Goal: Communication & Community: Ask a question

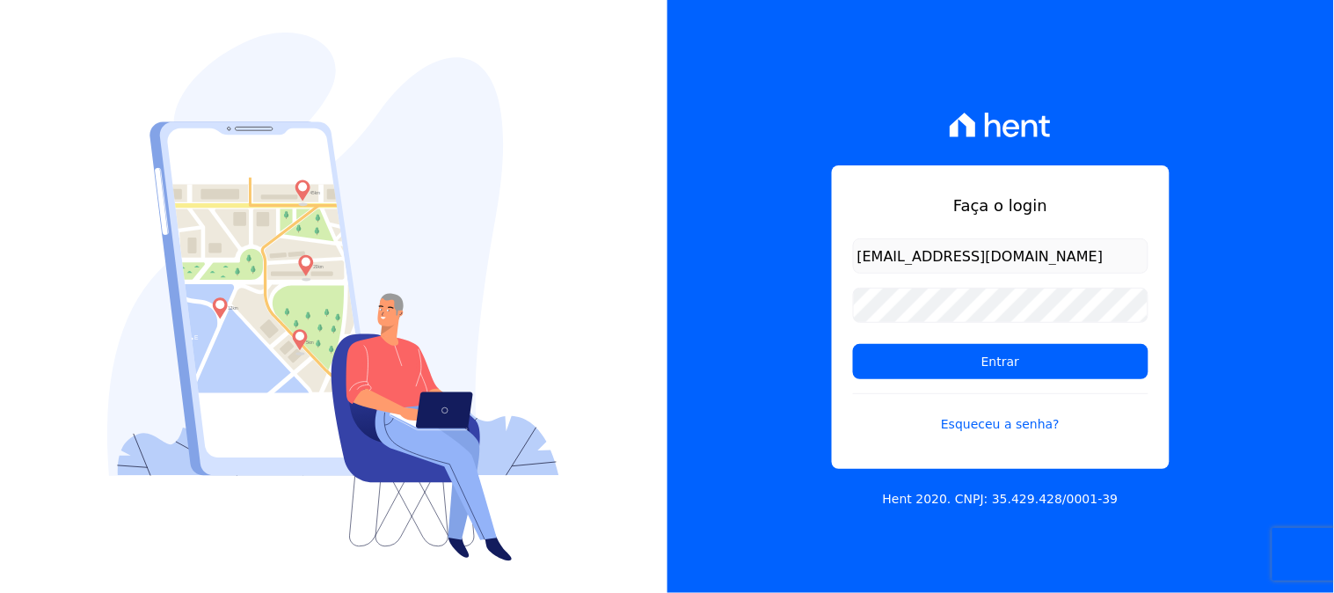
type input "[EMAIL_ADDRESS][DOMAIN_NAME]"
click at [853, 344] on input "Entrar" at bounding box center [1000, 361] width 295 height 35
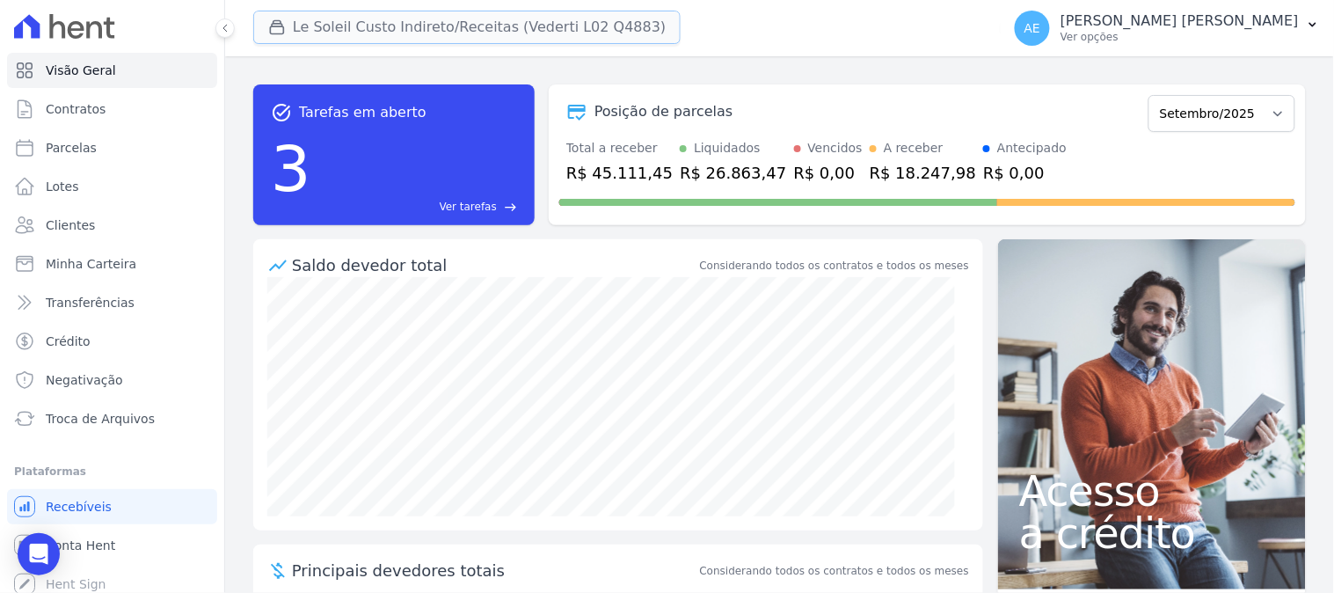
click at [361, 30] on button "Le Soleil Custo Indireto/Receitas (Vederti L02 Q4883)" at bounding box center [466, 27] width 427 height 33
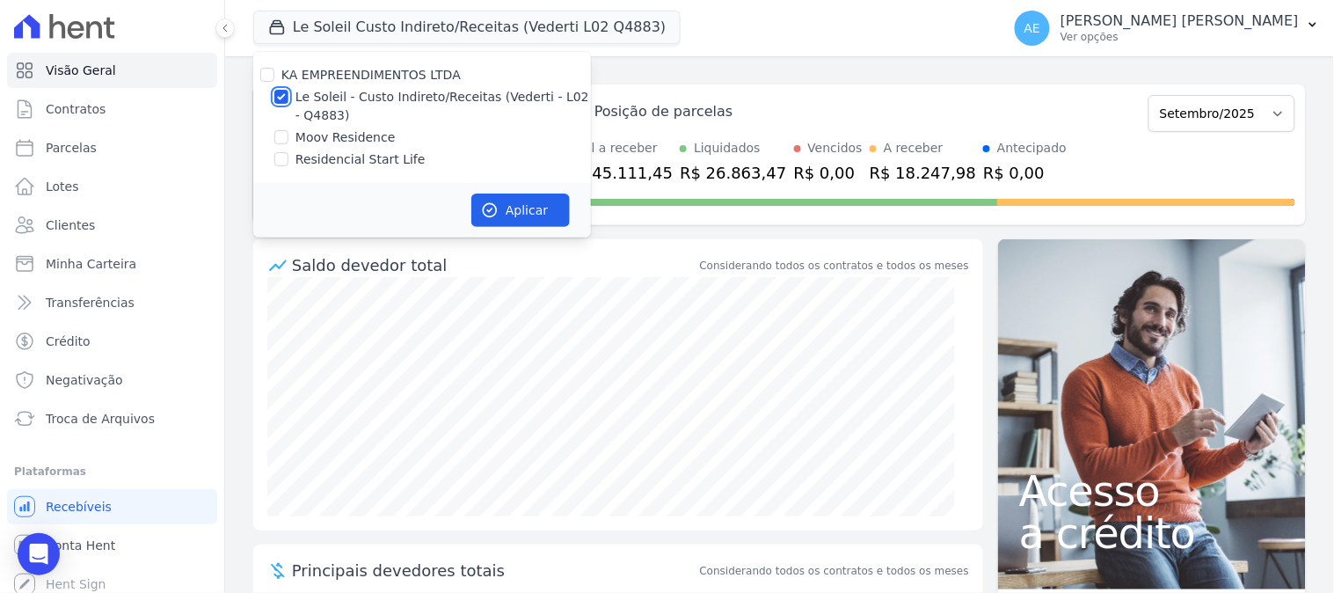
click at [278, 92] on input "Le Soleil - Custo Indireto/Receitas (Vederti - L02 - Q4883)" at bounding box center [281, 97] width 14 height 14
checkbox input "false"
click at [284, 138] on input "Moov Residence" at bounding box center [281, 137] width 14 height 14
checkbox input "true"
click at [524, 213] on button "Aplicar" at bounding box center [520, 209] width 98 height 33
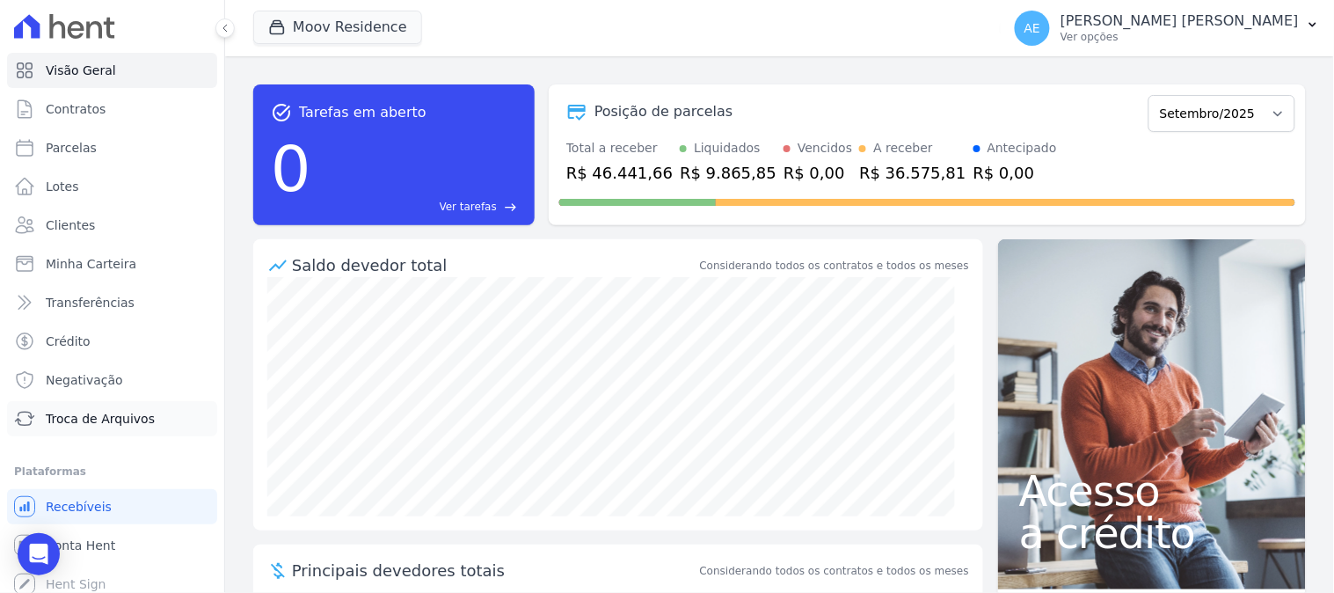
click at [114, 426] on span "Troca de Arquivos" at bounding box center [100, 419] width 109 height 18
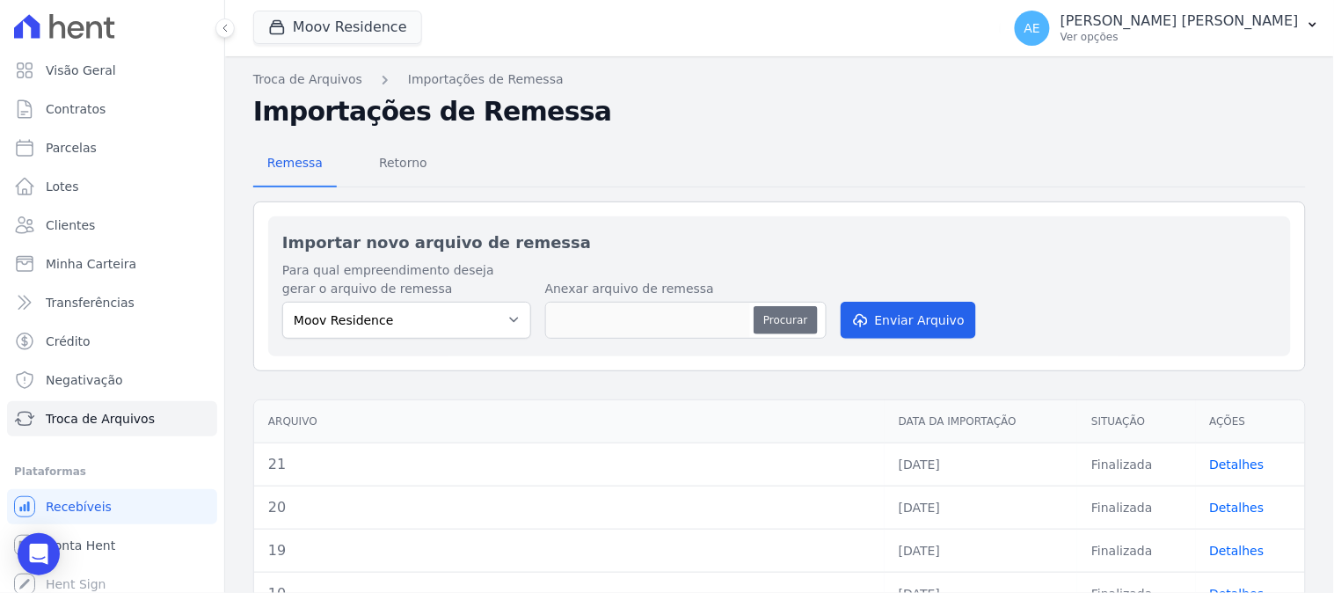
click at [770, 322] on button "Procurar" at bounding box center [784, 320] width 63 height 28
type input "21"
click at [906, 324] on button "Enviar Arquivo" at bounding box center [907, 320] width 135 height 37
click at [784, 327] on button "Procurar" at bounding box center [784, 320] width 63 height 28
click at [766, 317] on button "Procurar" at bounding box center [784, 320] width 63 height 28
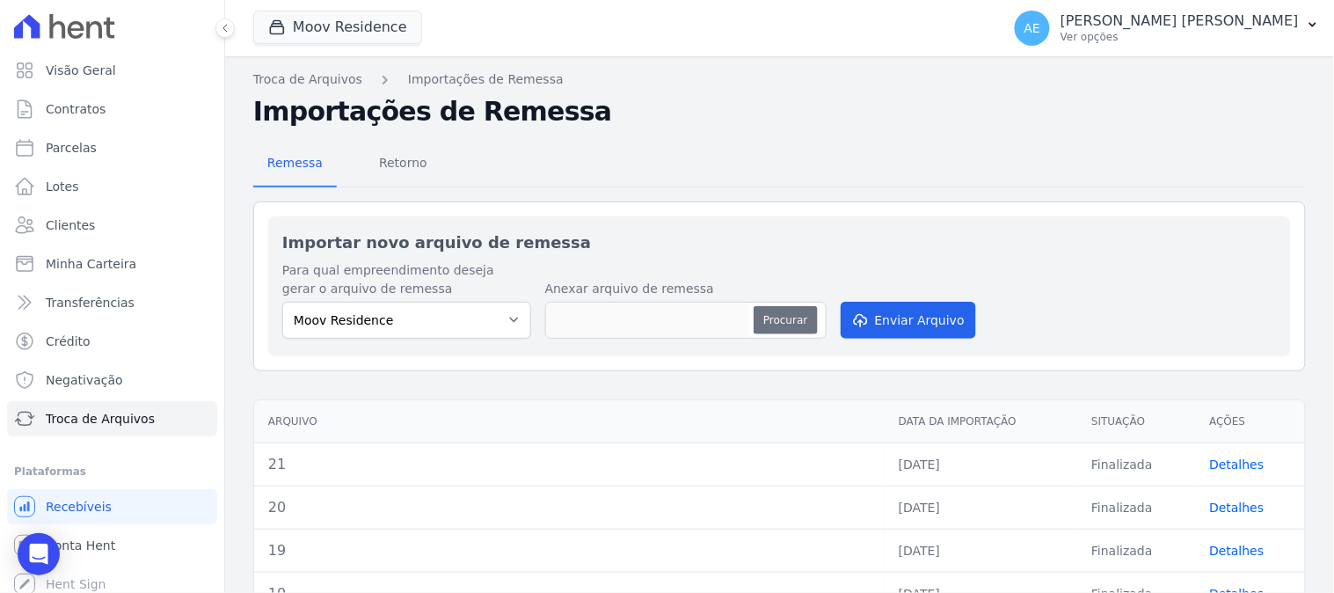
type input "22"
click at [906, 320] on button "Enviar Arquivo" at bounding box center [907, 320] width 135 height 37
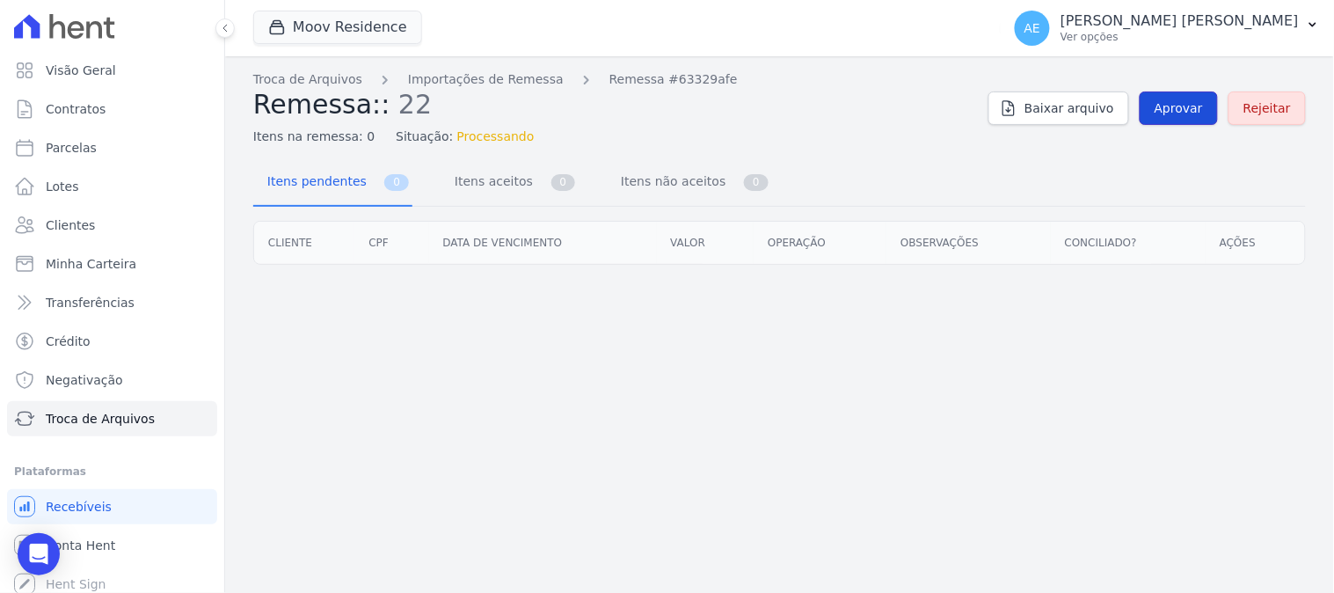
click at [1185, 111] on span "Aprovar" at bounding box center [1178, 108] width 48 height 18
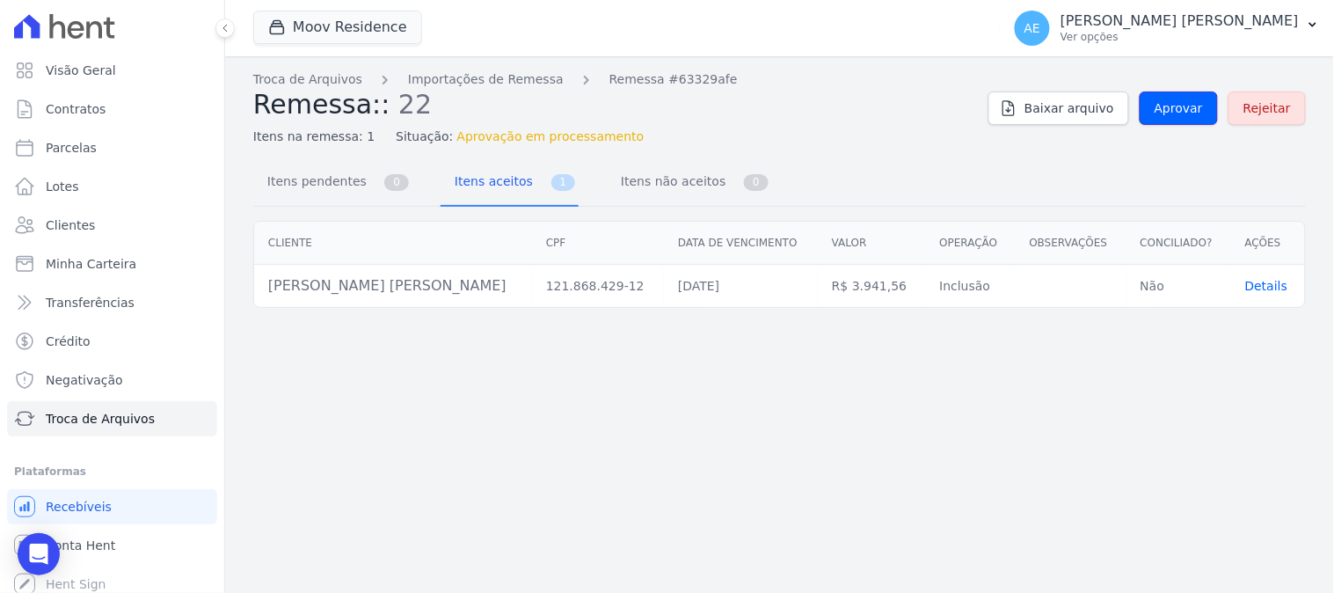
click at [1185, 111] on span "Aprovar" at bounding box center [1178, 108] width 48 height 18
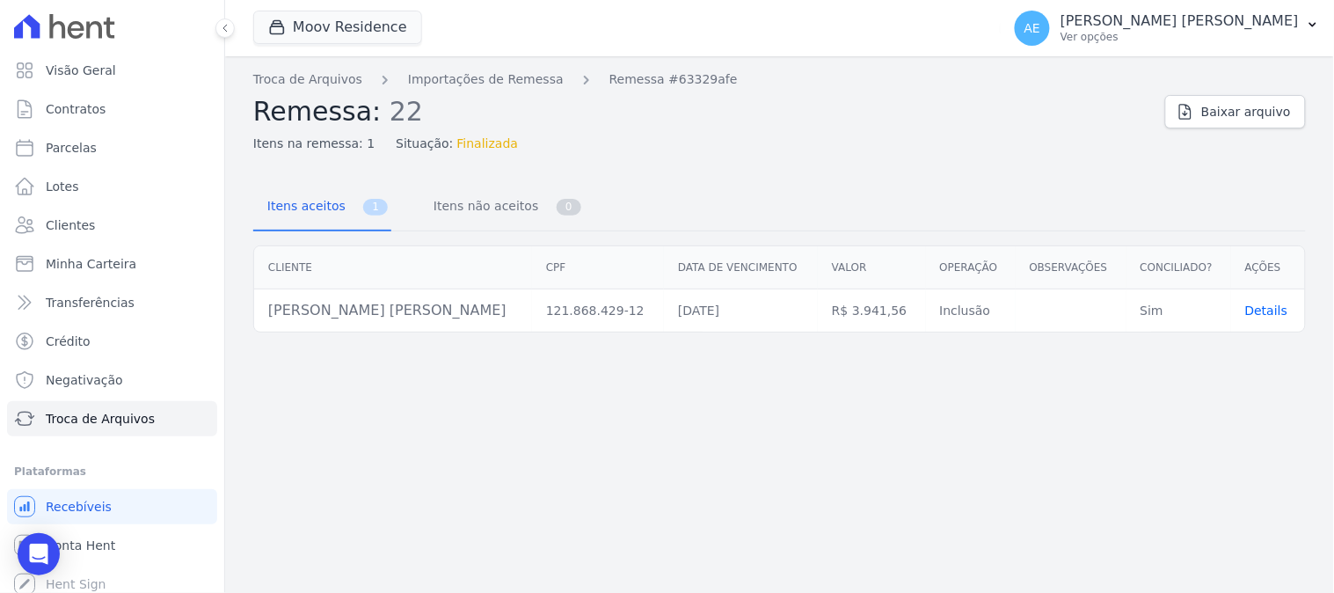
click at [1262, 304] on span "Details" at bounding box center [1266, 310] width 43 height 14
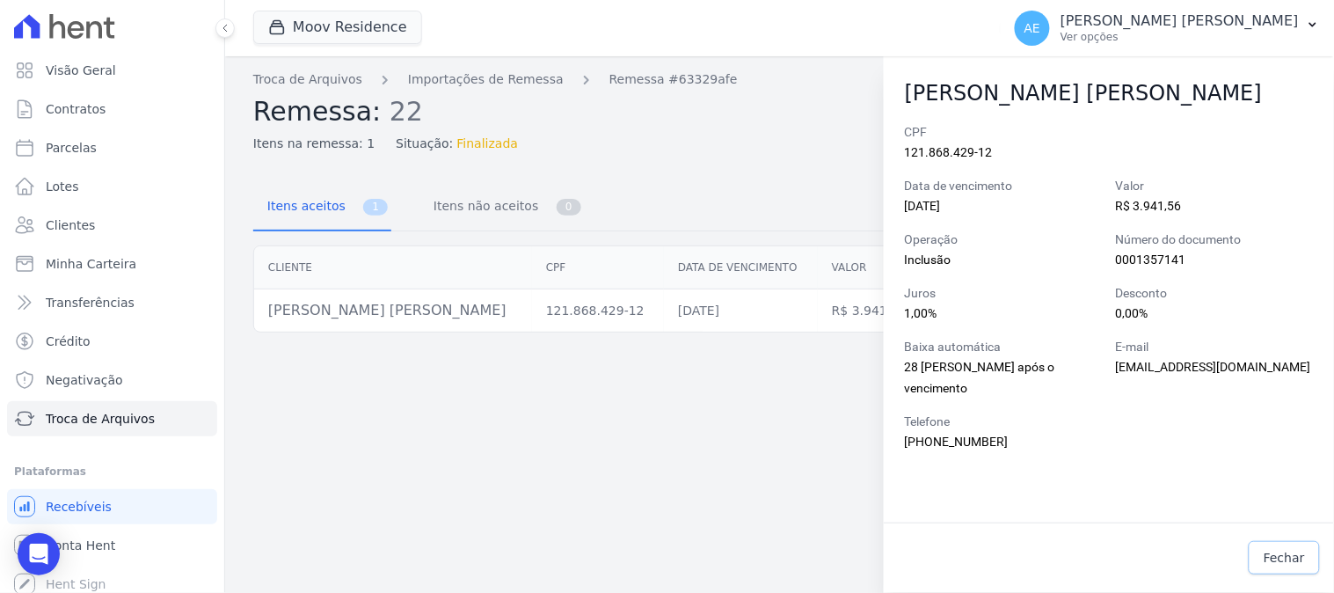
click at [1279, 558] on span "Fechar" at bounding box center [1283, 558] width 41 height 18
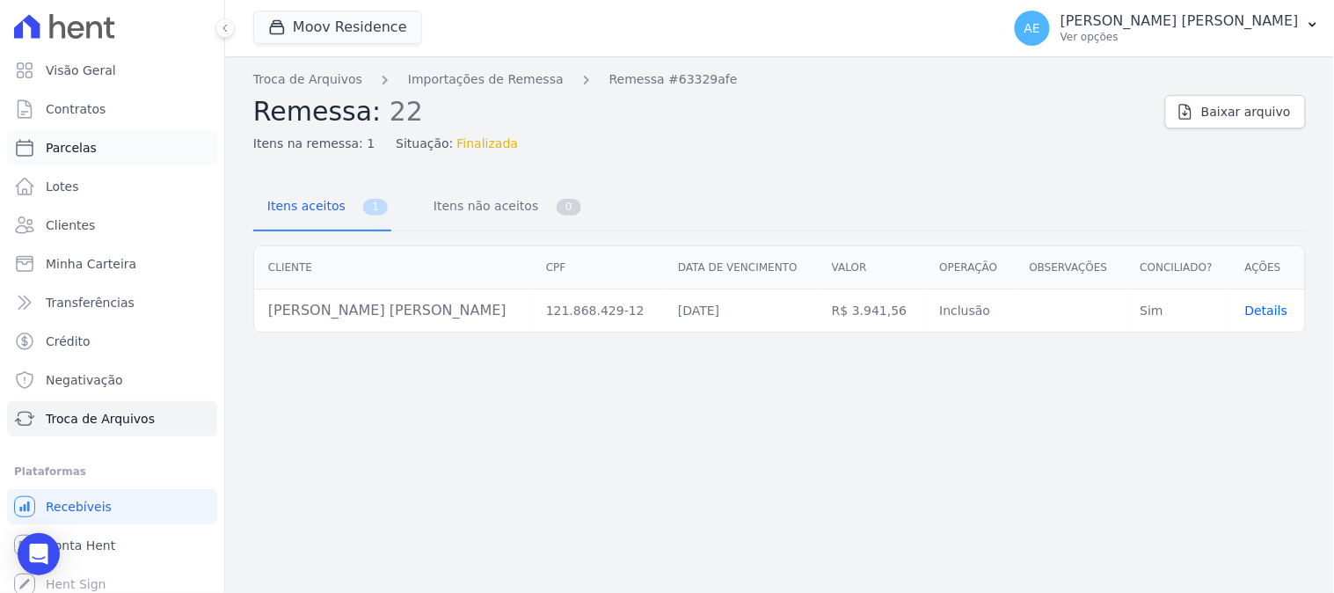
click at [84, 154] on span "Parcelas" at bounding box center [71, 148] width 51 height 18
select select
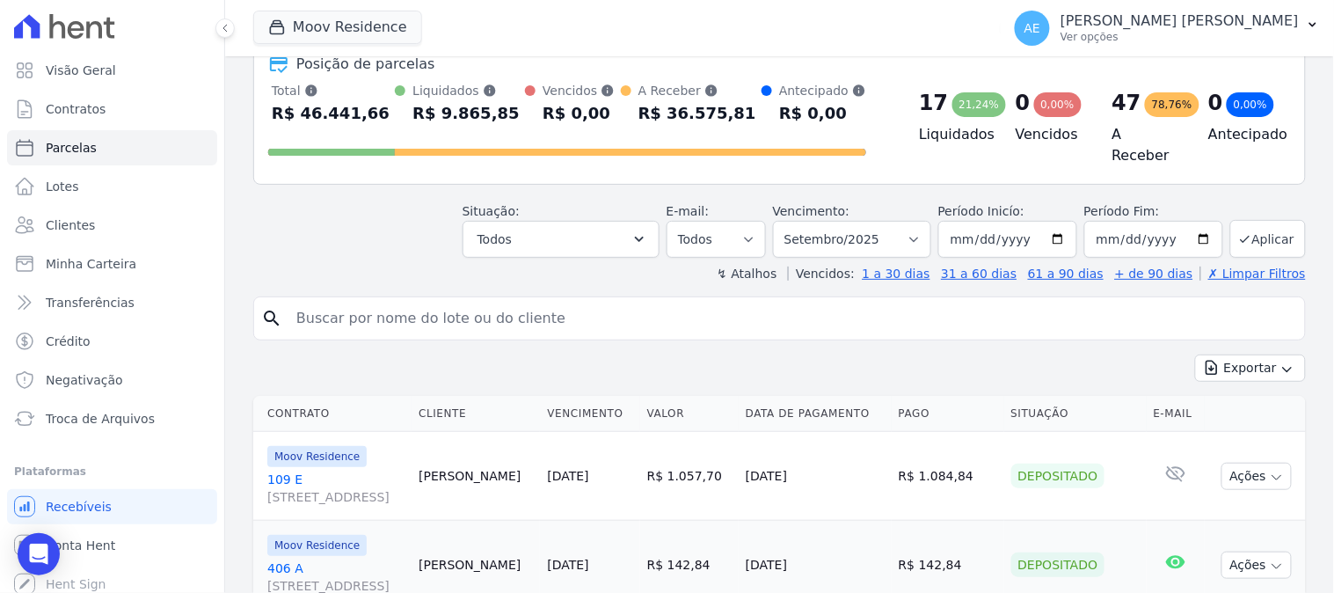
scroll to position [98, 0]
click at [651, 311] on input "search" at bounding box center [792, 319] width 1012 height 35
type input "kamila"
select select
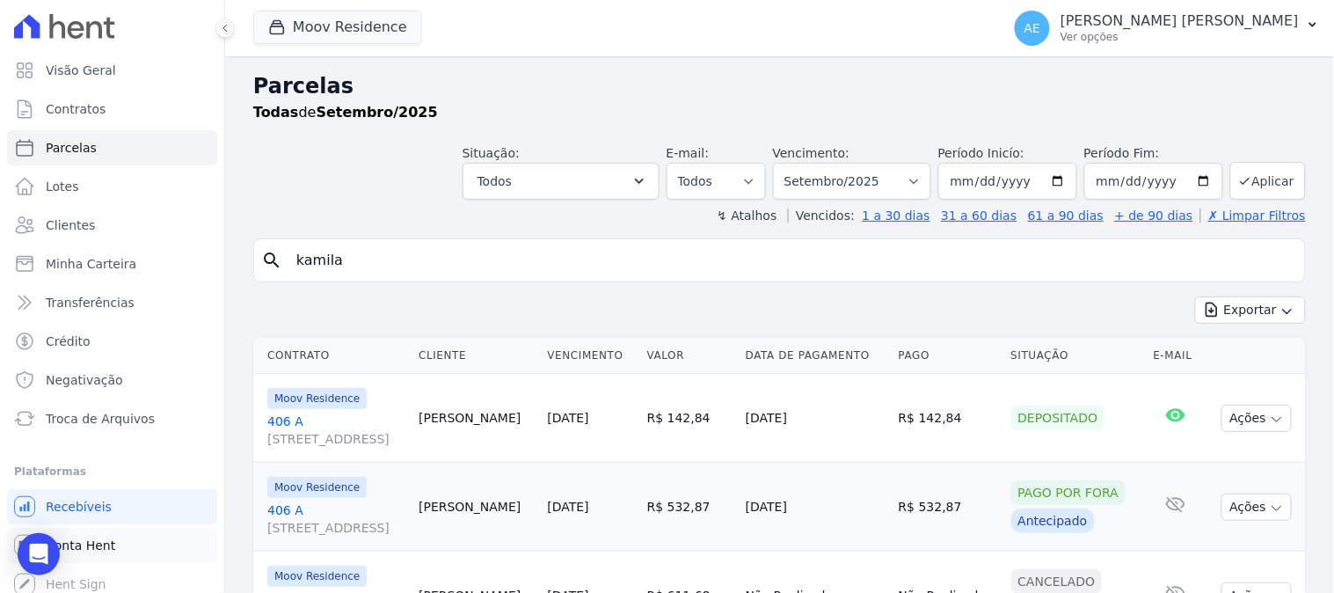
click at [81, 551] on span "Conta Hent" at bounding box center [80, 545] width 69 height 18
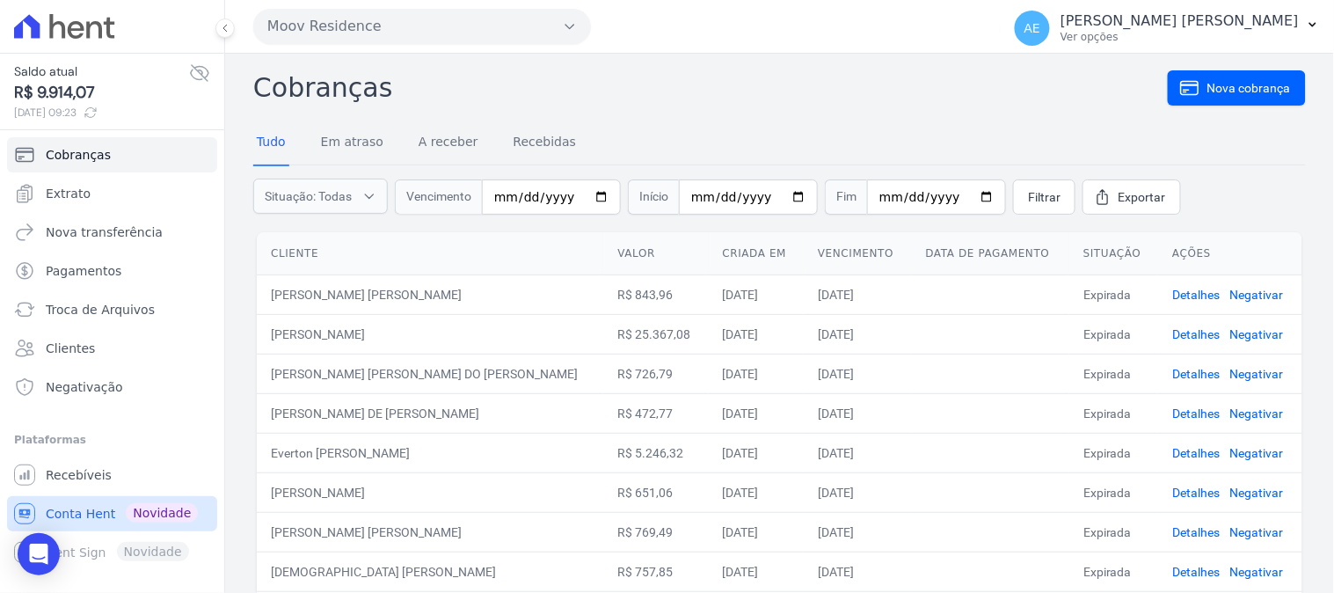
click at [101, 520] on span "Conta Hent" at bounding box center [80, 514] width 69 height 18
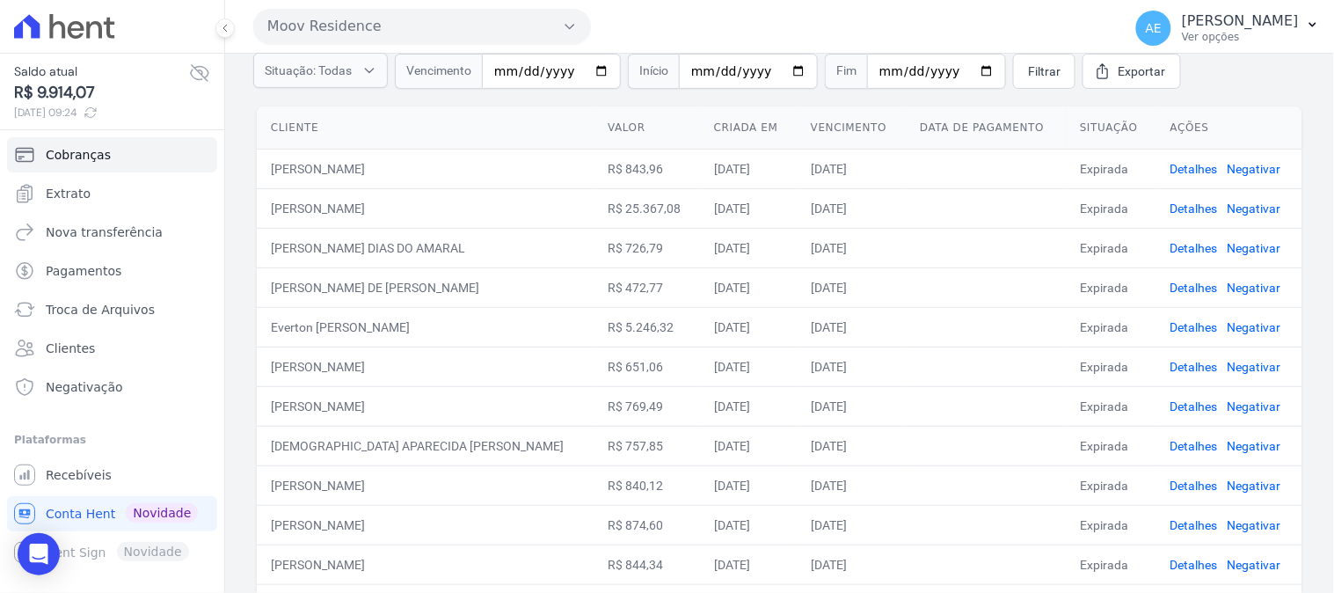
scroll to position [80, 0]
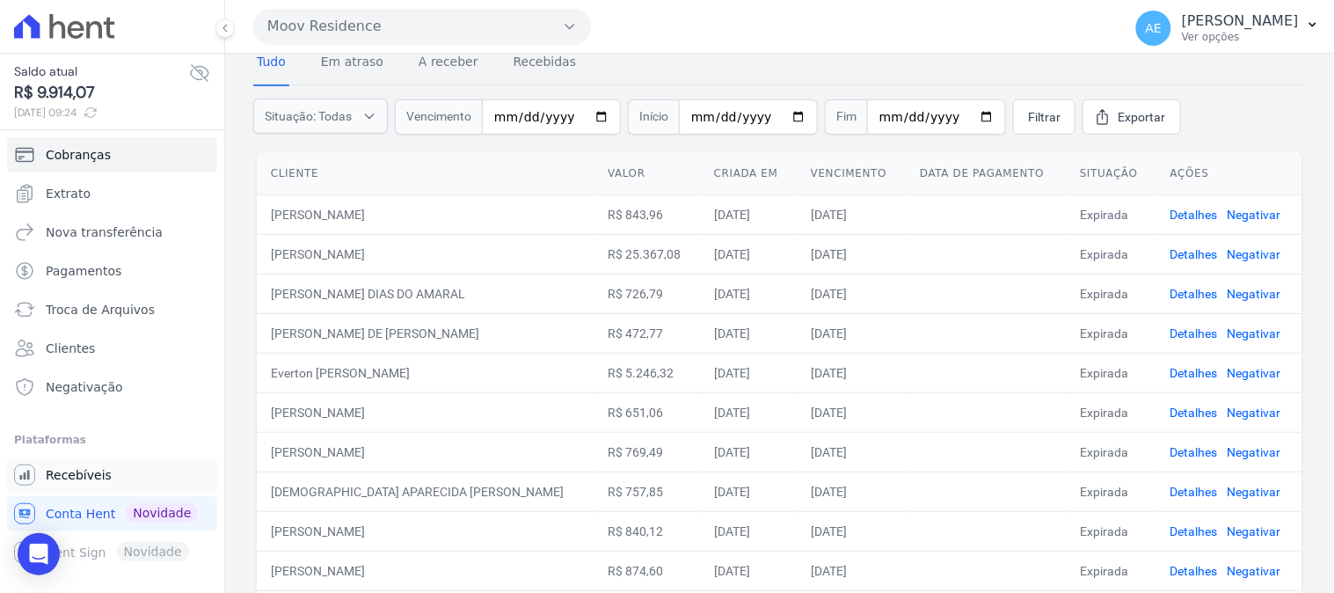
click at [66, 478] on span "Recebíveis" at bounding box center [79, 475] width 66 height 18
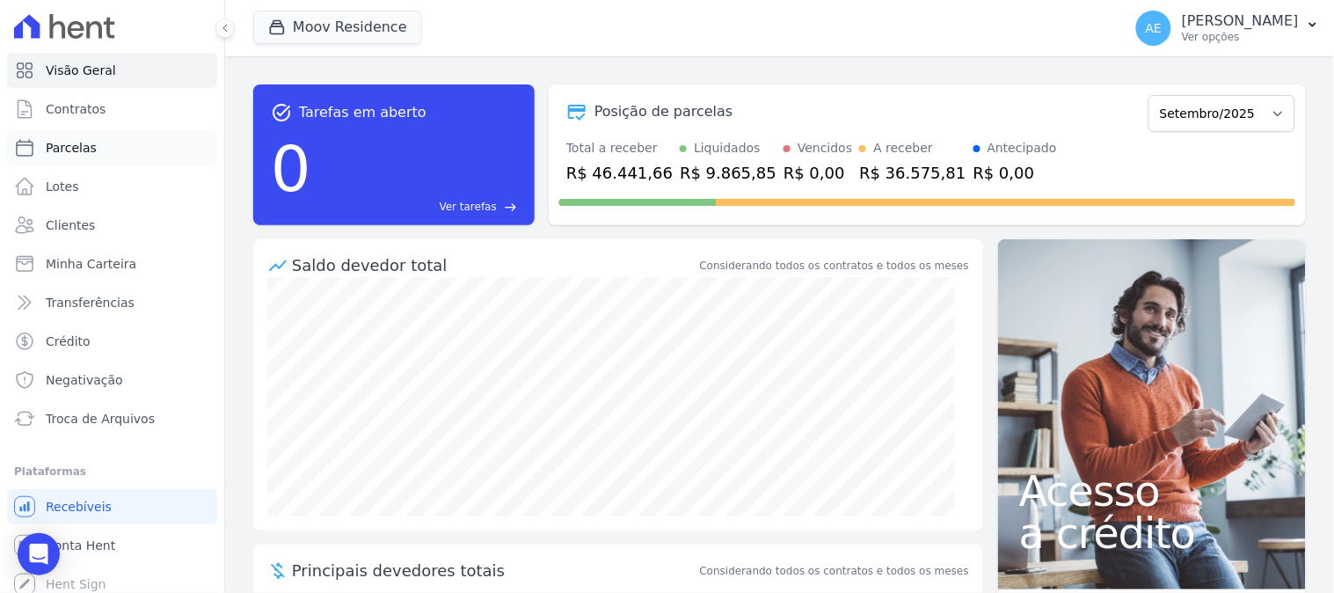
click at [76, 152] on span "Parcelas" at bounding box center [71, 148] width 51 height 18
select select
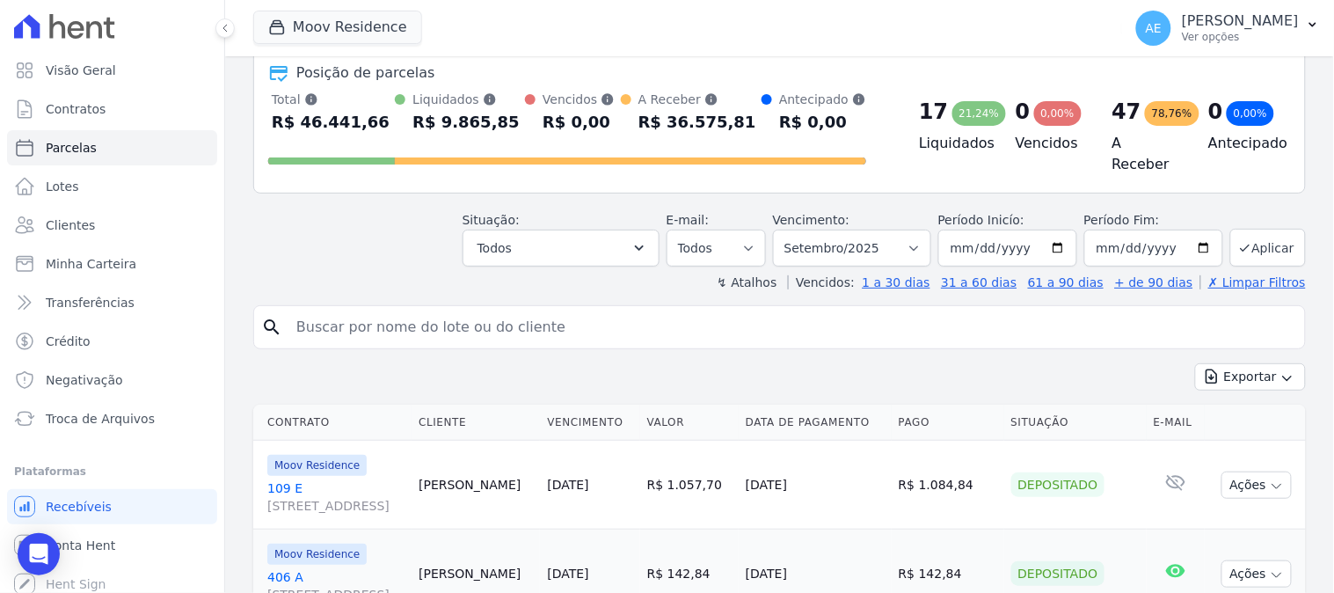
scroll to position [195, 0]
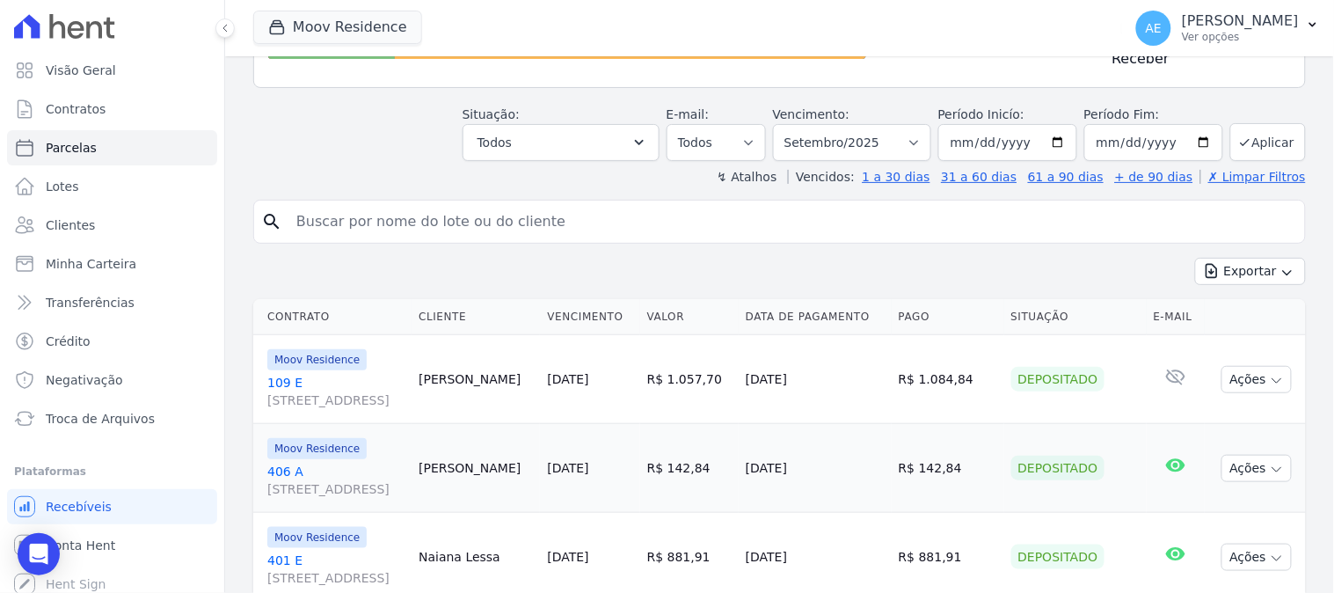
click at [481, 223] on input "search" at bounding box center [792, 221] width 1012 height 35
type input "kamila"
click at [481, 223] on input "kamila" at bounding box center [792, 221] width 1012 height 35
select select
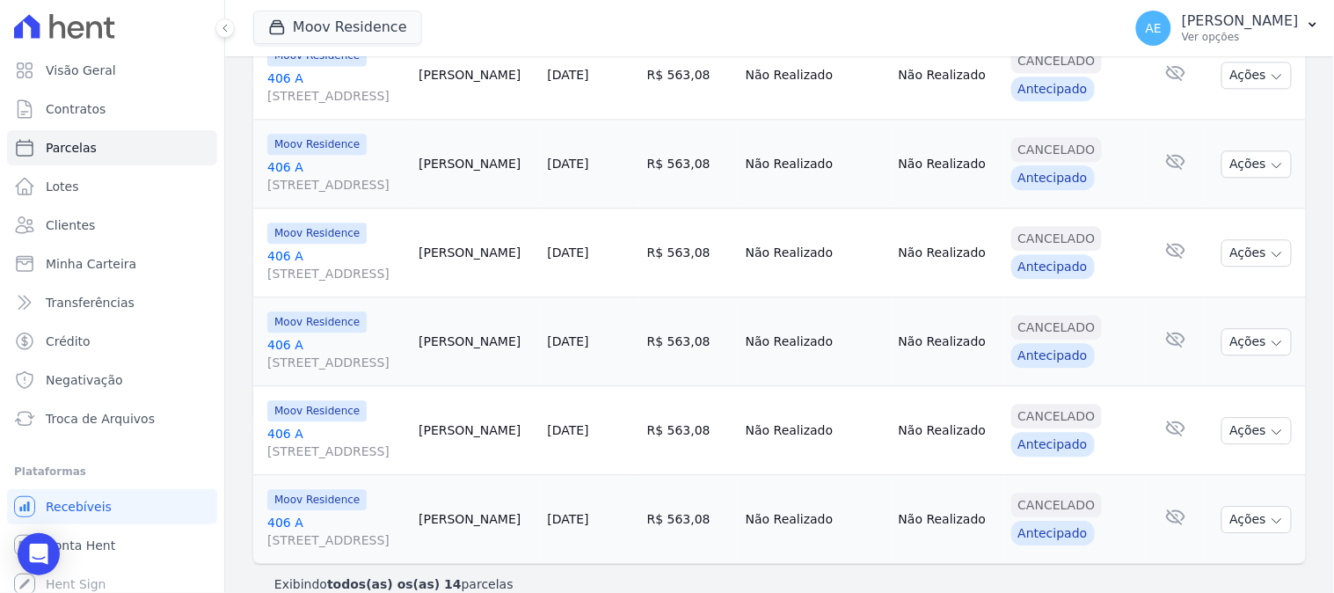
scroll to position [981, 0]
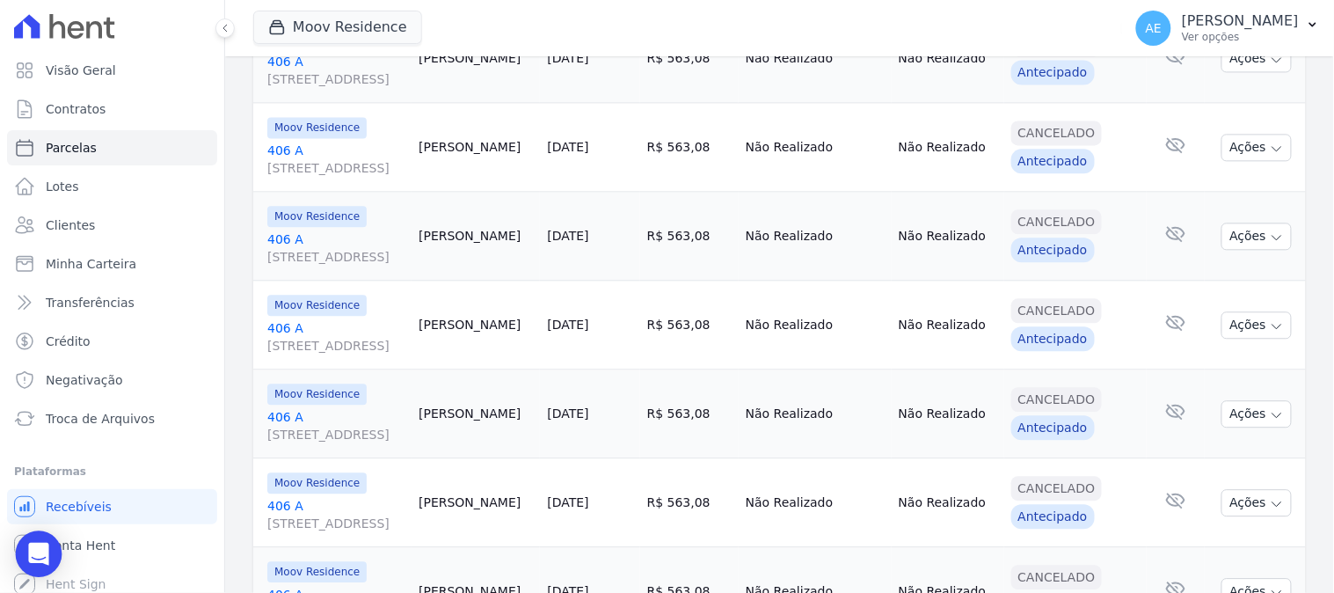
click at [49, 556] on div "Open Intercom Messenger" at bounding box center [39, 554] width 47 height 47
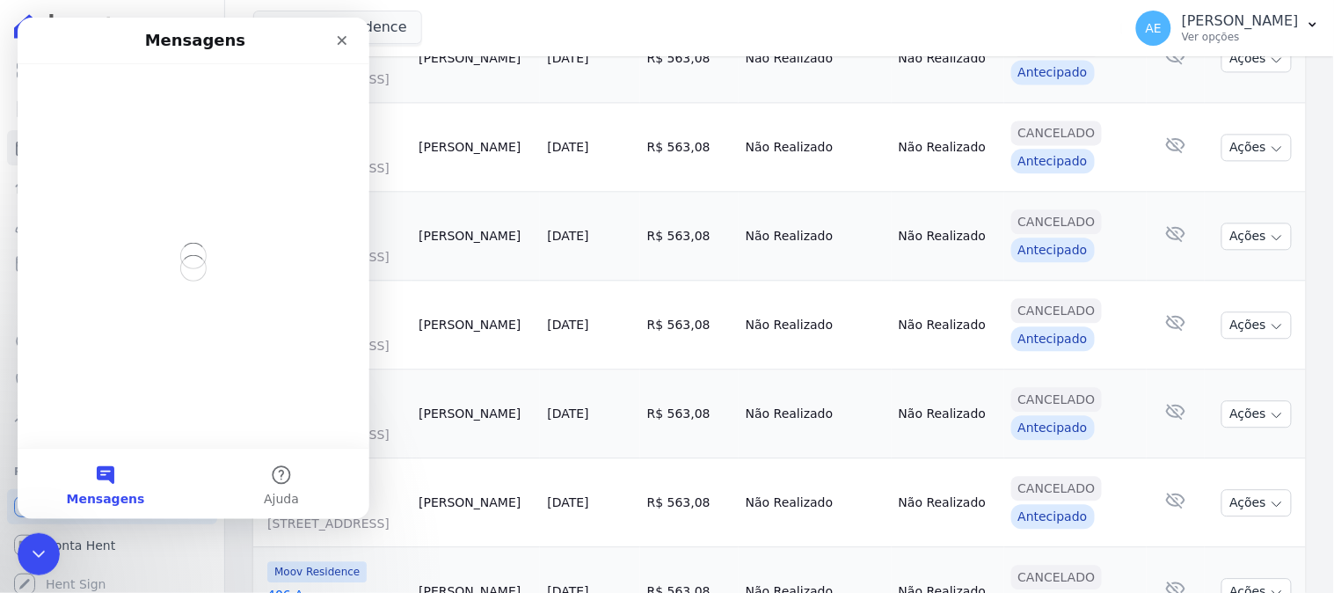
scroll to position [0, 0]
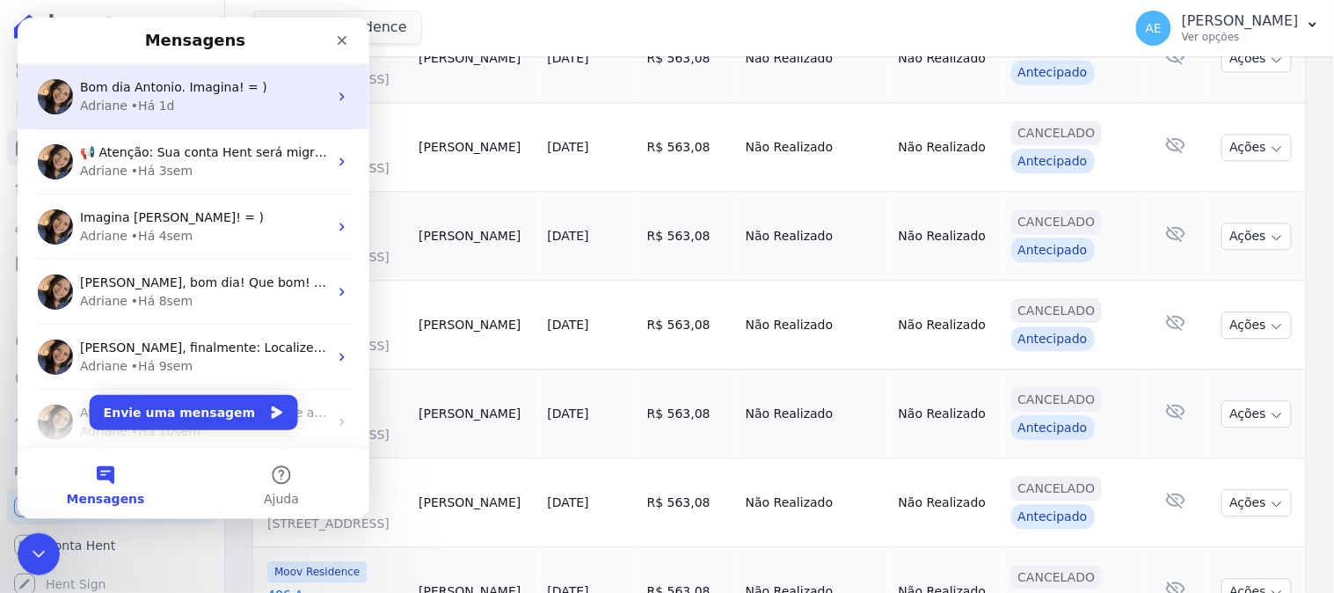
click at [167, 111] on div "Adriane • Há 1d" at bounding box center [203, 105] width 248 height 18
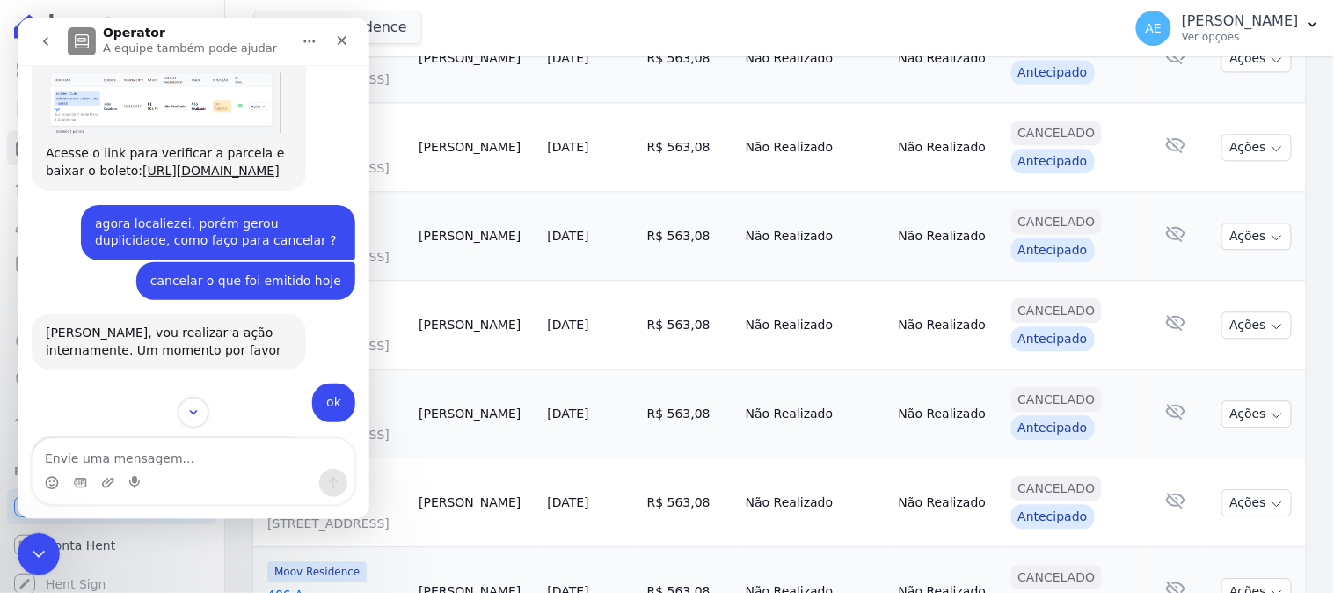
scroll to position [422, 0]
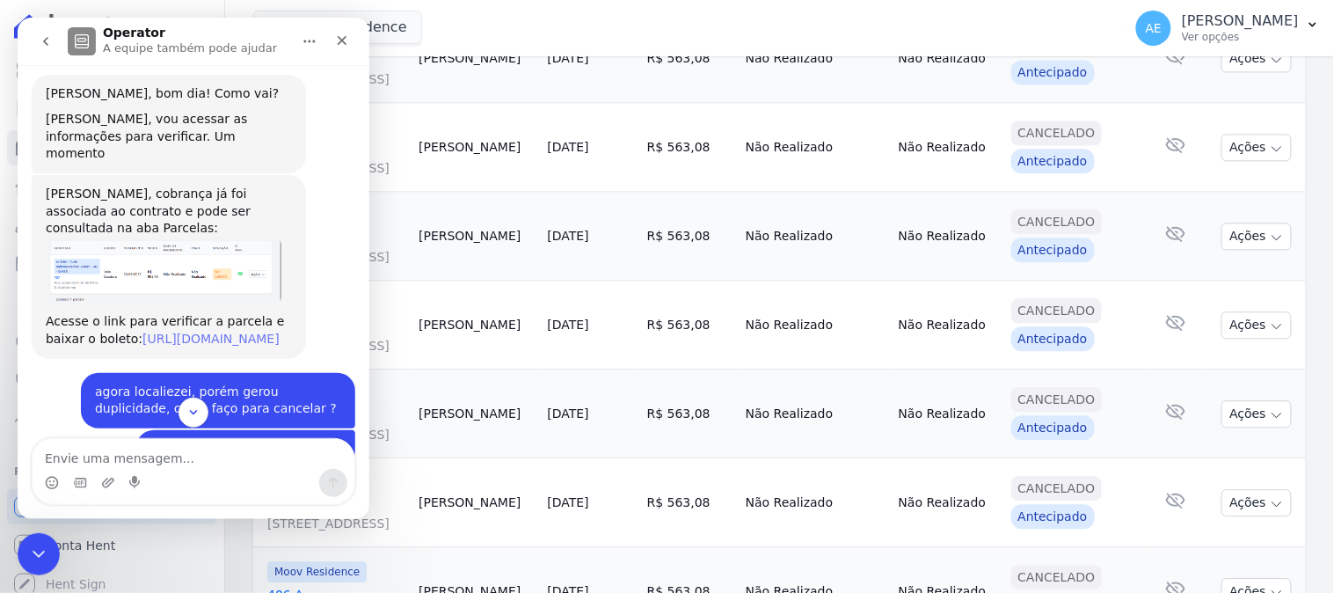
click at [199, 331] on link "https://app.hent.com.br/manager/payments/d162bc60-0e32-459d-b2e2-29b8d525f9b2" at bounding box center [210, 338] width 137 height 14
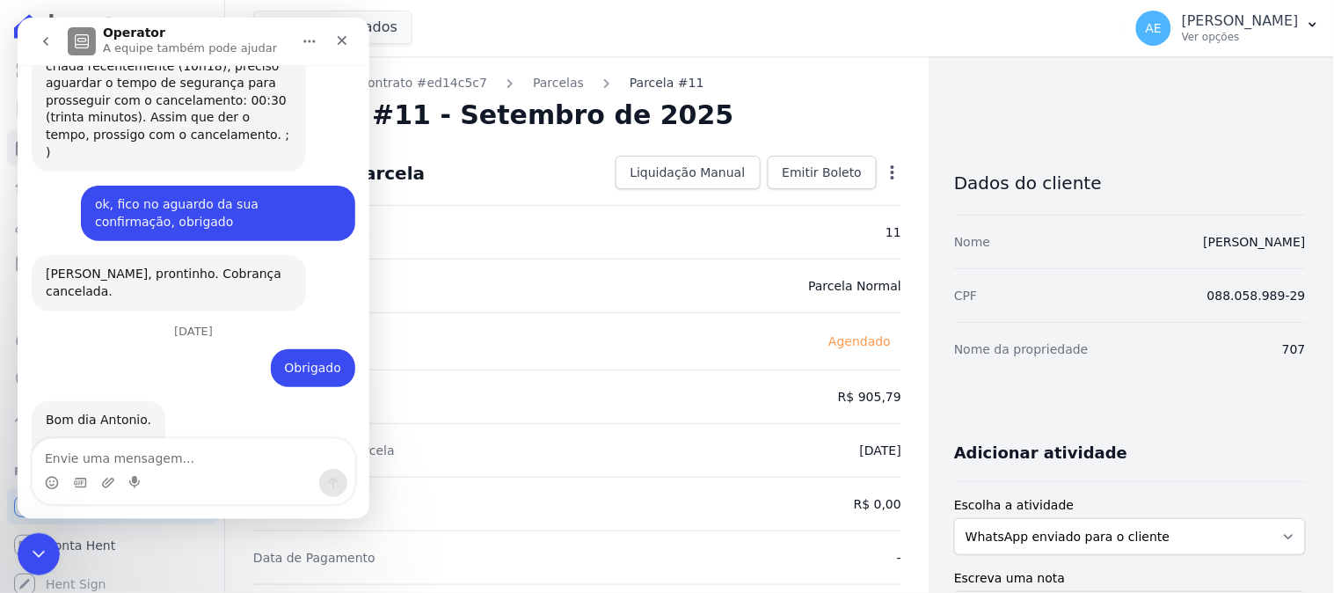
scroll to position [1008, 0]
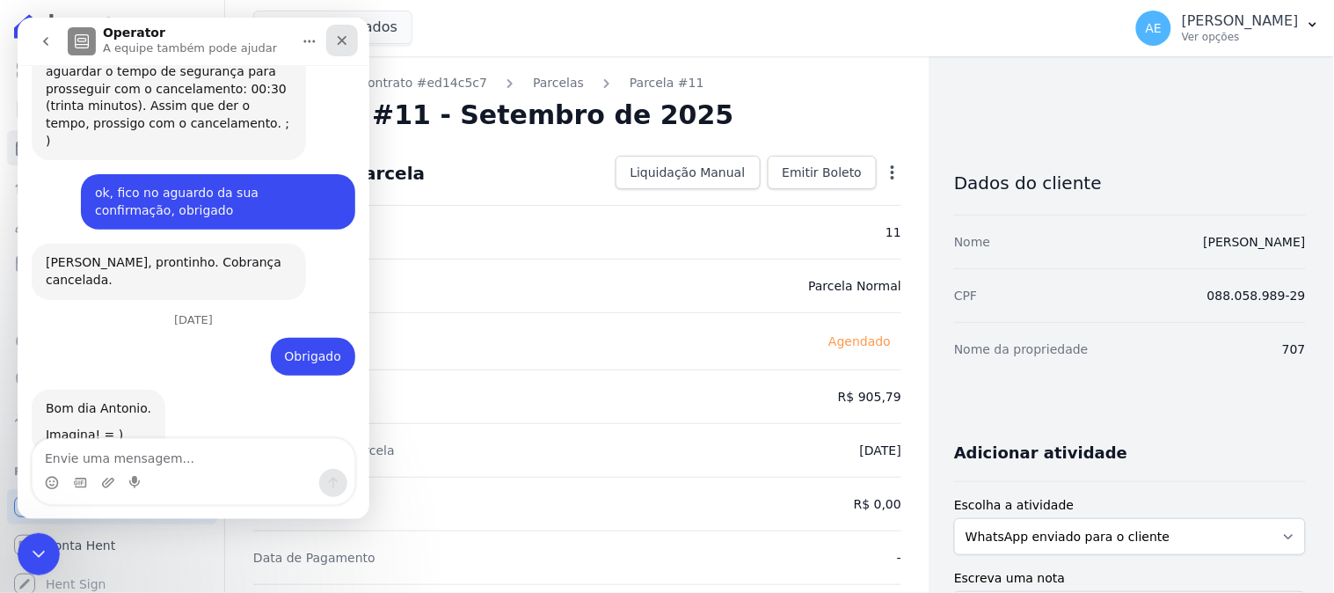
click at [336, 40] on icon "Fechar" at bounding box center [341, 40] width 14 height 14
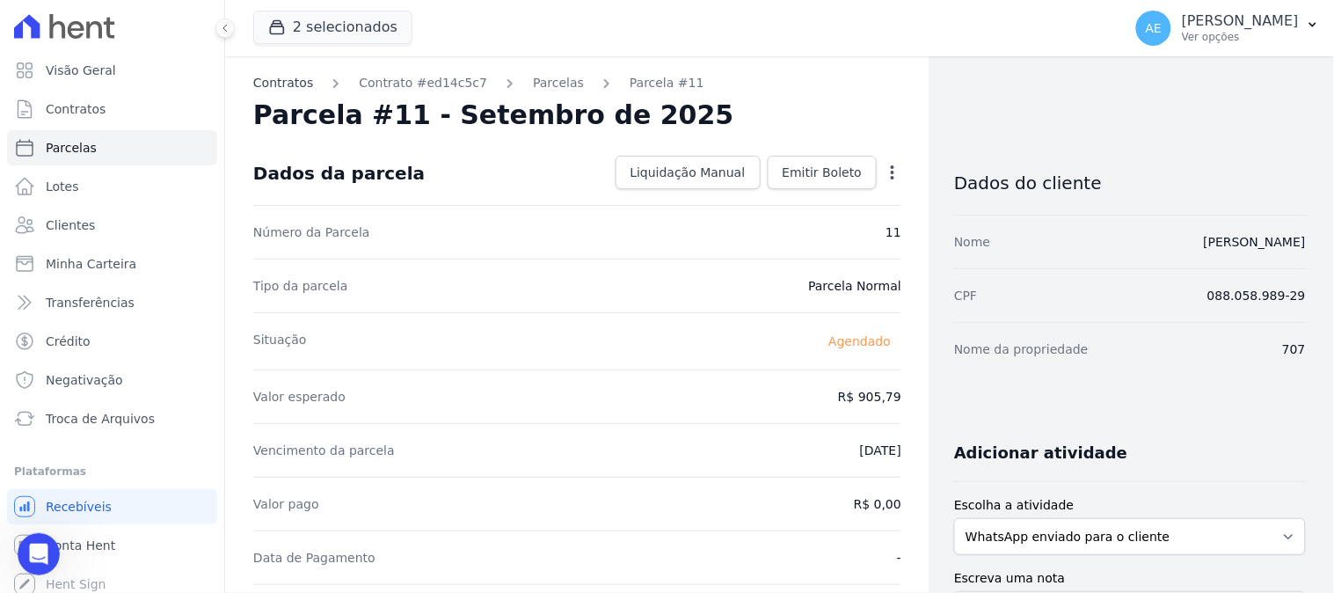
click at [287, 82] on link "Contratos" at bounding box center [283, 83] width 60 height 18
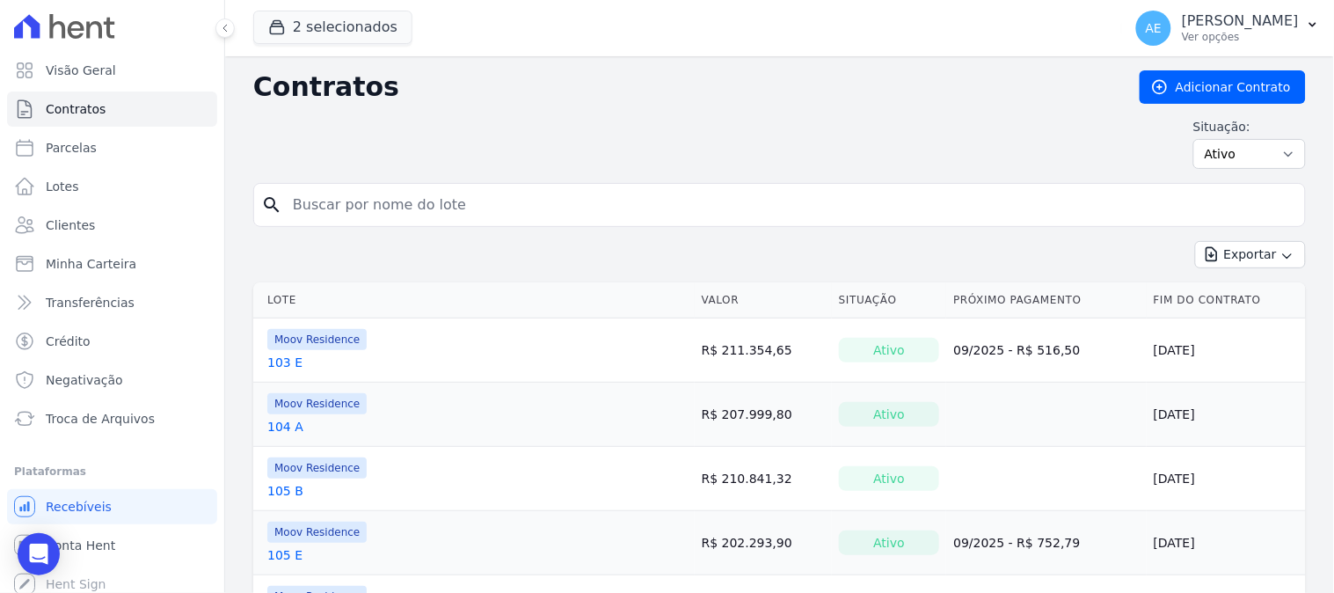
click at [450, 204] on input "search" at bounding box center [789, 204] width 1015 height 35
type input "kamila"
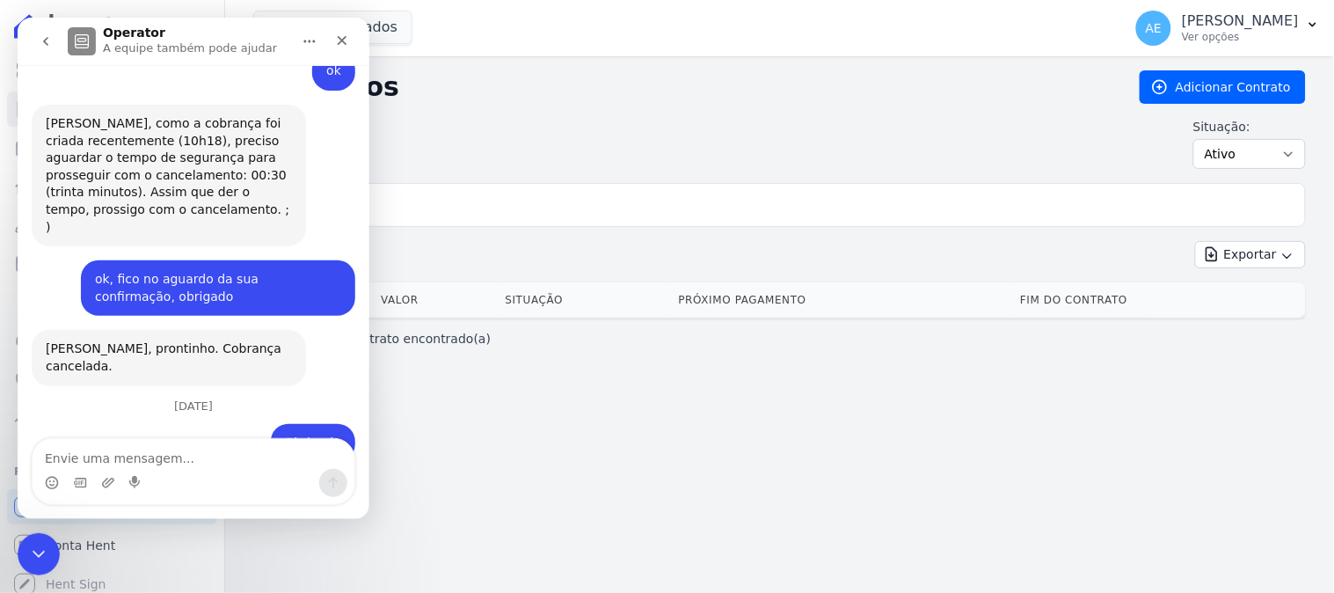
scroll to position [1008, 0]
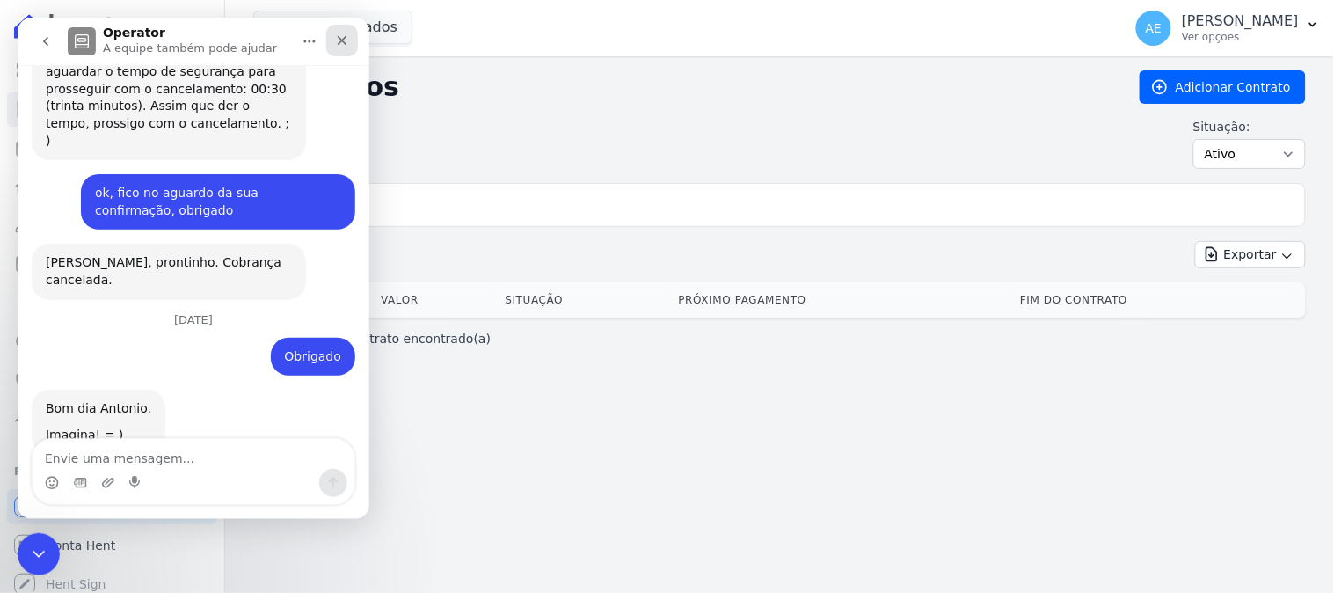
click at [334, 46] on icon "Fechar" at bounding box center [341, 40] width 14 height 14
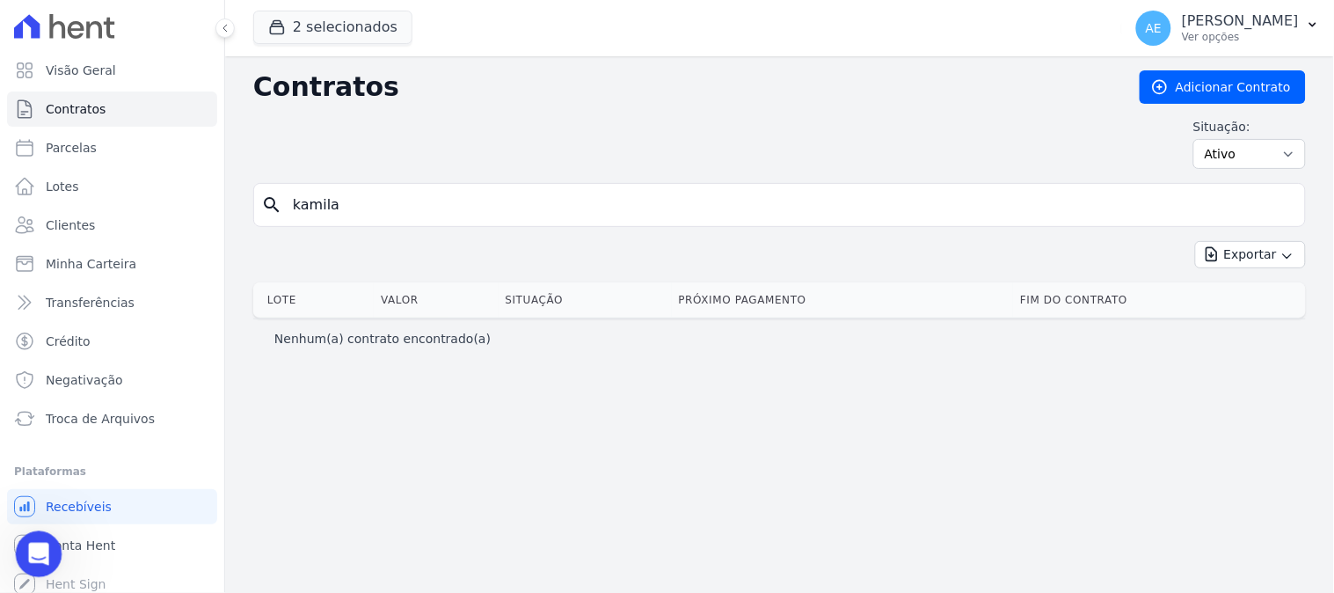
click at [28, 550] on icon "Abertura do Messenger da Intercom" at bounding box center [36, 551] width 29 height 29
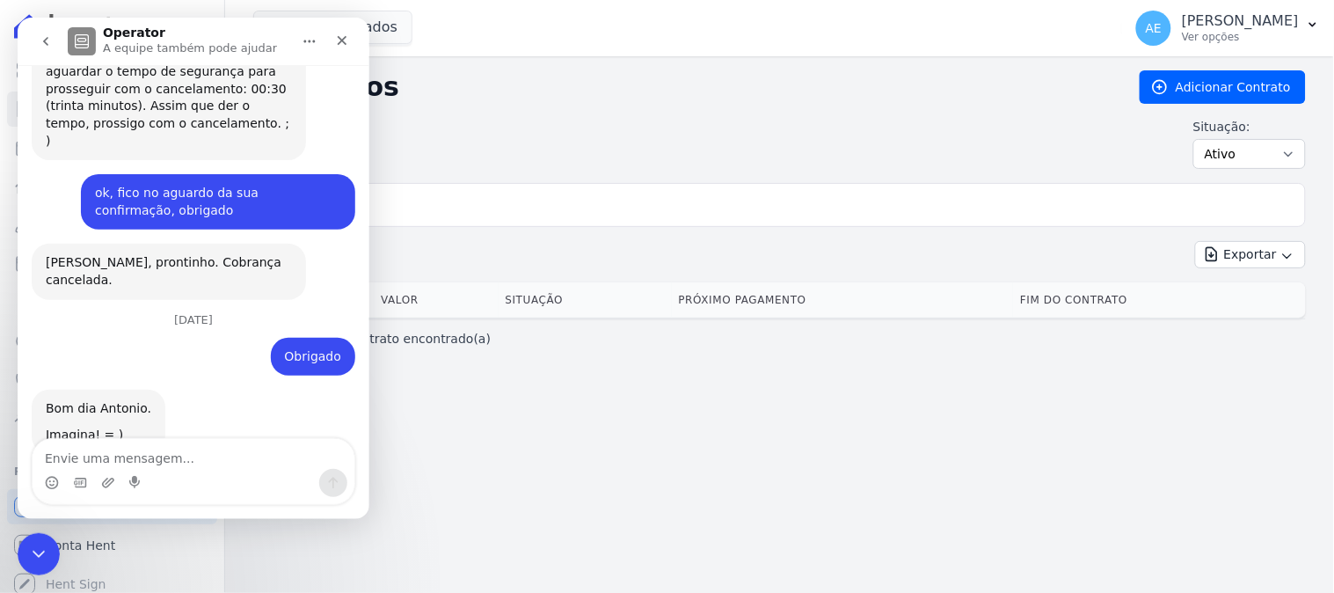
click at [46, 38] on icon "go back" at bounding box center [44, 40] width 5 height 9
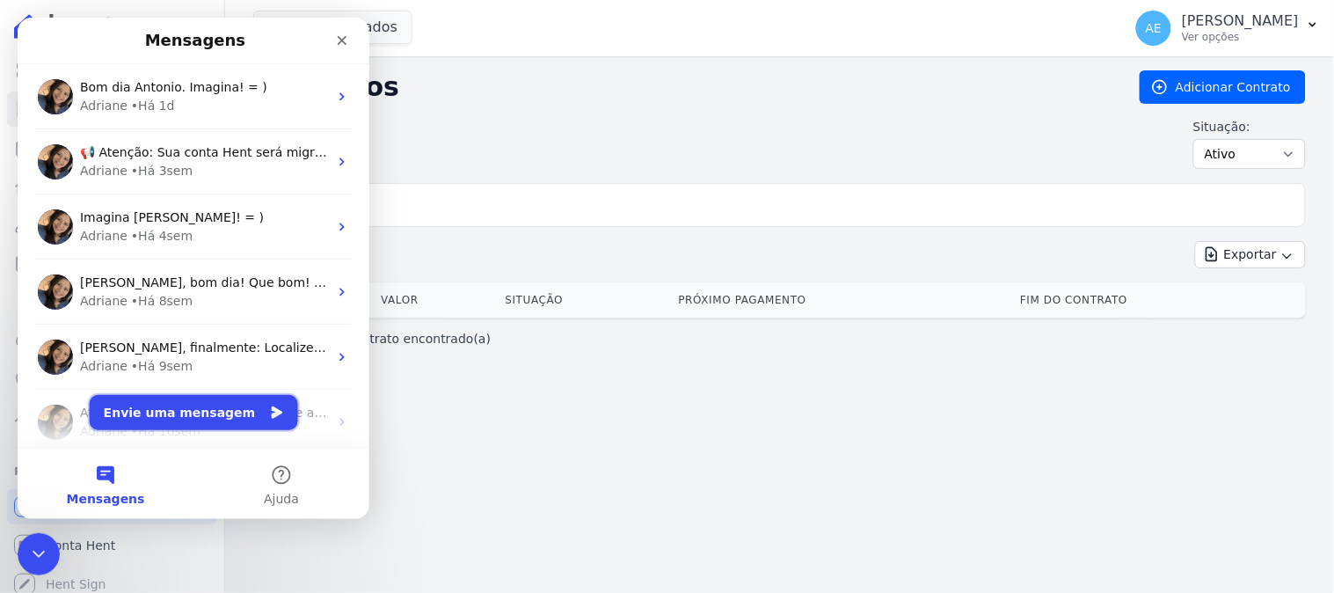
click at [184, 415] on button "Envie uma mensagem" at bounding box center [193, 411] width 208 height 35
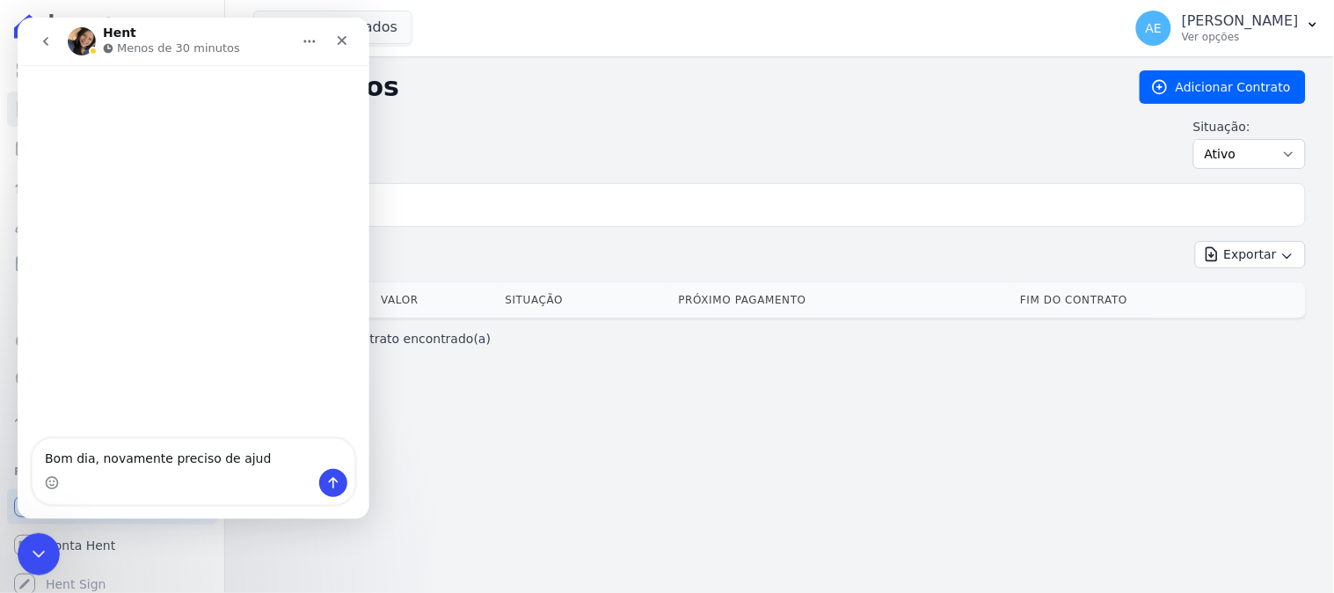
type textarea "Bom dia, novamente preciso de ajuda"
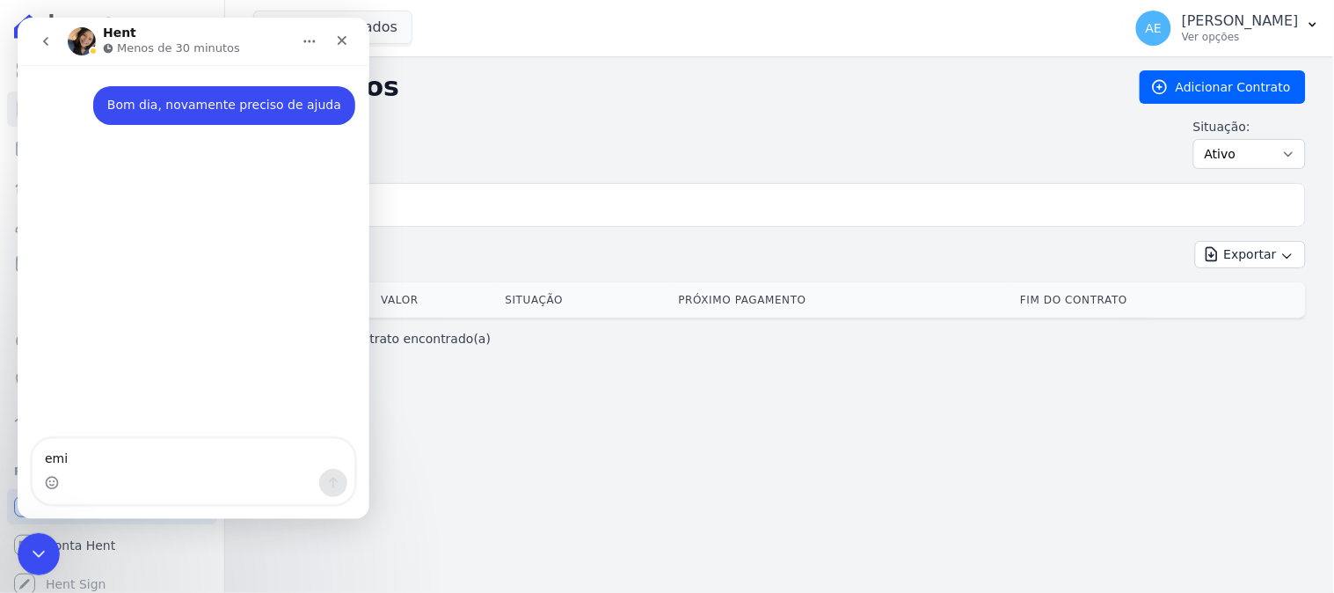
type textarea "emi"
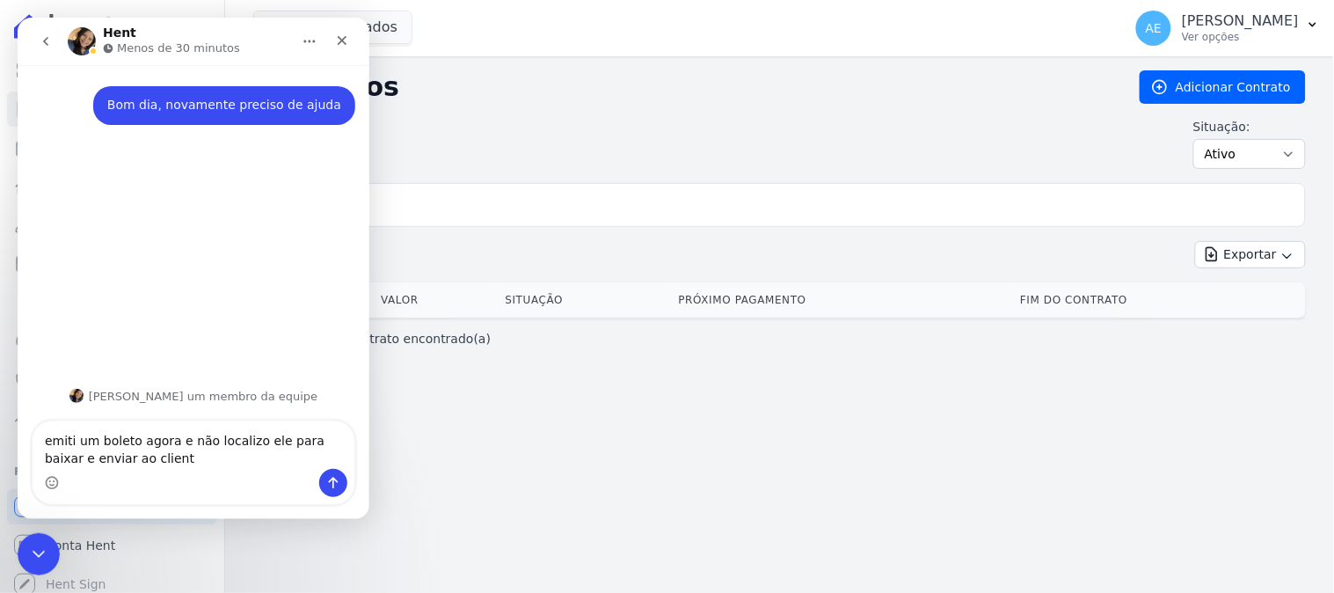
type textarea "emiti um boleto agora e não localizo ele para baixar e enviar ao cliente"
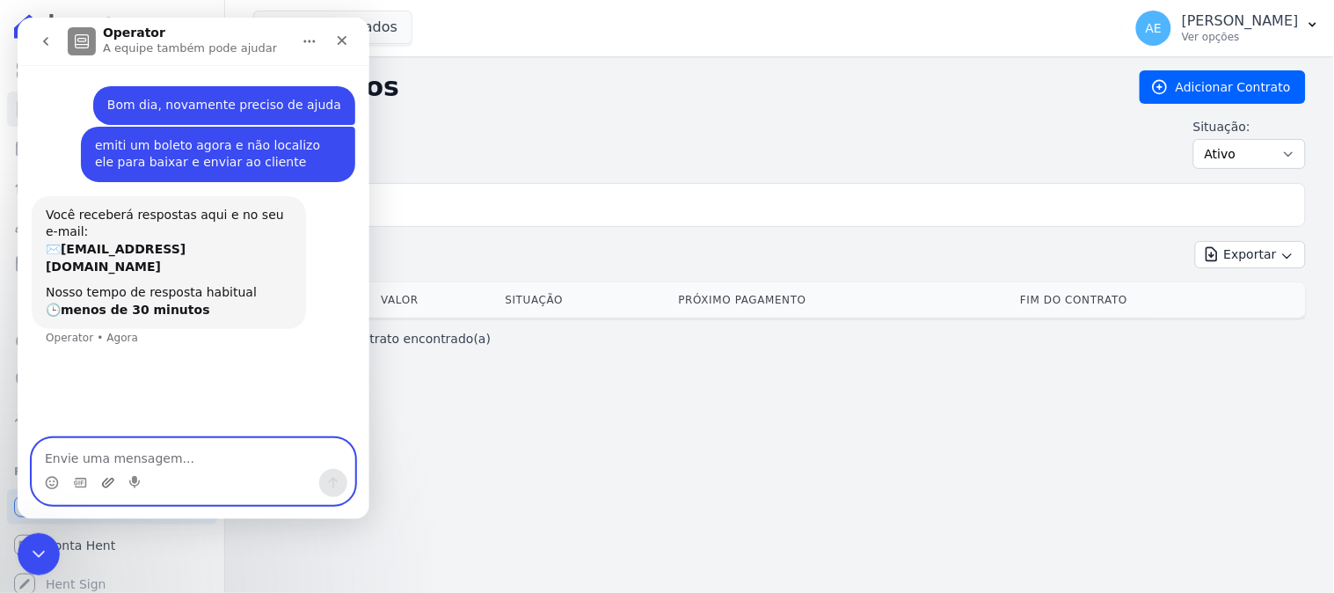
click at [105, 481] on icon "Upload do anexo" at bounding box center [107, 482] width 12 height 10
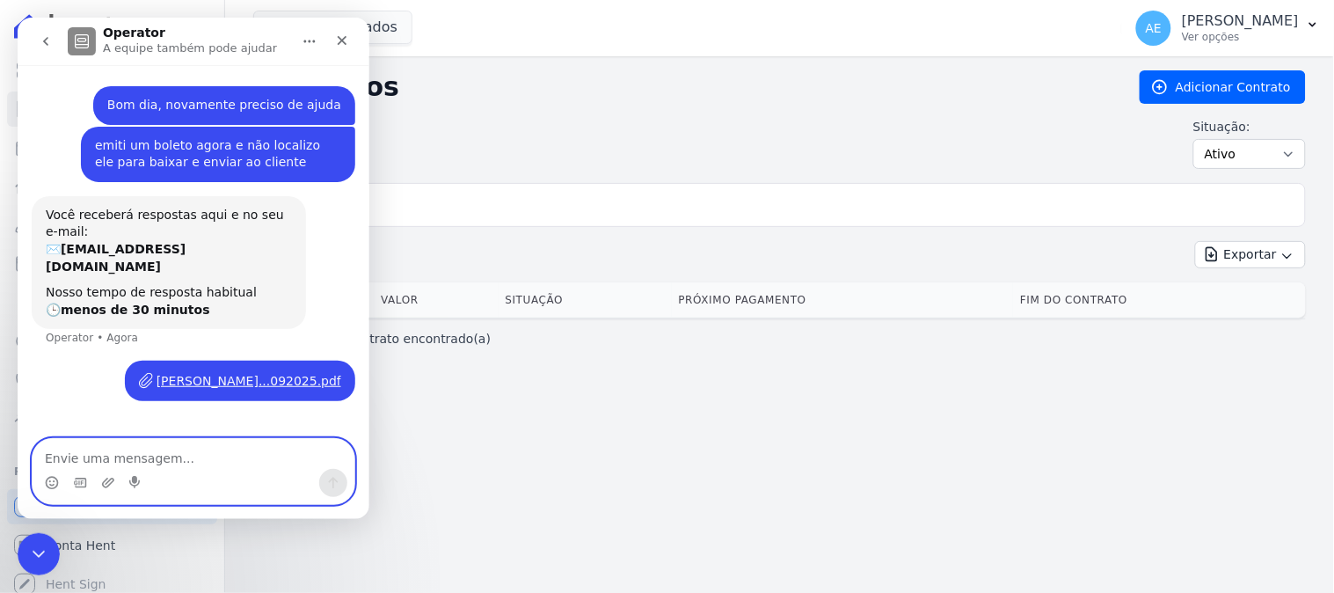
click at [232, 462] on textarea "Envie uma mensagem..." at bounding box center [193, 453] width 322 height 30
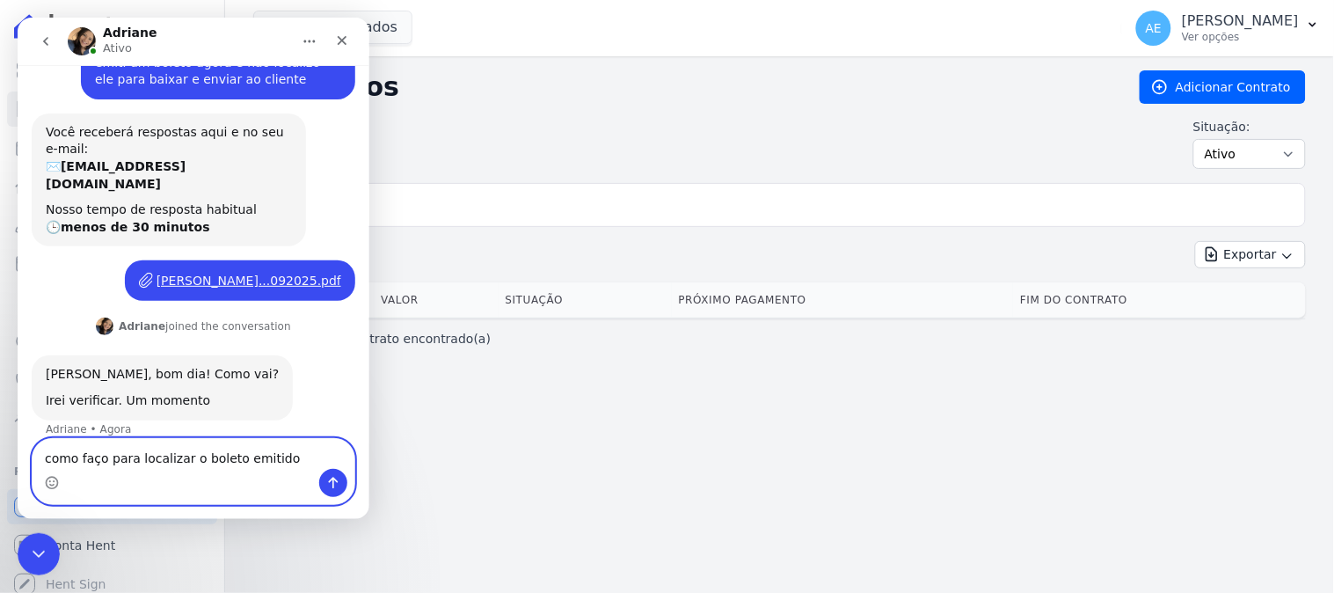
scroll to position [84, 0]
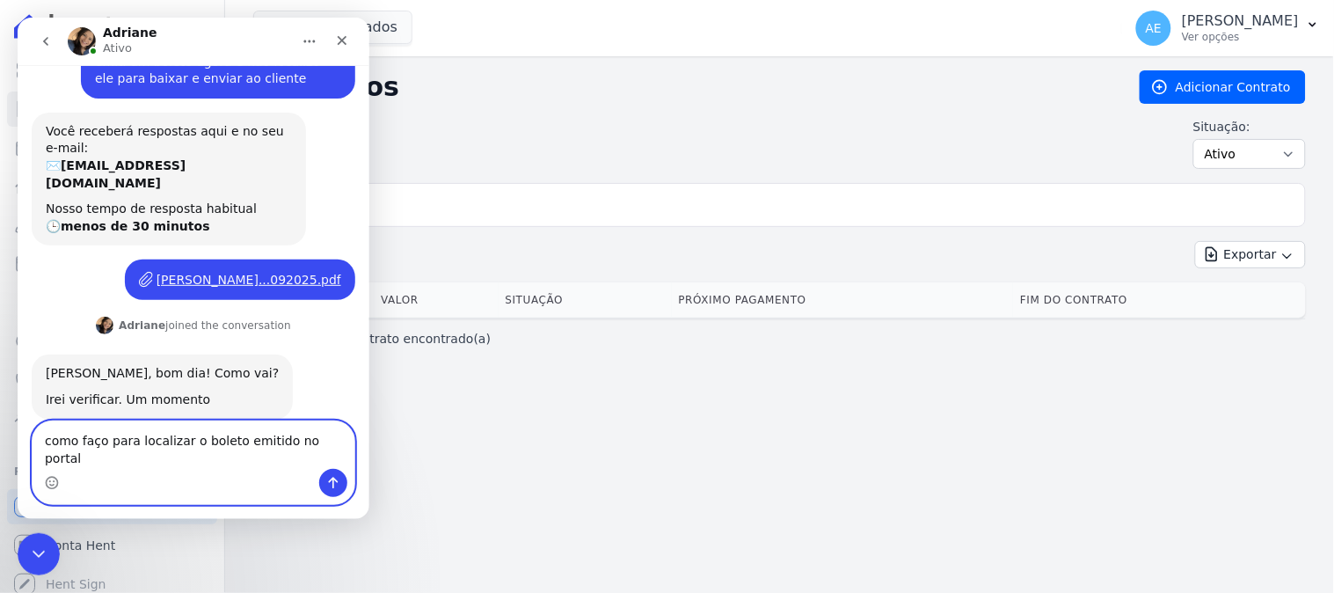
type textarea "como faço para localizar o boleto emitido no portal?"
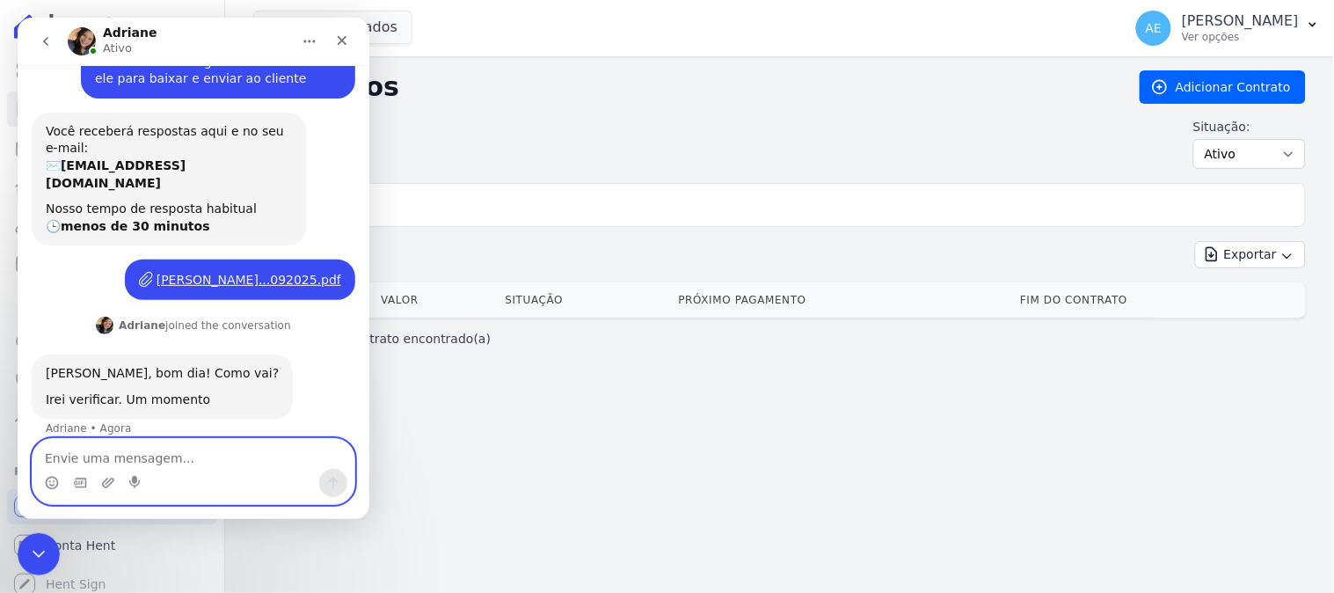
scroll to position [153, 0]
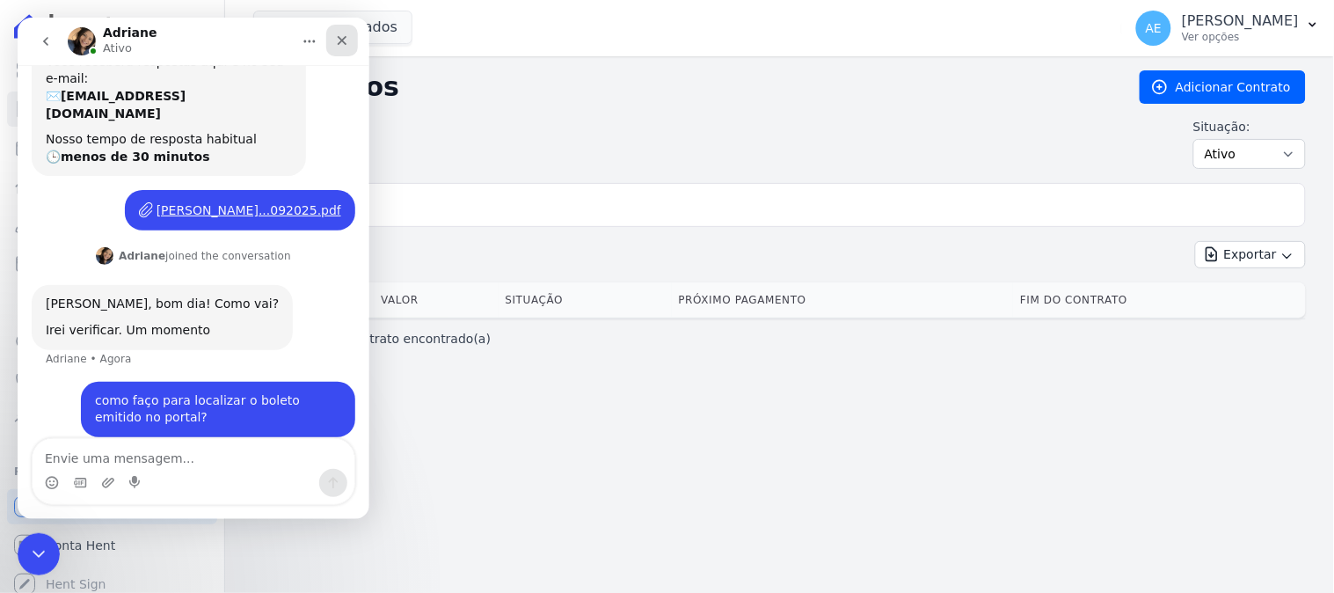
click at [329, 37] on div "Fechar" at bounding box center [341, 40] width 32 height 32
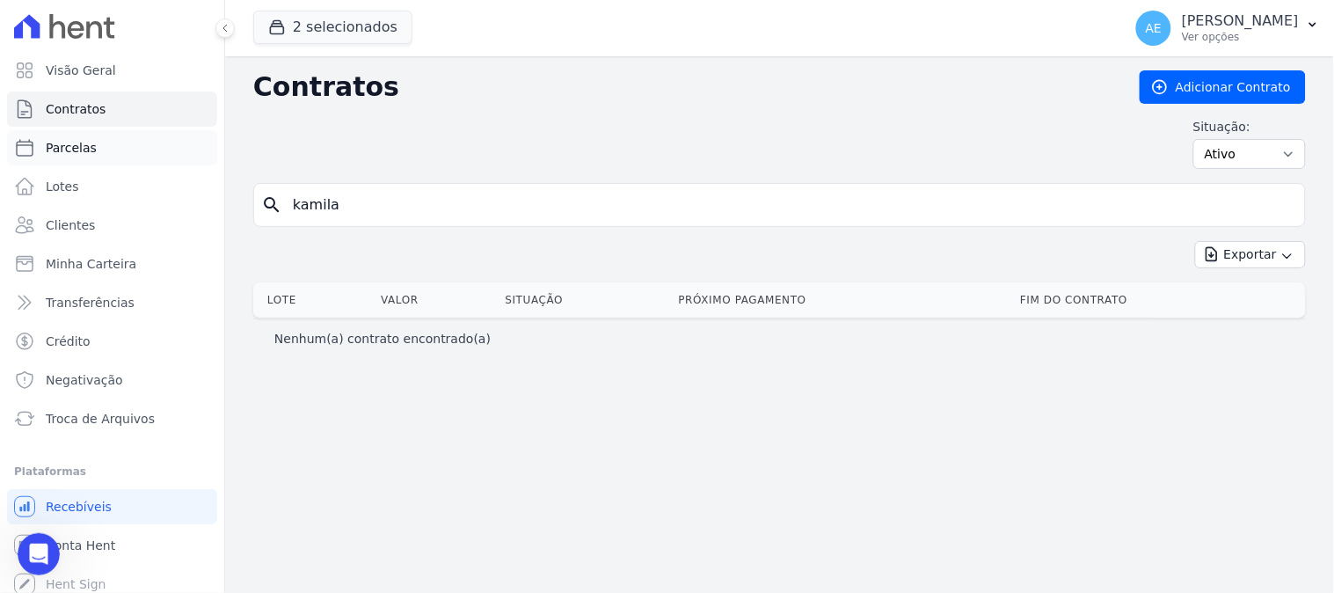
click at [88, 147] on span "Parcelas" at bounding box center [71, 148] width 51 height 18
select select
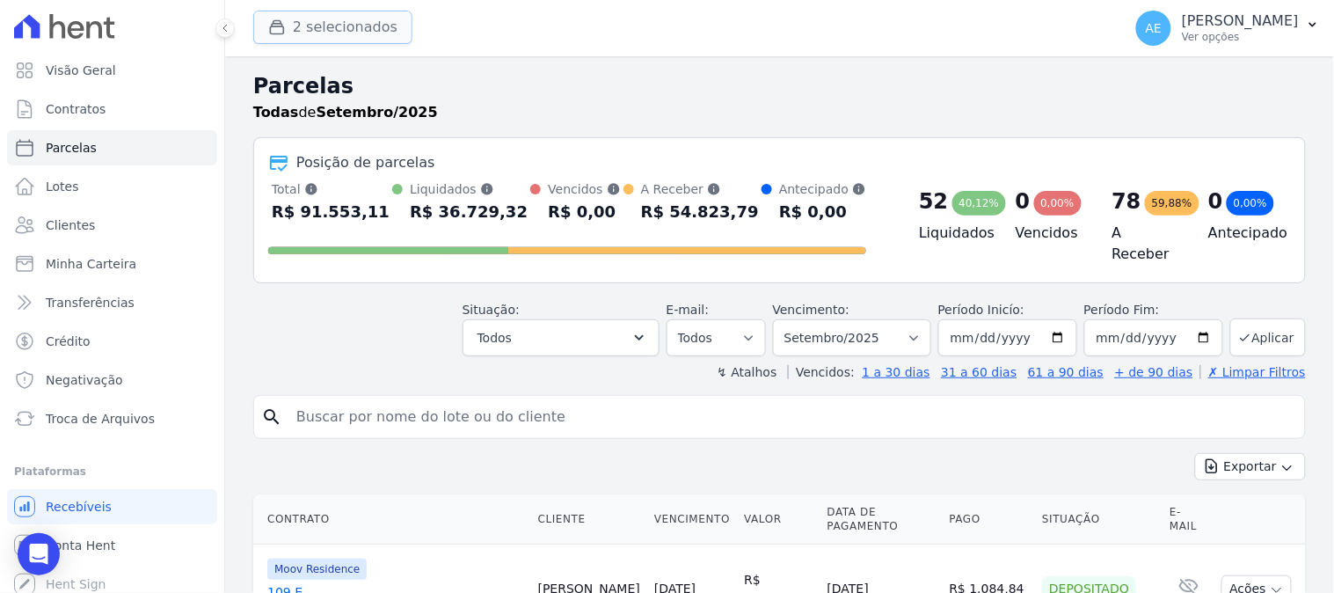
click at [363, 41] on button "2 selecionados" at bounding box center [332, 27] width 159 height 33
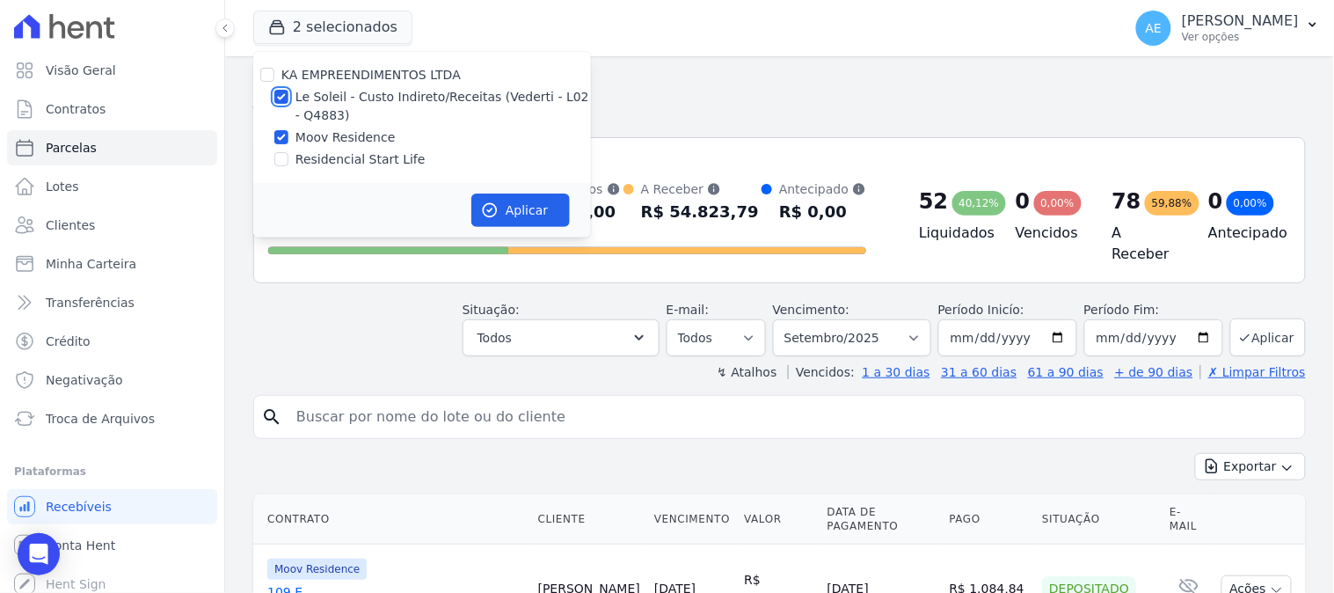
click at [282, 91] on input "Le Soleil - Custo Indireto/Receitas (Vederti - L02 - Q4883)" at bounding box center [281, 97] width 14 height 14
checkbox input "false"
click at [532, 217] on button "Aplicar" at bounding box center [520, 209] width 98 height 33
select select
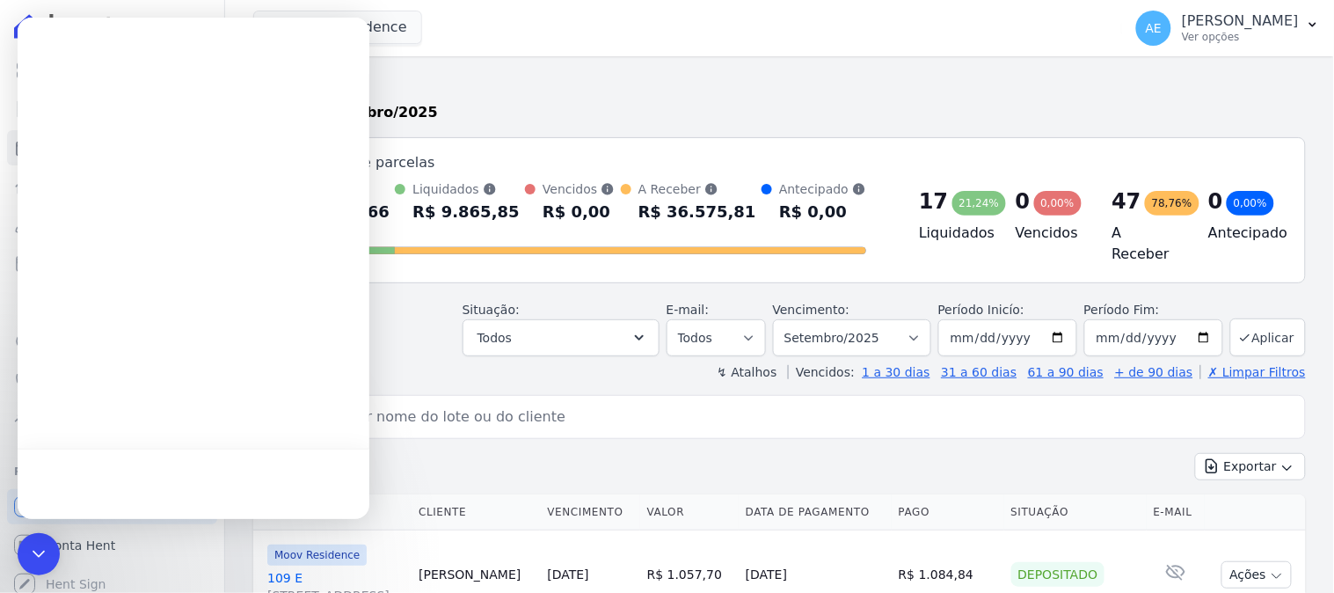
click at [426, 409] on input "search" at bounding box center [792, 416] width 1012 height 35
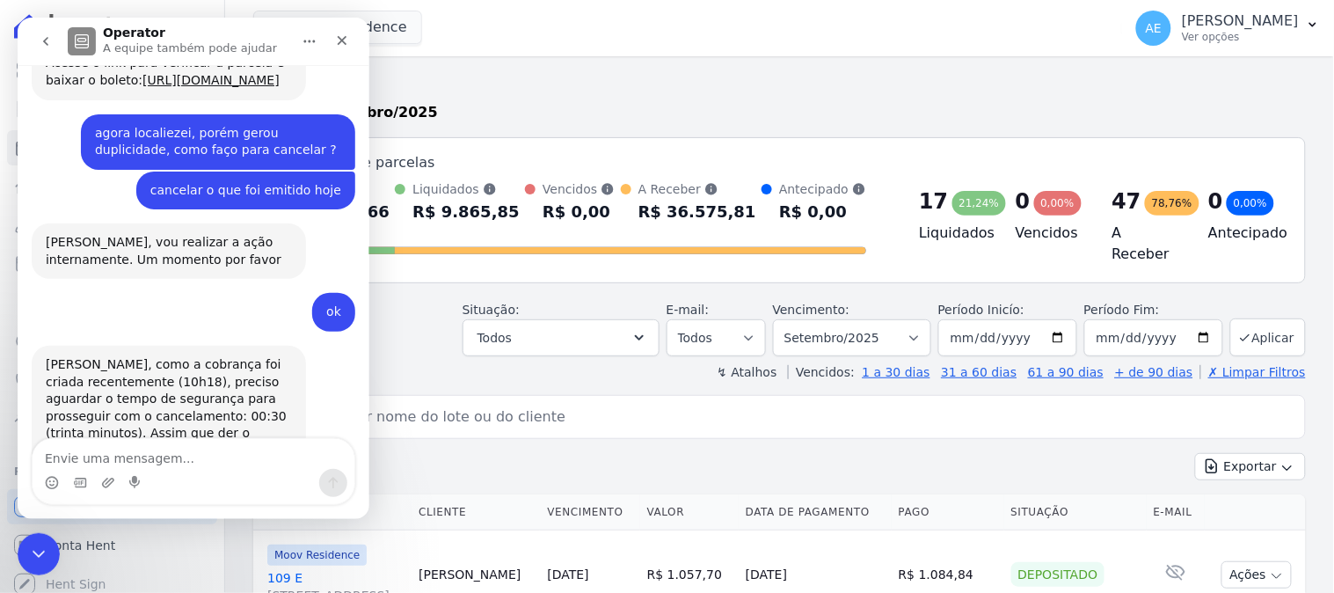
click at [551, 409] on input "search" at bounding box center [792, 416] width 1012 height 35
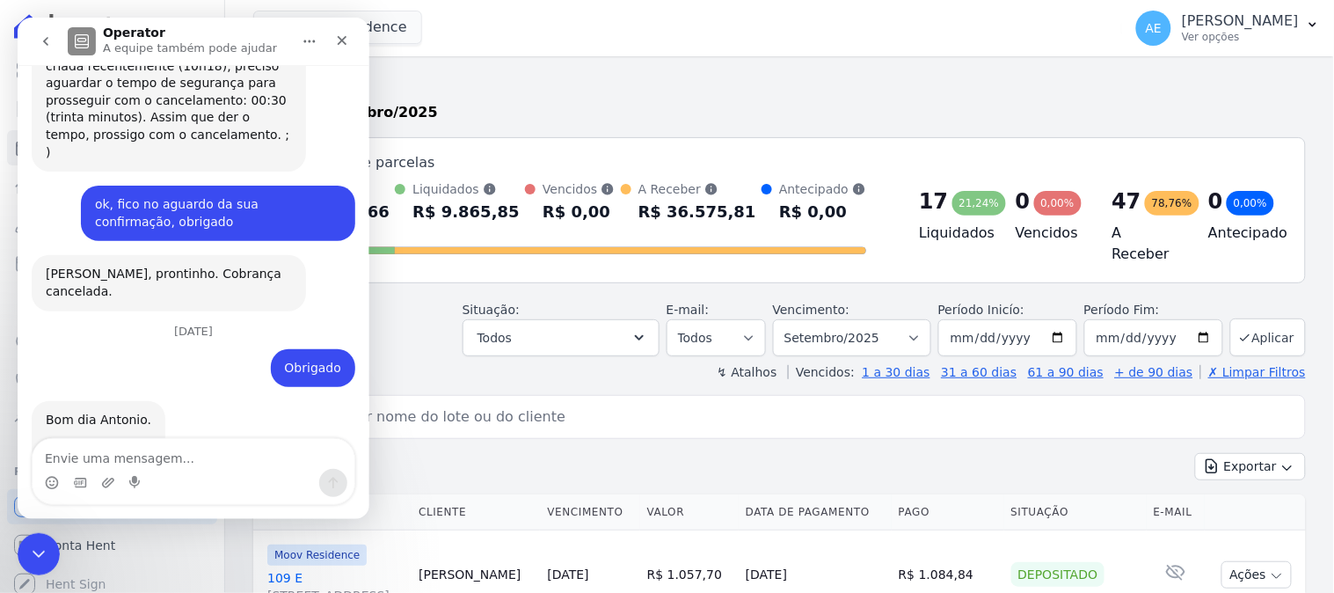
scroll to position [1008, 0]
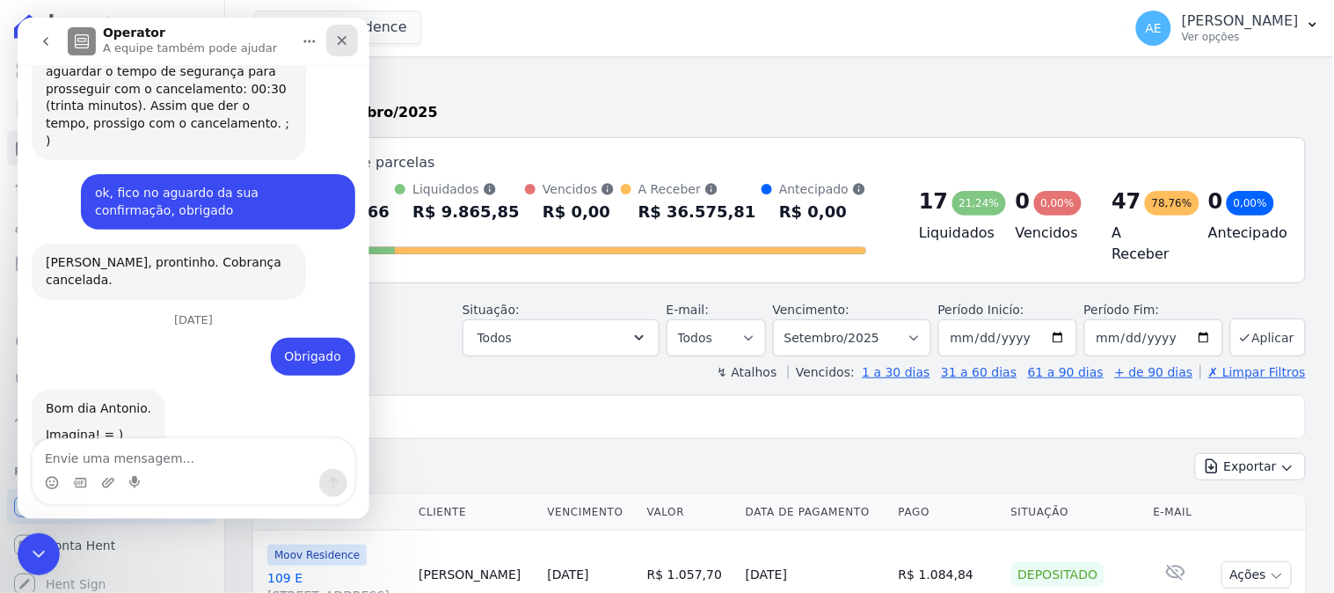
type input "Kamila"
click at [344, 37] on icon "Fechar" at bounding box center [342, 40] width 10 height 10
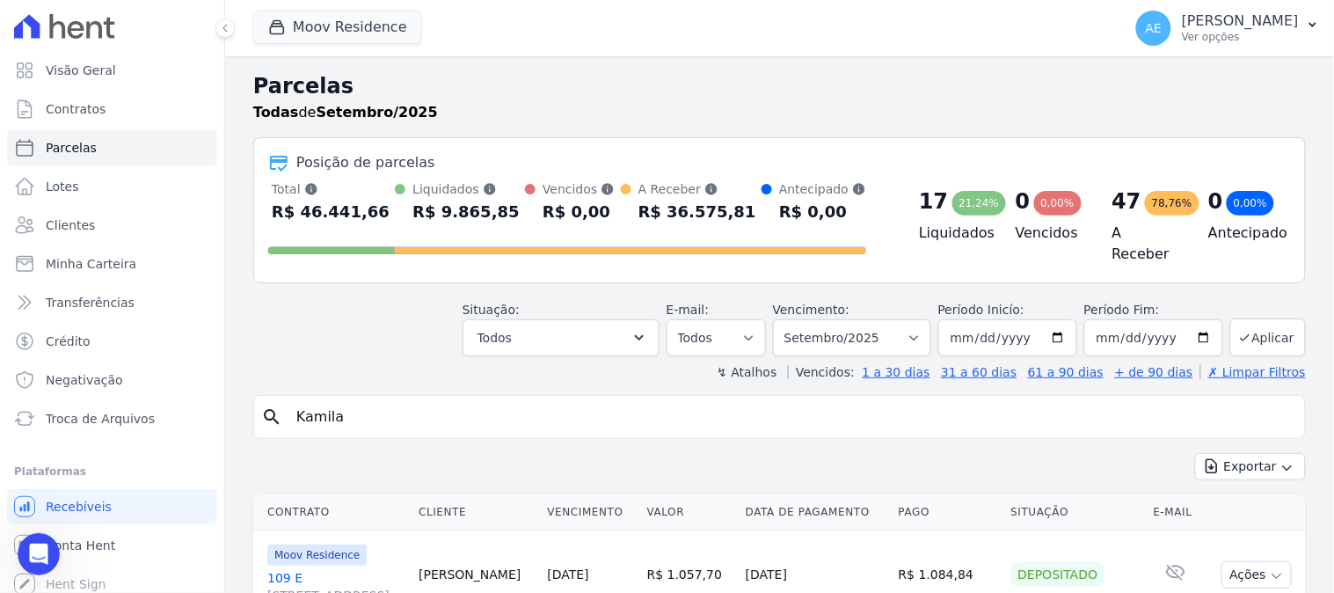
click at [455, 414] on input "Kamila" at bounding box center [792, 416] width 1012 height 35
select select
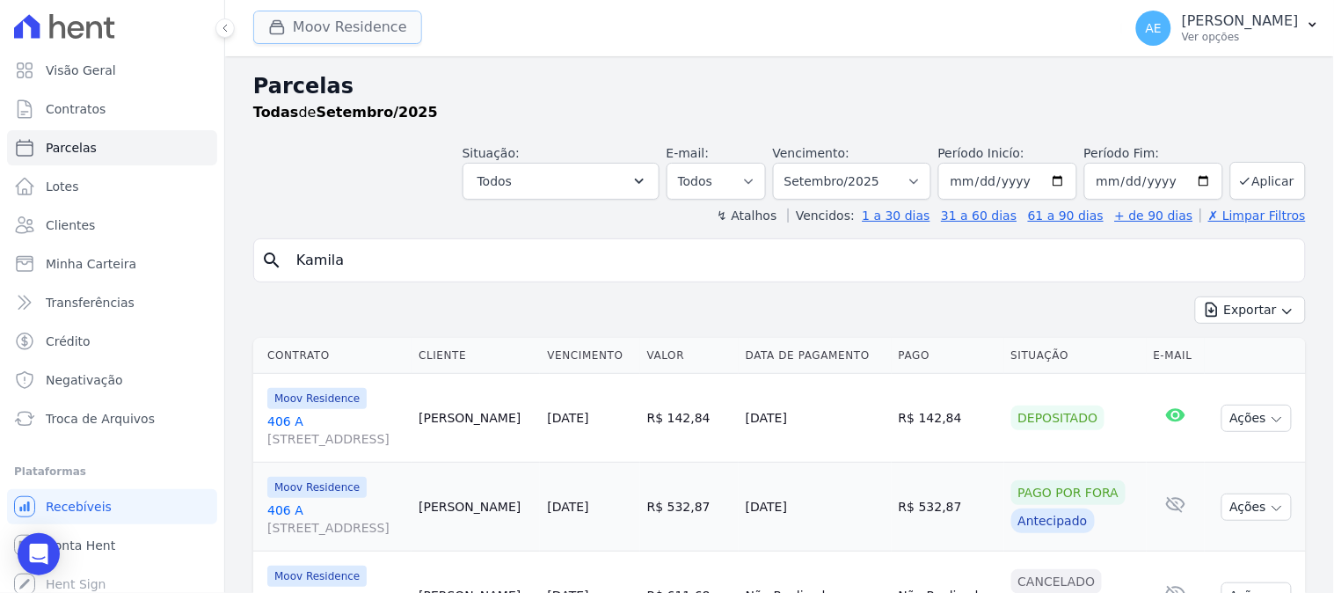
click at [365, 19] on button "Moov Residence" at bounding box center [337, 27] width 169 height 33
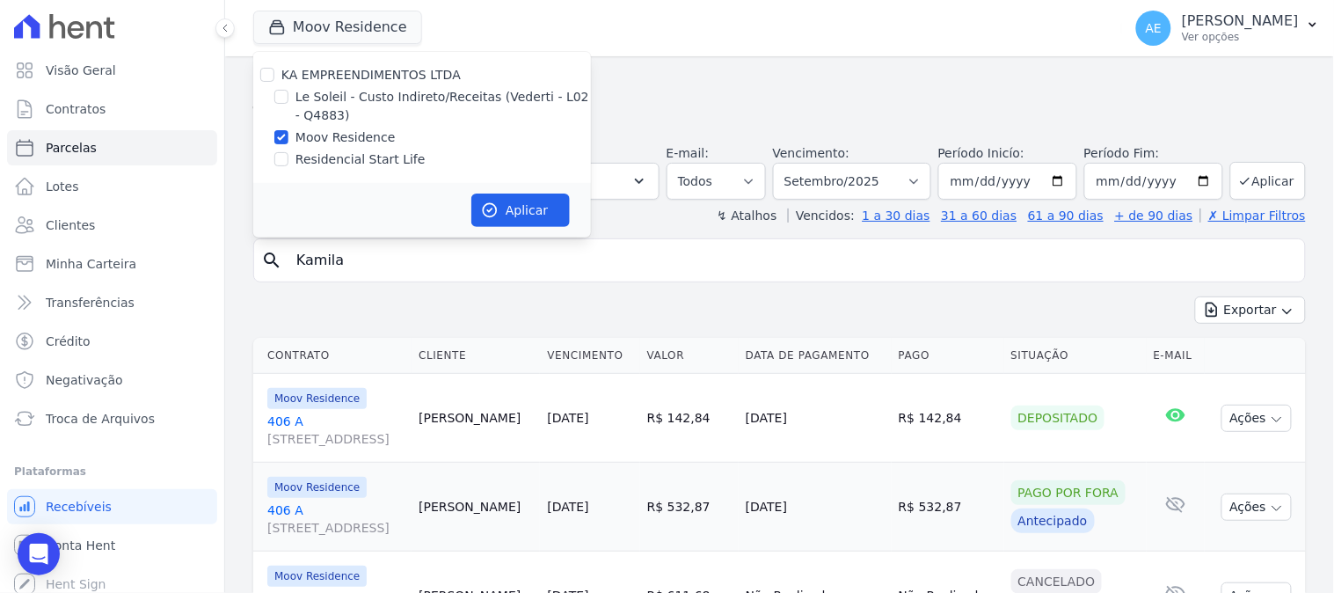
click at [287, 90] on div at bounding box center [281, 97] width 14 height 18
click at [266, 73] on input "KA EMPREENDIMENTOS LTDA" at bounding box center [267, 75] width 14 height 14
checkbox input "true"
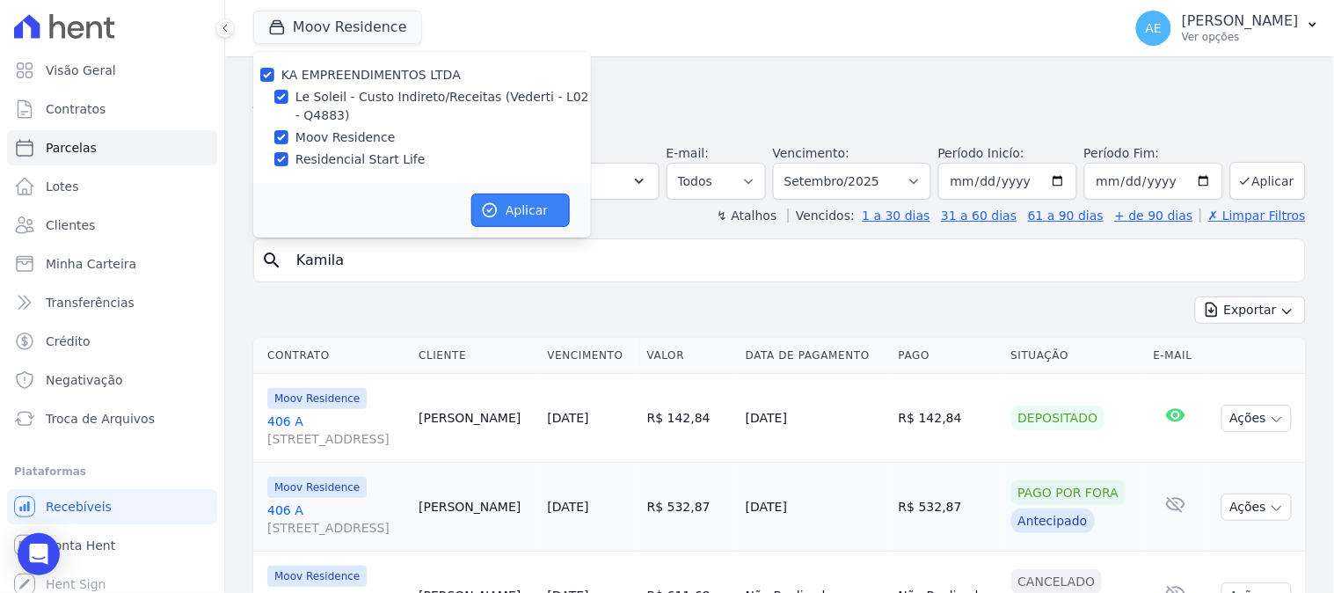
click at [512, 207] on button "Aplicar" at bounding box center [520, 209] width 98 height 33
select select
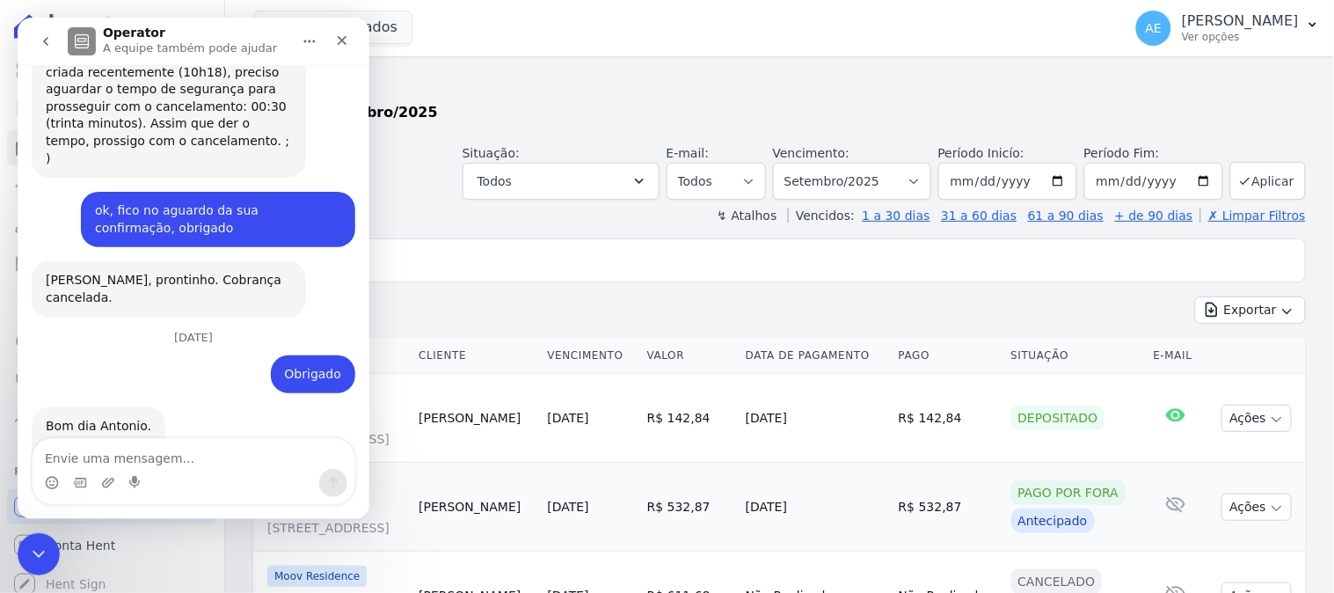
scroll to position [1008, 0]
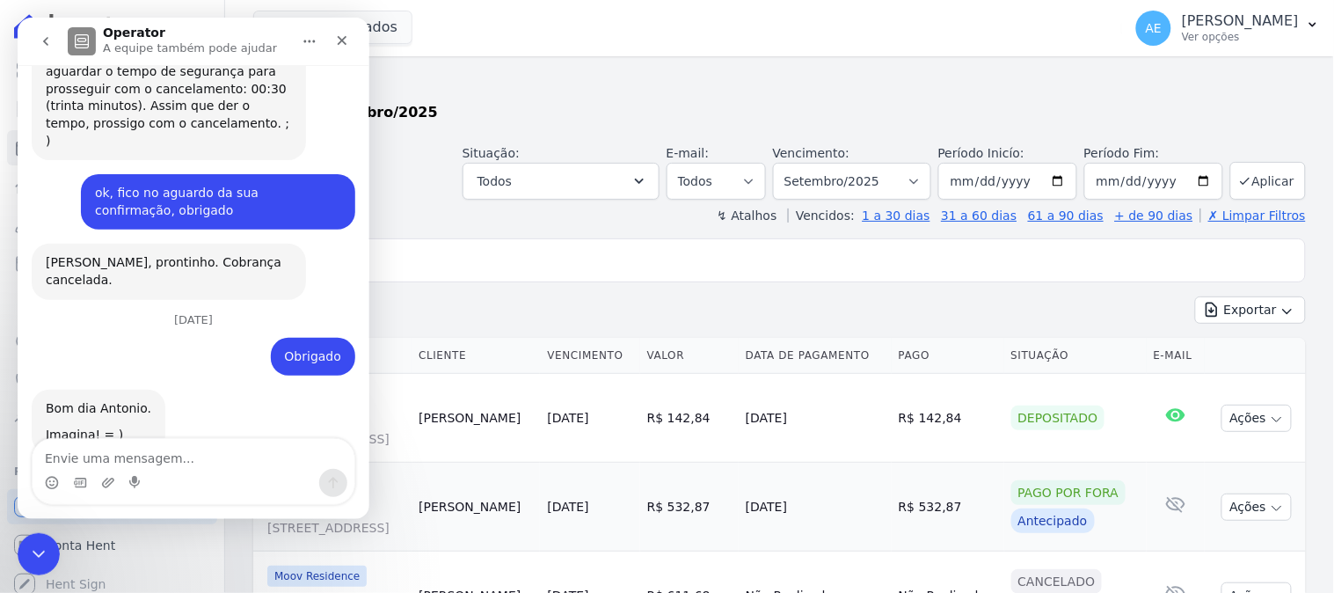
click at [50, 41] on icon "go back" at bounding box center [45, 40] width 14 height 14
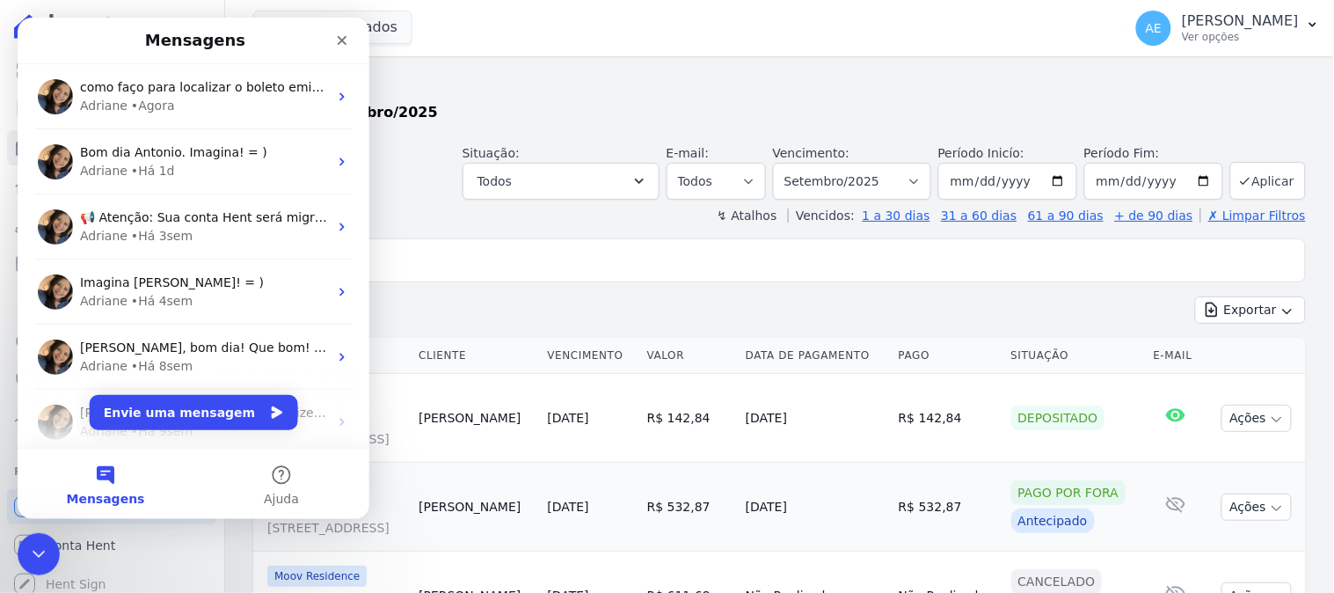
scroll to position [0, 0]
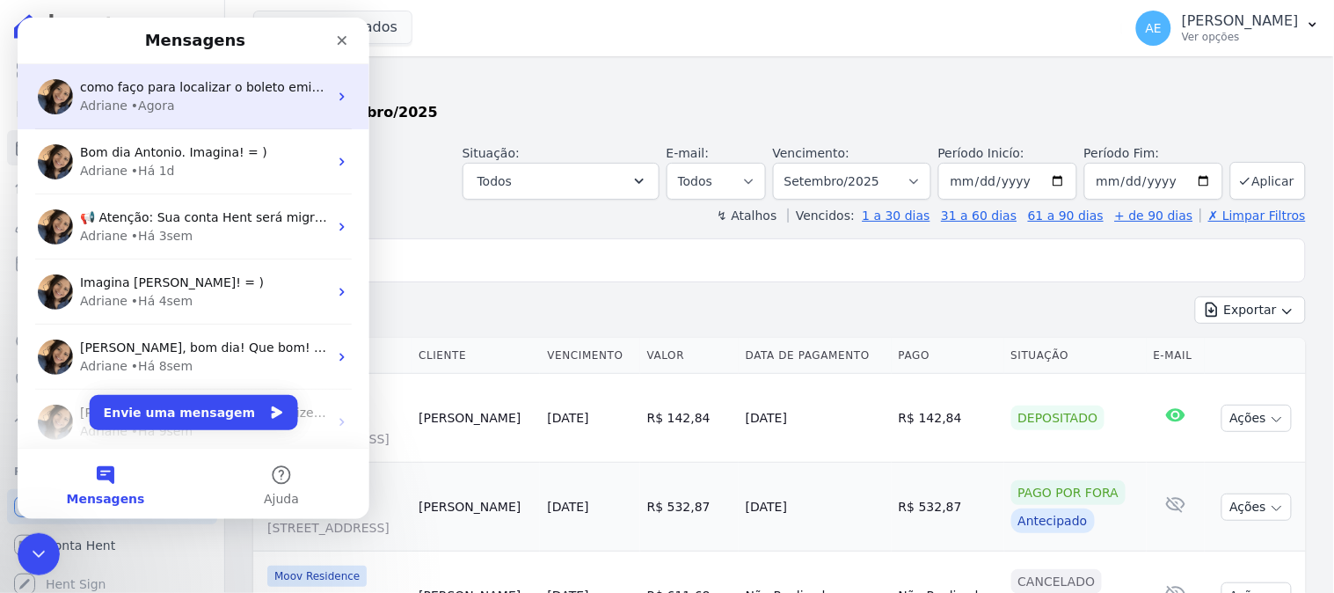
click at [149, 90] on span "como faço para localizar o boleto emitido no portal?" at bounding box center [239, 86] width 321 height 14
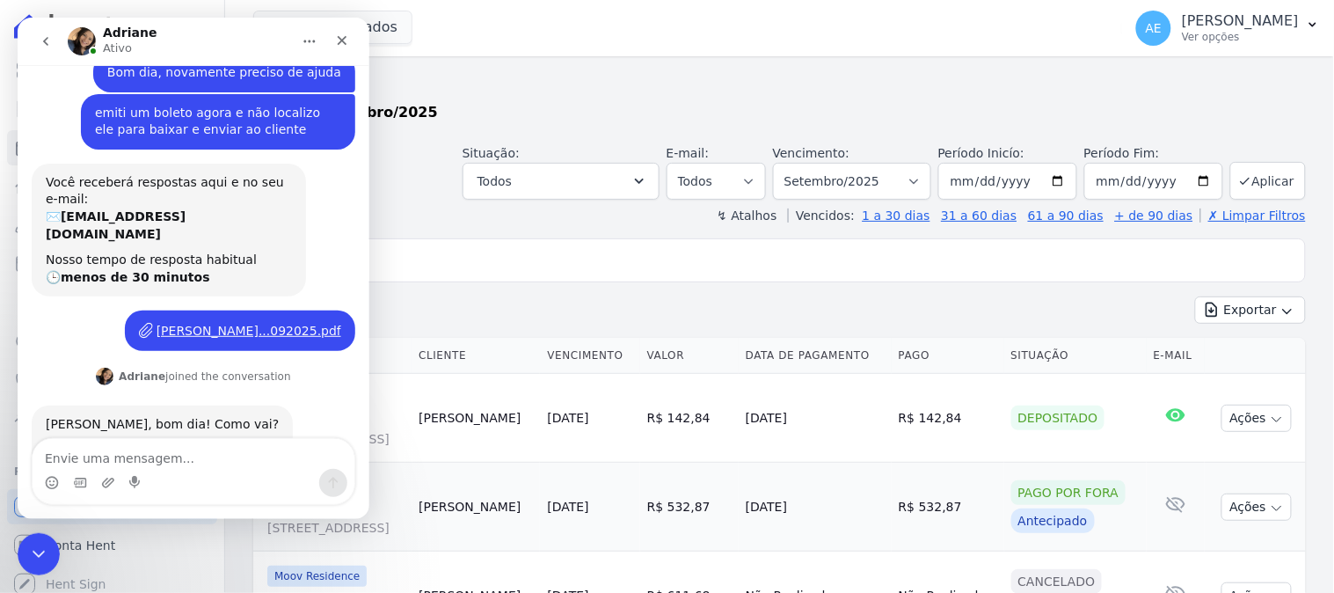
scroll to position [153, 0]
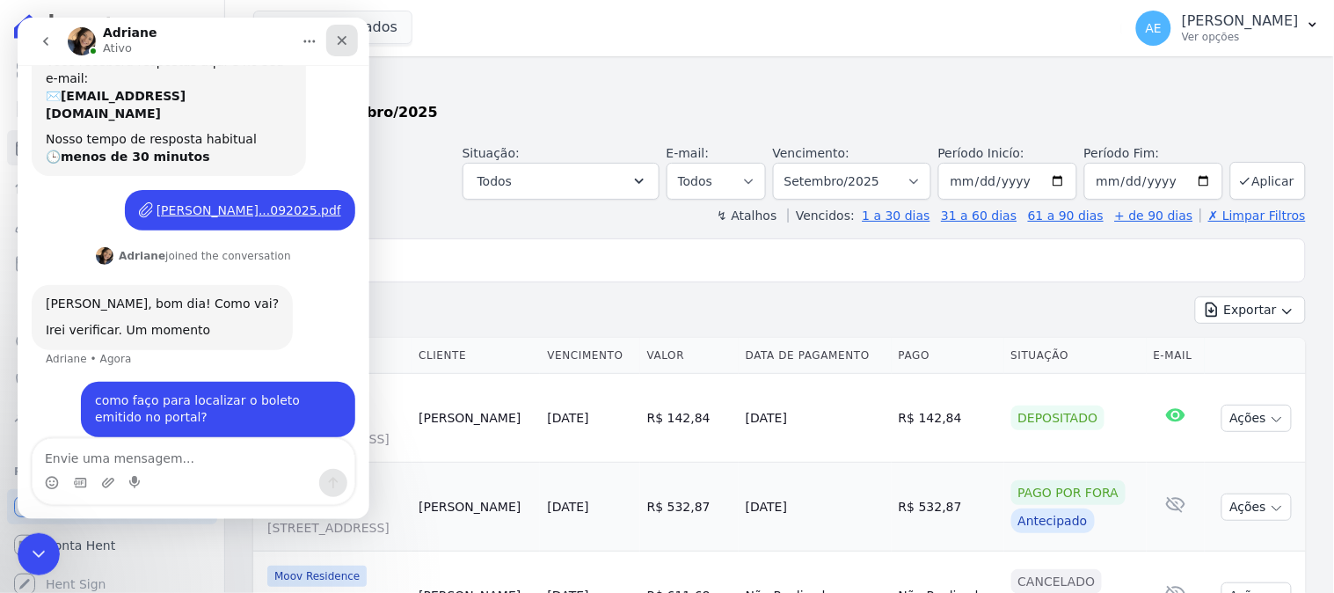
click at [342, 33] on icon "Fechar" at bounding box center [341, 40] width 14 height 14
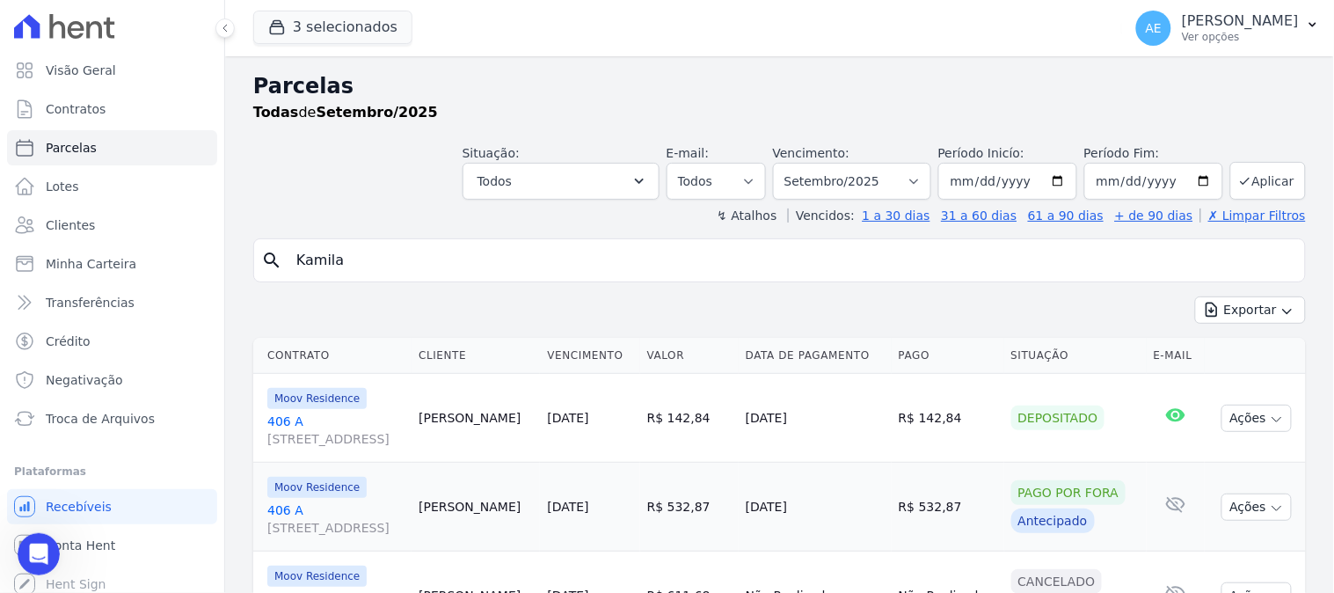
click at [365, 258] on input "Kamila" at bounding box center [792, 260] width 1012 height 35
select select
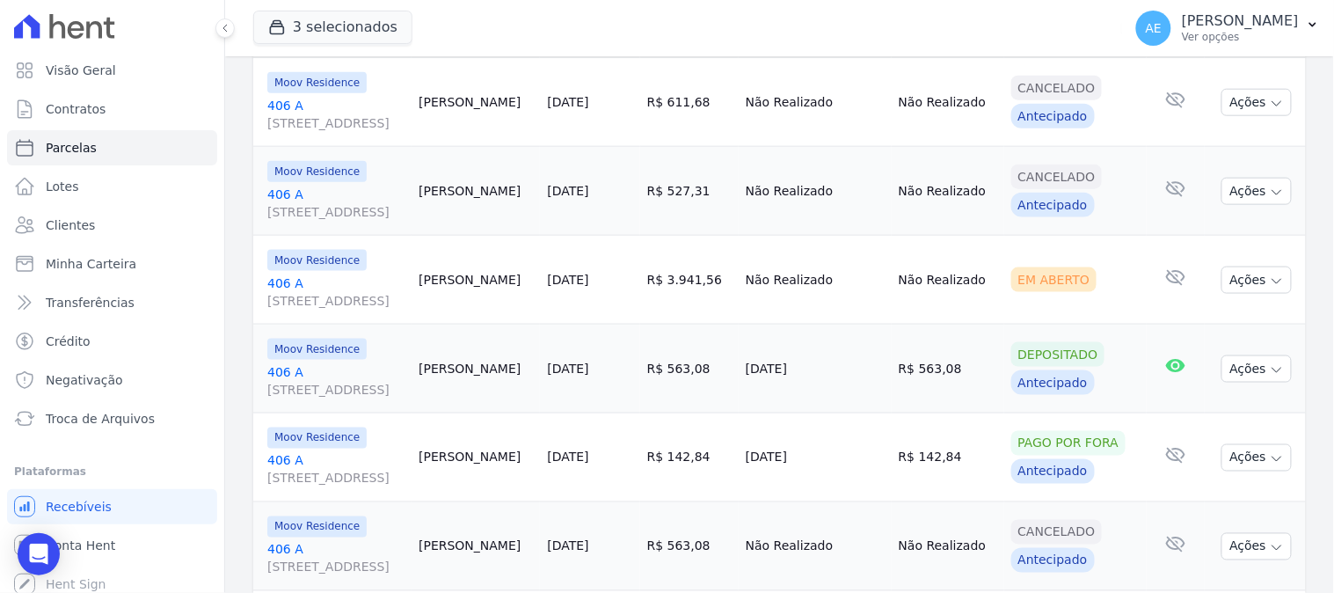
scroll to position [0, 0]
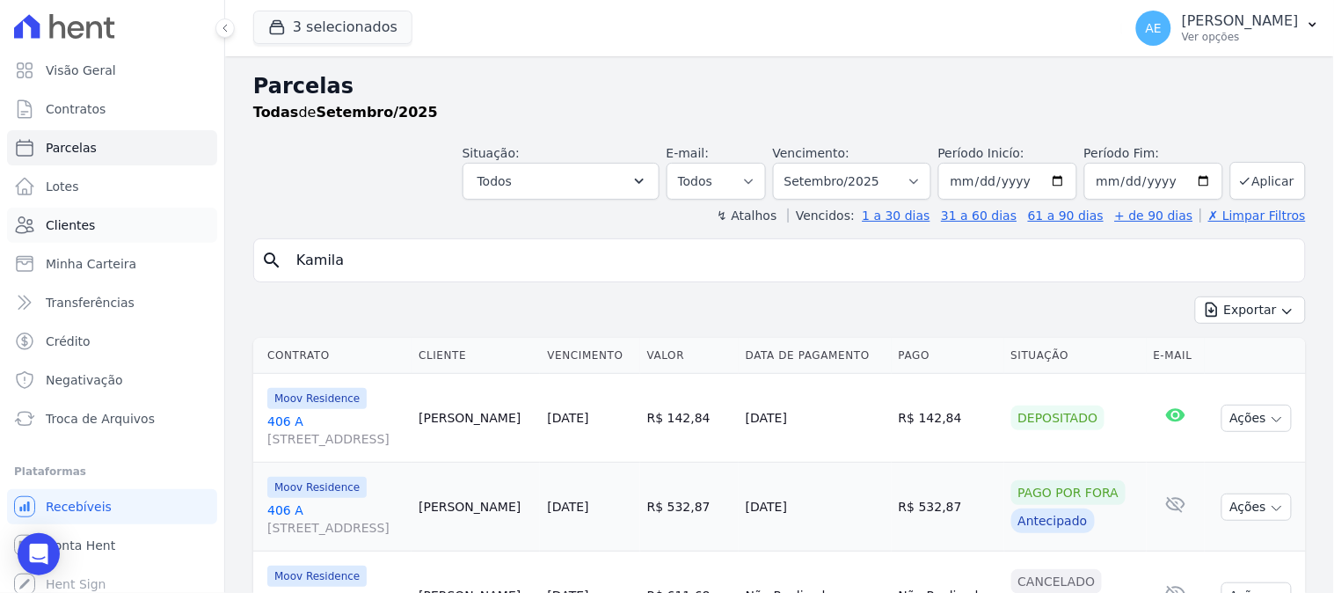
click at [106, 218] on link "Clientes" at bounding box center [112, 224] width 210 height 35
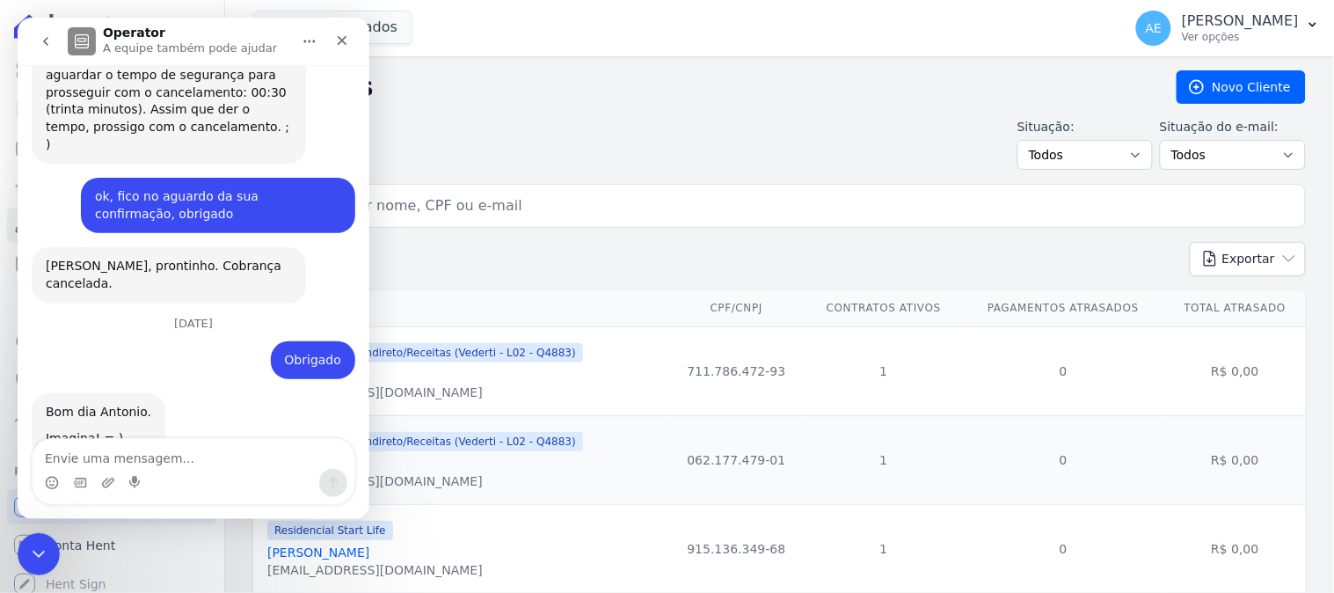
scroll to position [1008, 0]
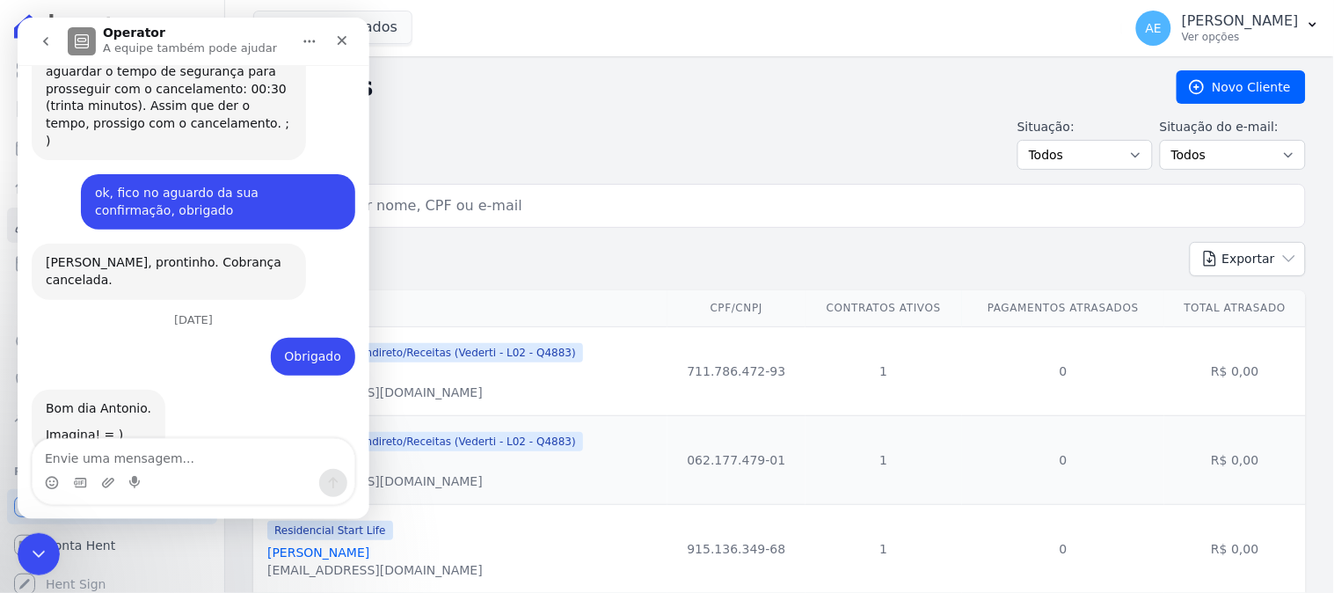
click at [43, 30] on button "go back" at bounding box center [44, 40] width 33 height 33
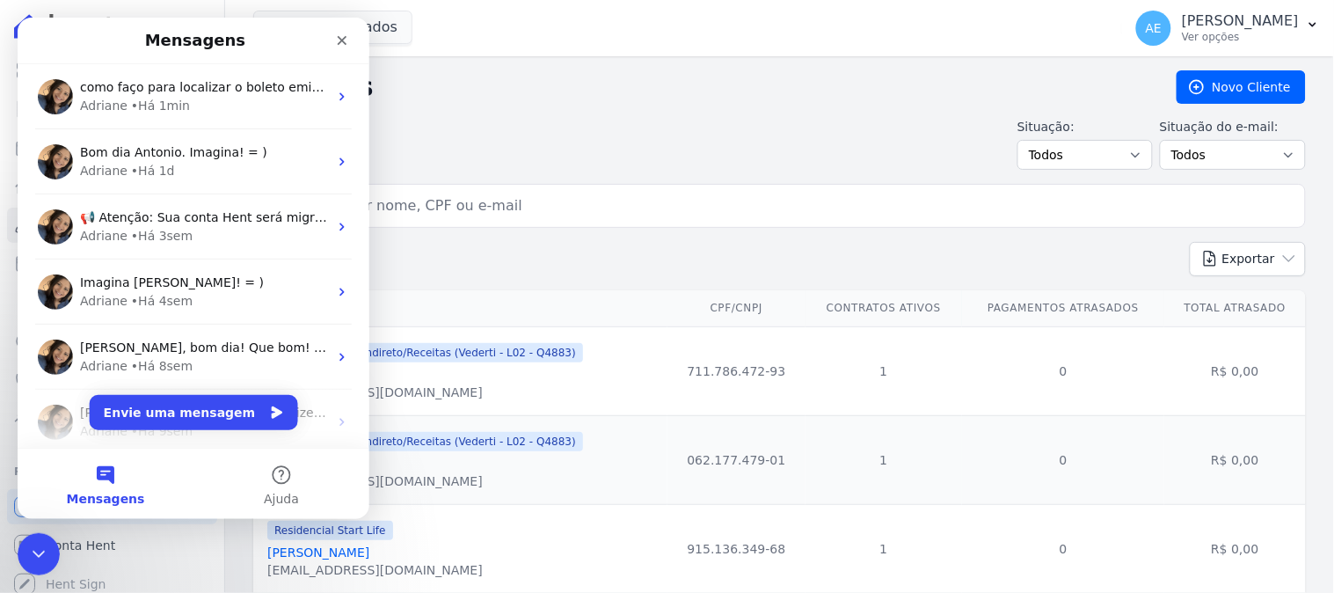
click at [492, 203] on input "search" at bounding box center [792, 205] width 1012 height 35
click at [338, 39] on icon "Fechar" at bounding box center [341, 40] width 14 height 14
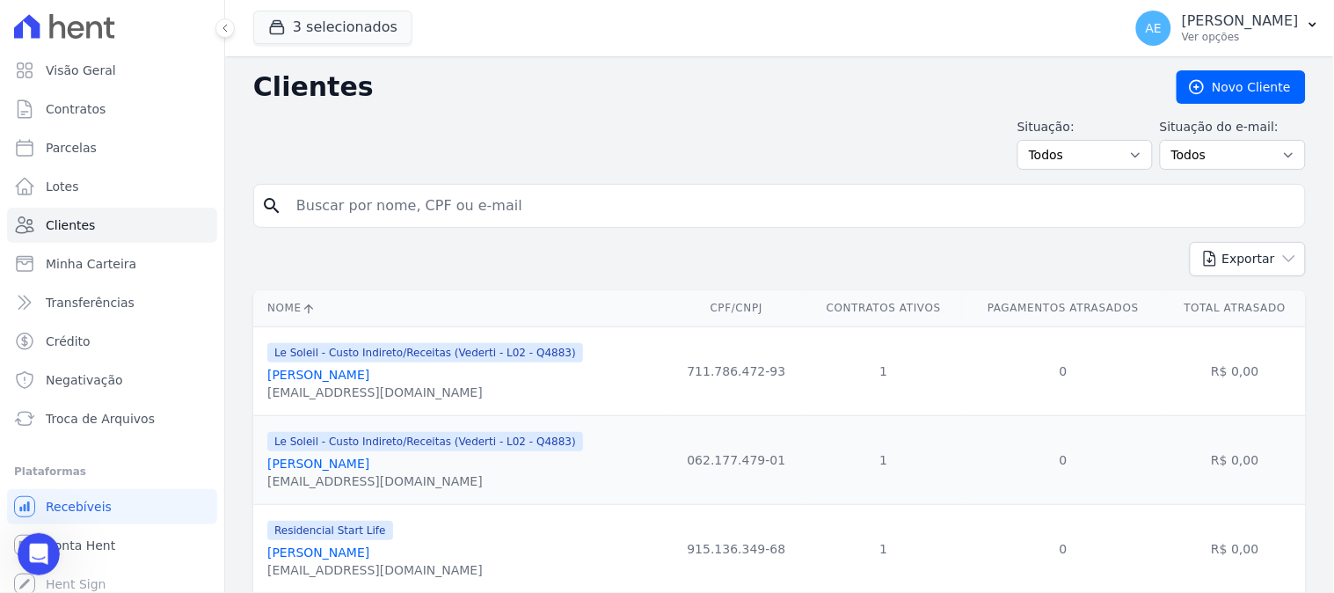
click at [407, 206] on input "search" at bounding box center [792, 205] width 1012 height 35
type input "kamila"
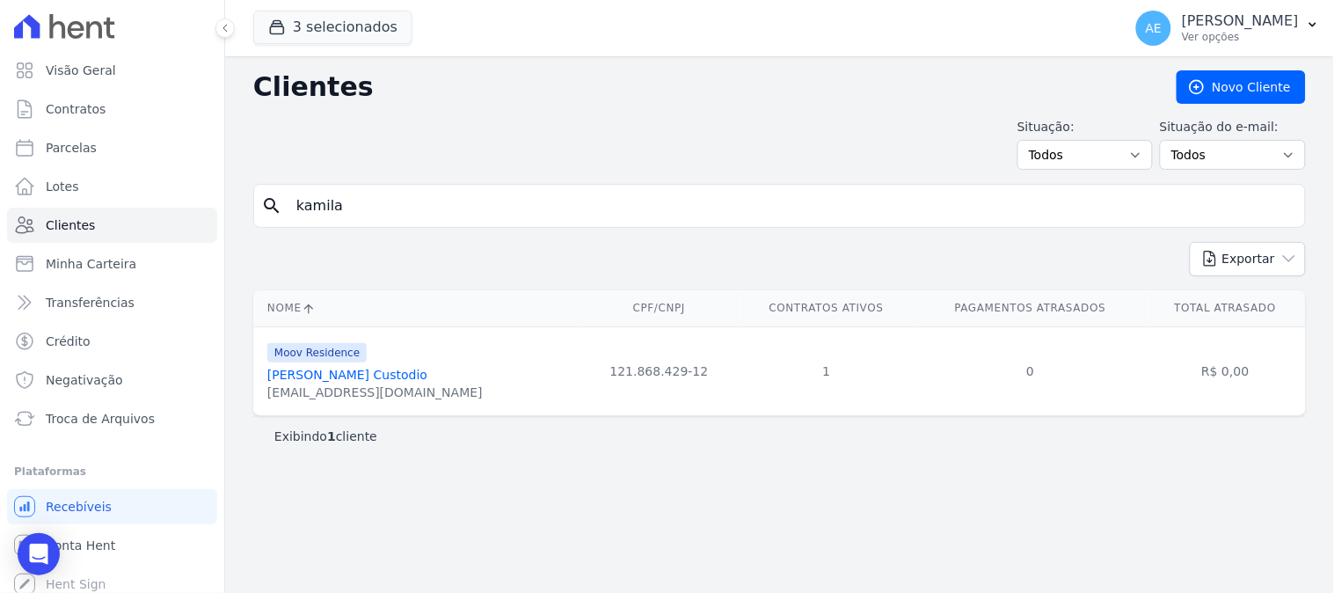
click at [331, 380] on link "Kamila Mafra Custodio" at bounding box center [347, 374] width 160 height 14
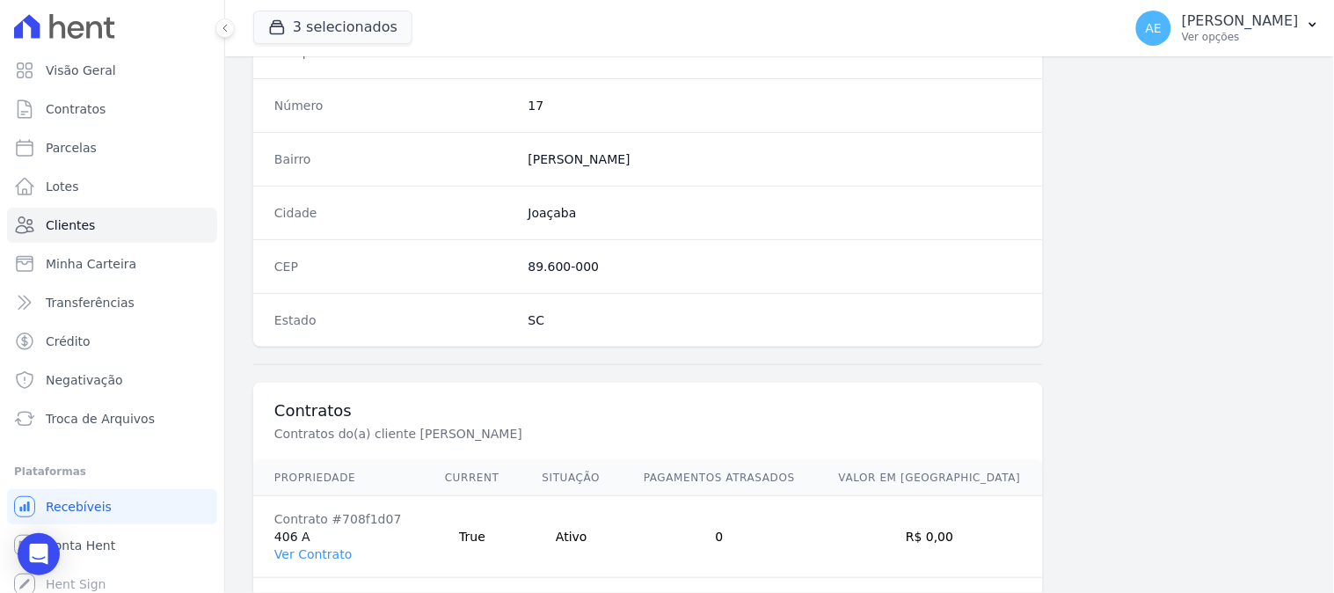
scroll to position [1055, 0]
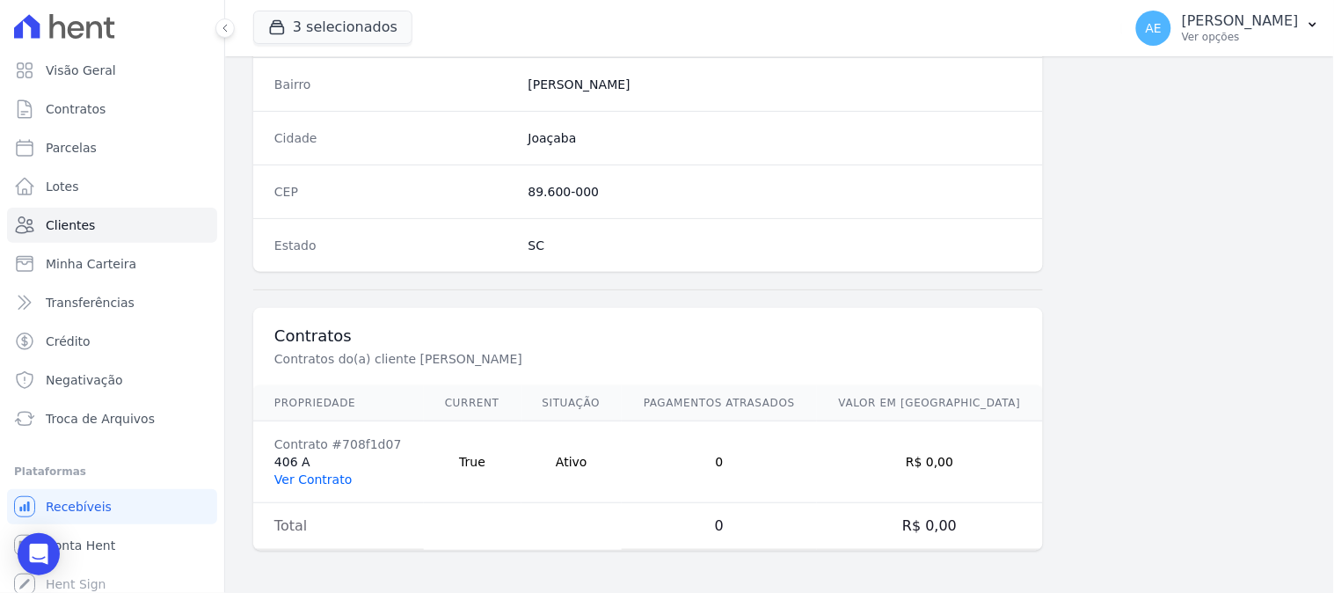
click at [302, 484] on link "Ver Contrato" at bounding box center [312, 479] width 77 height 14
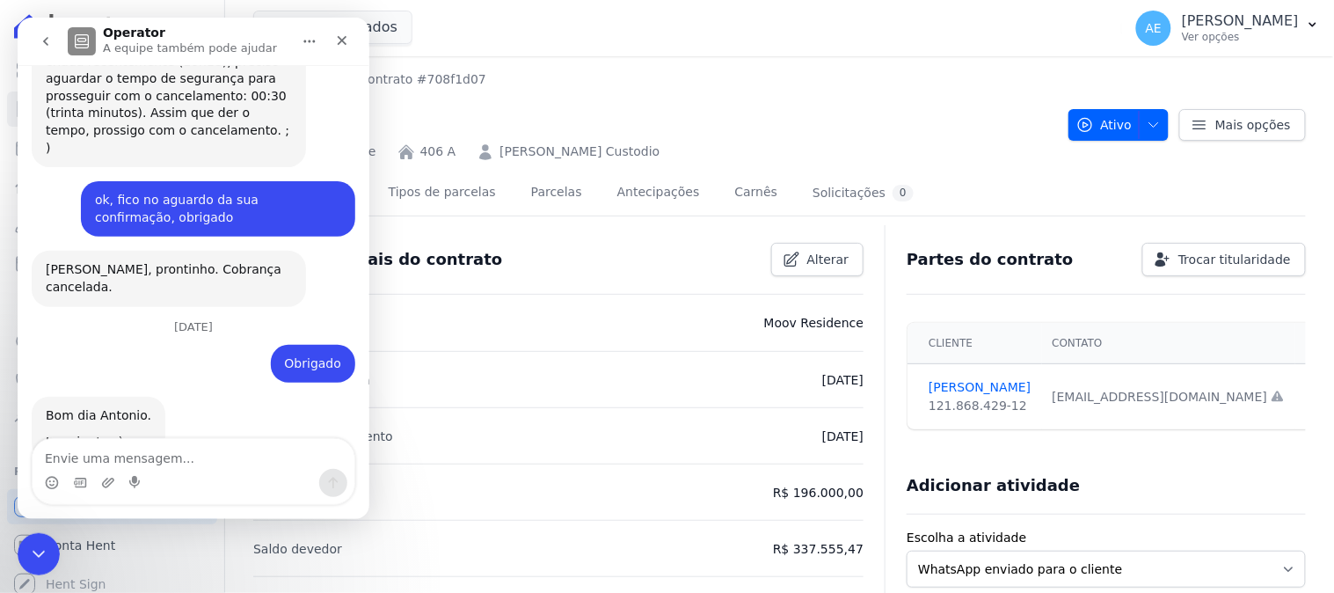
scroll to position [1008, 0]
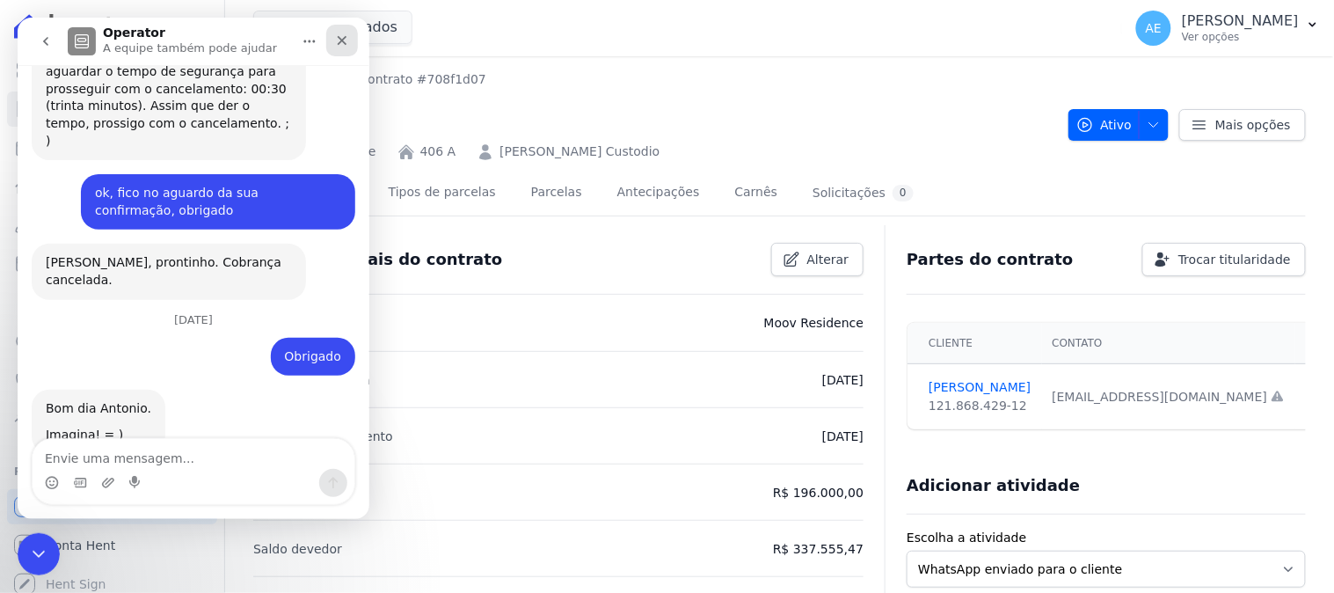
click at [346, 33] on icon "Fechar" at bounding box center [341, 40] width 14 height 14
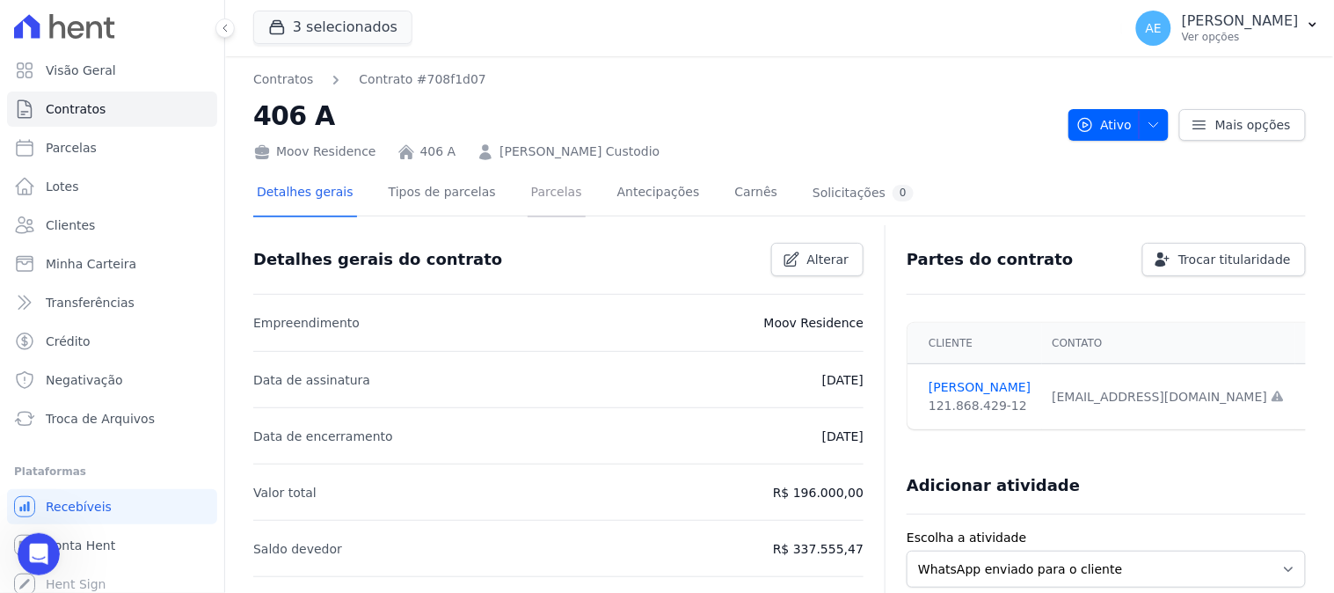
click at [529, 196] on link "Parcelas" at bounding box center [556, 194] width 58 height 47
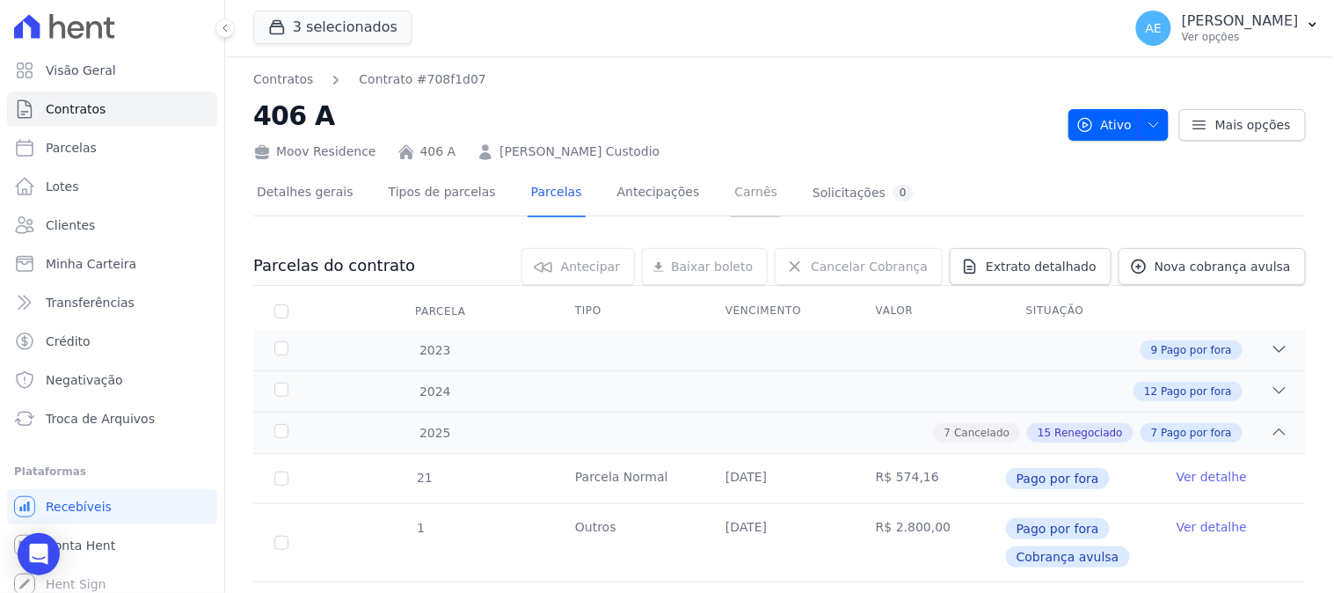
click at [731, 190] on link "Carnês" at bounding box center [756, 194] width 50 height 47
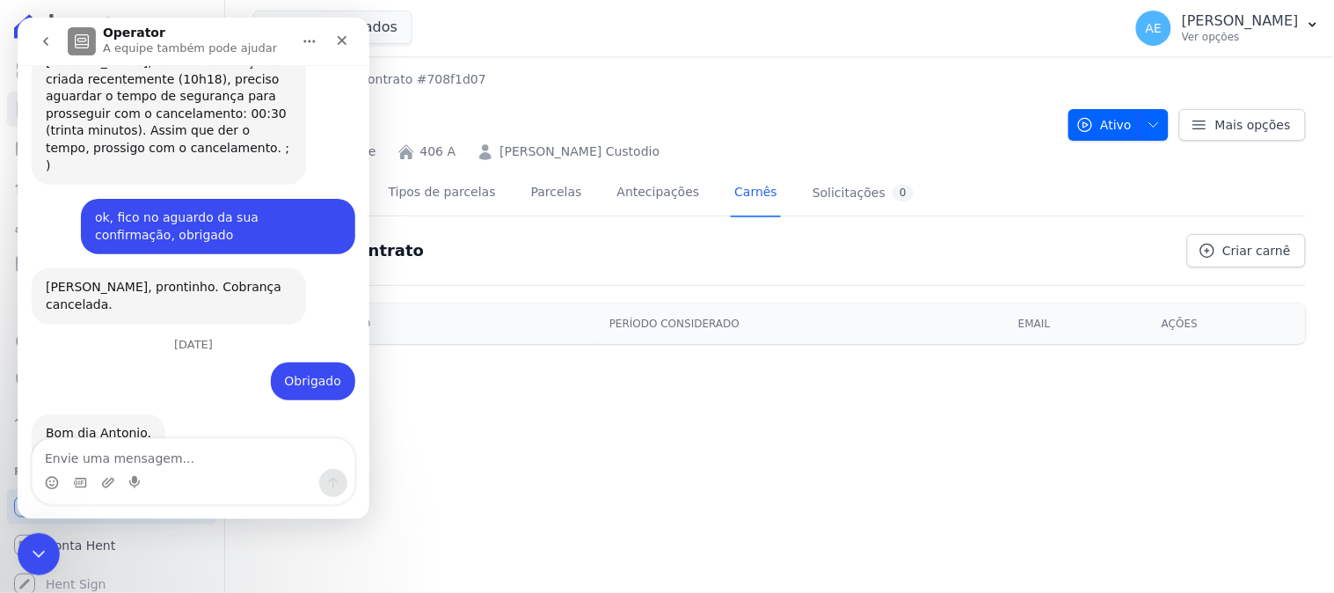
scroll to position [1008, 0]
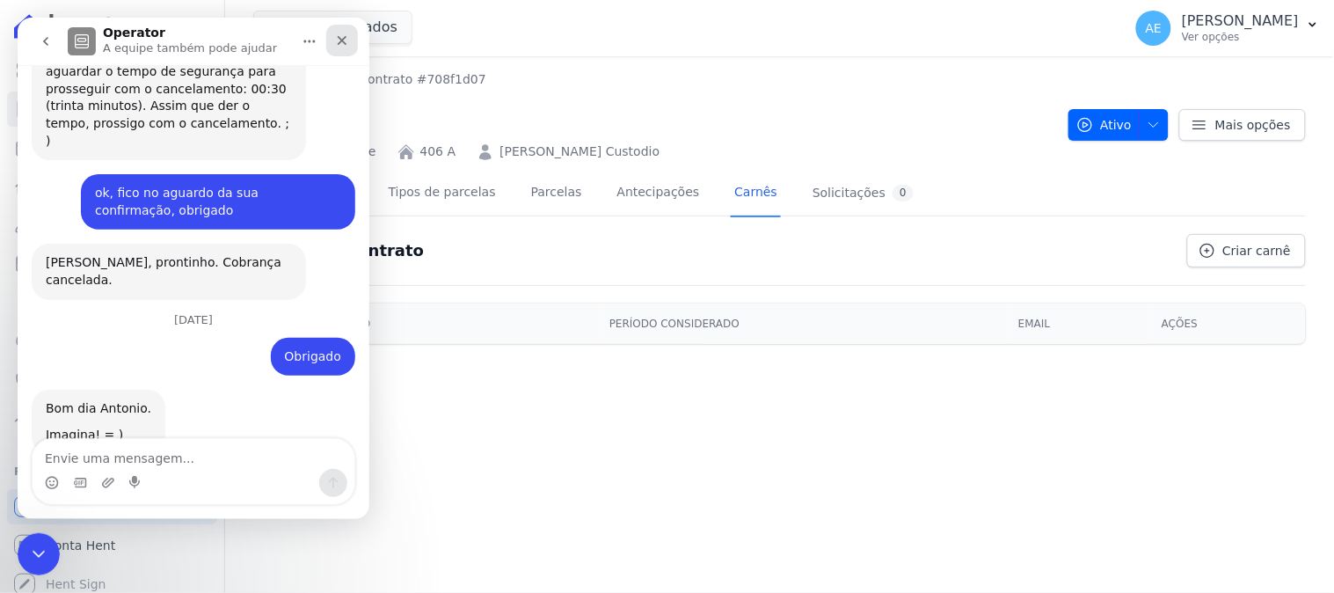
click at [338, 37] on icon "Fechar" at bounding box center [342, 40] width 10 height 10
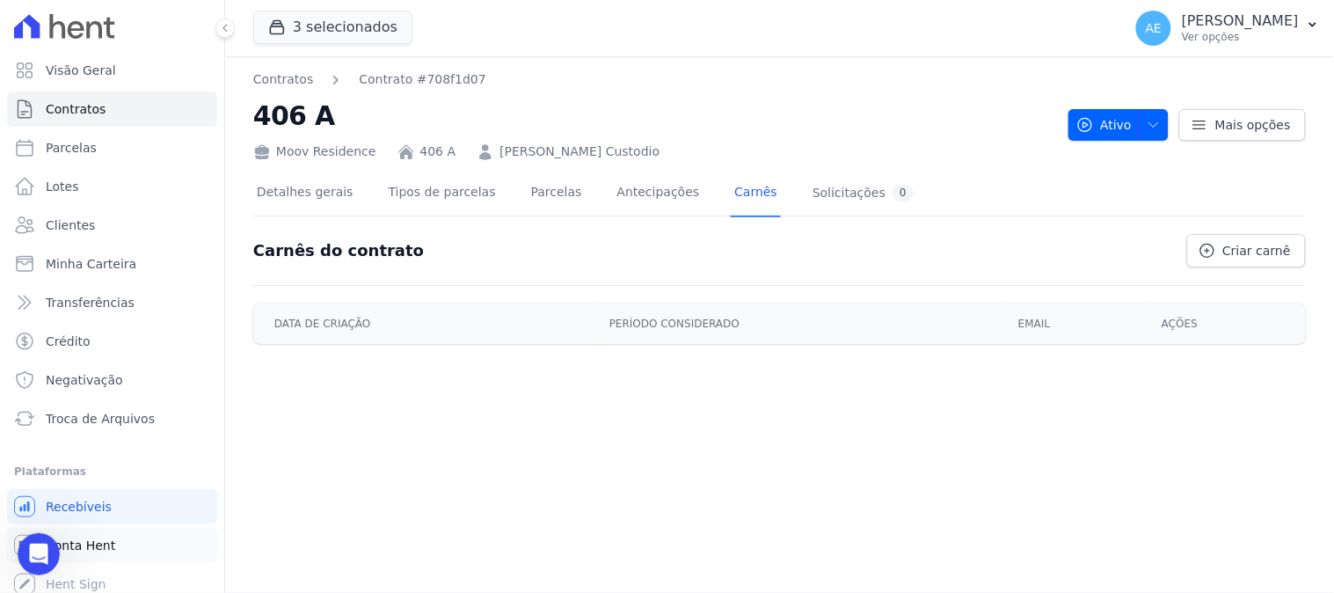
click at [72, 536] on span "Conta Hent" at bounding box center [80, 545] width 69 height 18
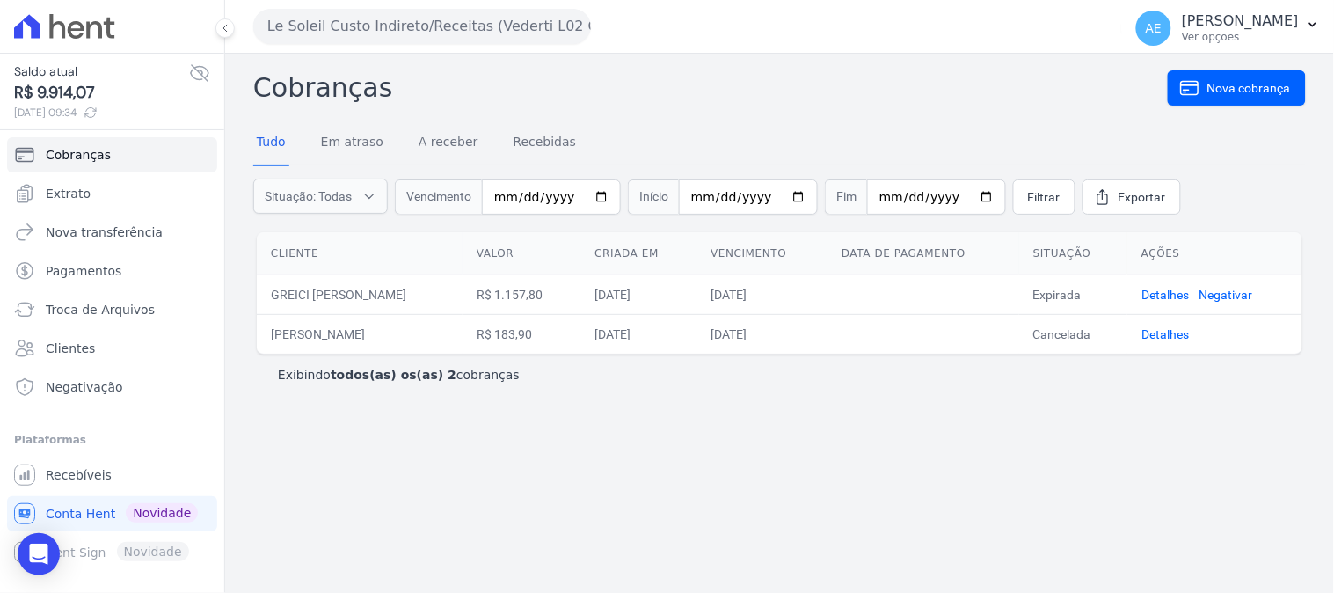
click at [413, 33] on button "Le Soleil Custo Indireto/Receitas (Vederti L02 Q4883)" at bounding box center [422, 26] width 338 height 35
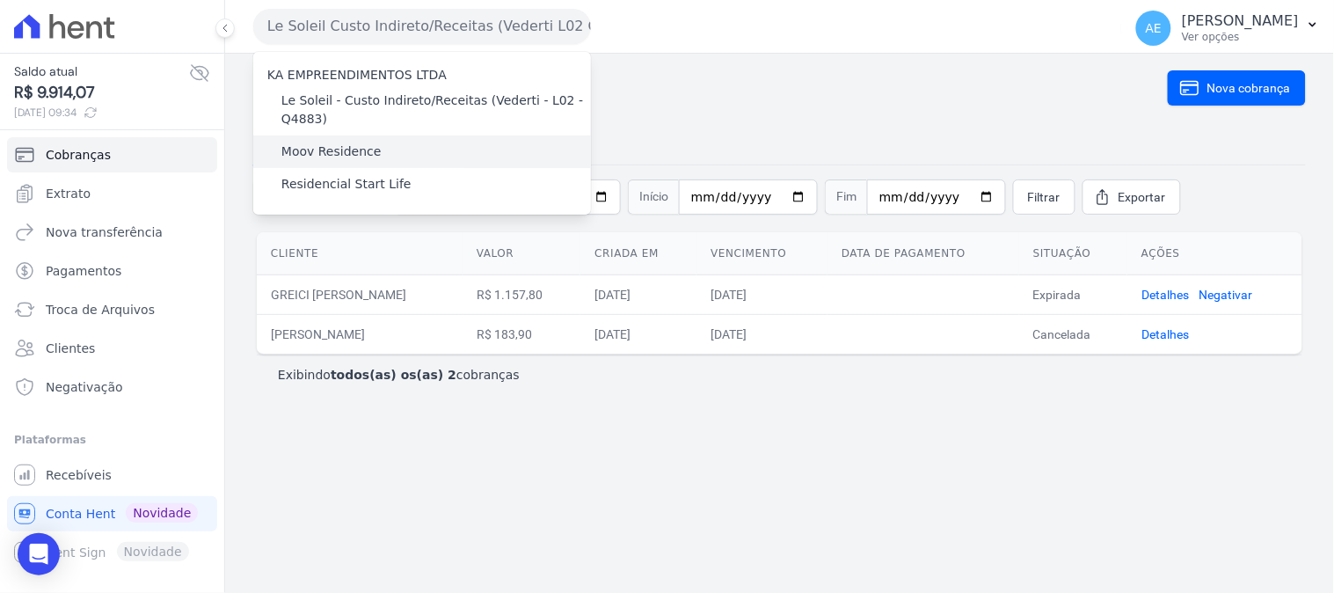
click at [297, 152] on label "Moov Residence" at bounding box center [331, 151] width 100 height 18
click at [0, 0] on input "Moov Residence" at bounding box center [0, 0] width 0 height 0
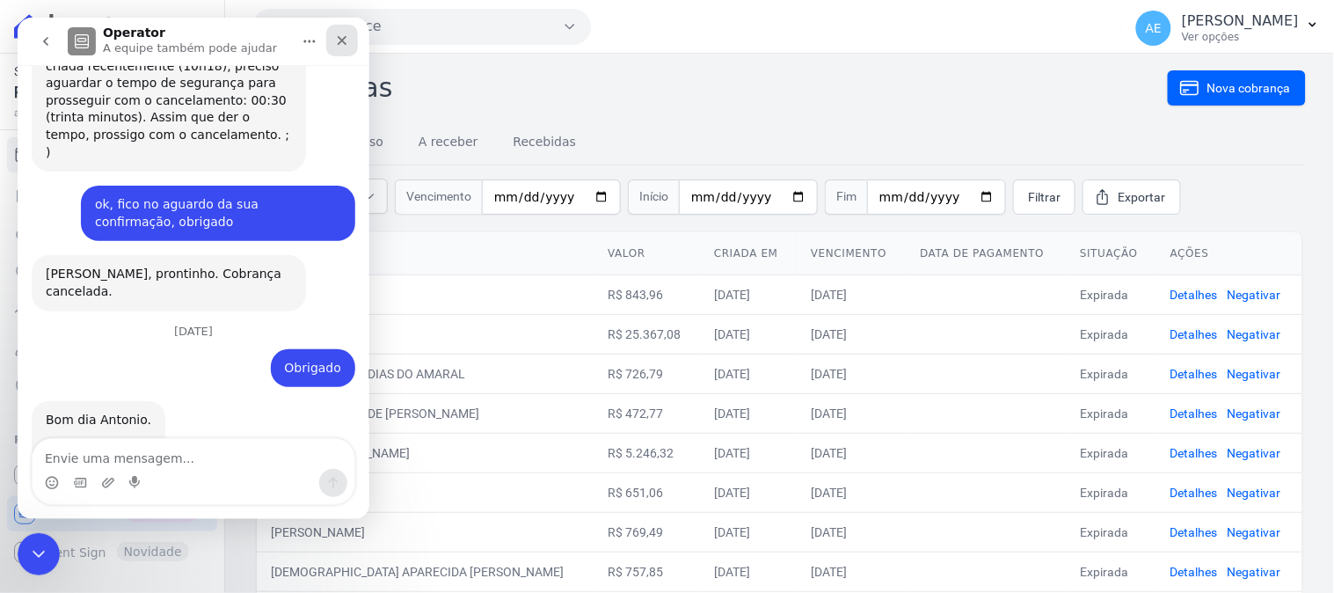
scroll to position [1008, 0]
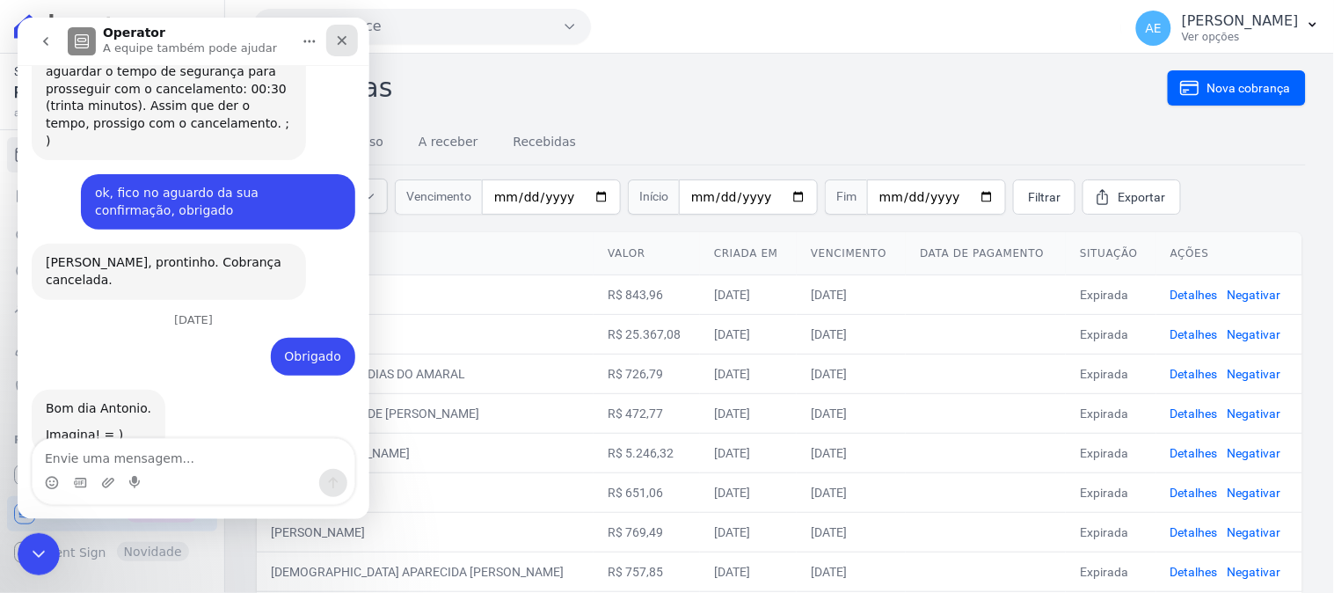
click at [342, 38] on icon "Fechar" at bounding box center [342, 40] width 10 height 10
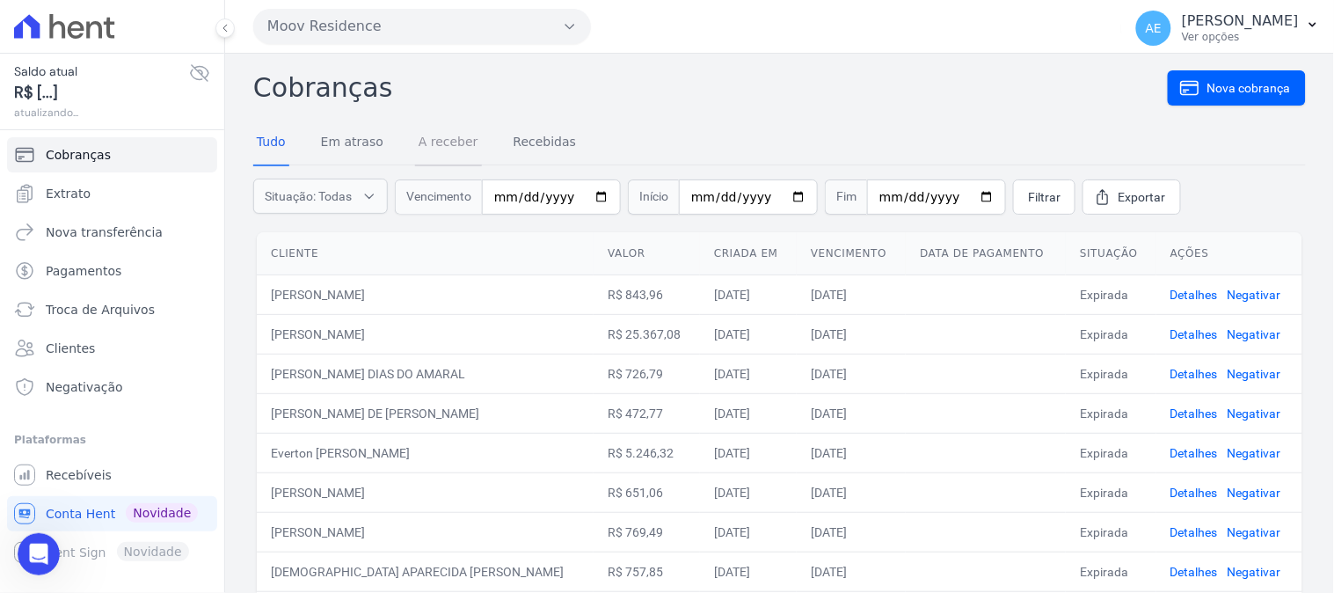
click at [445, 149] on link "A receber" at bounding box center [448, 143] width 67 height 46
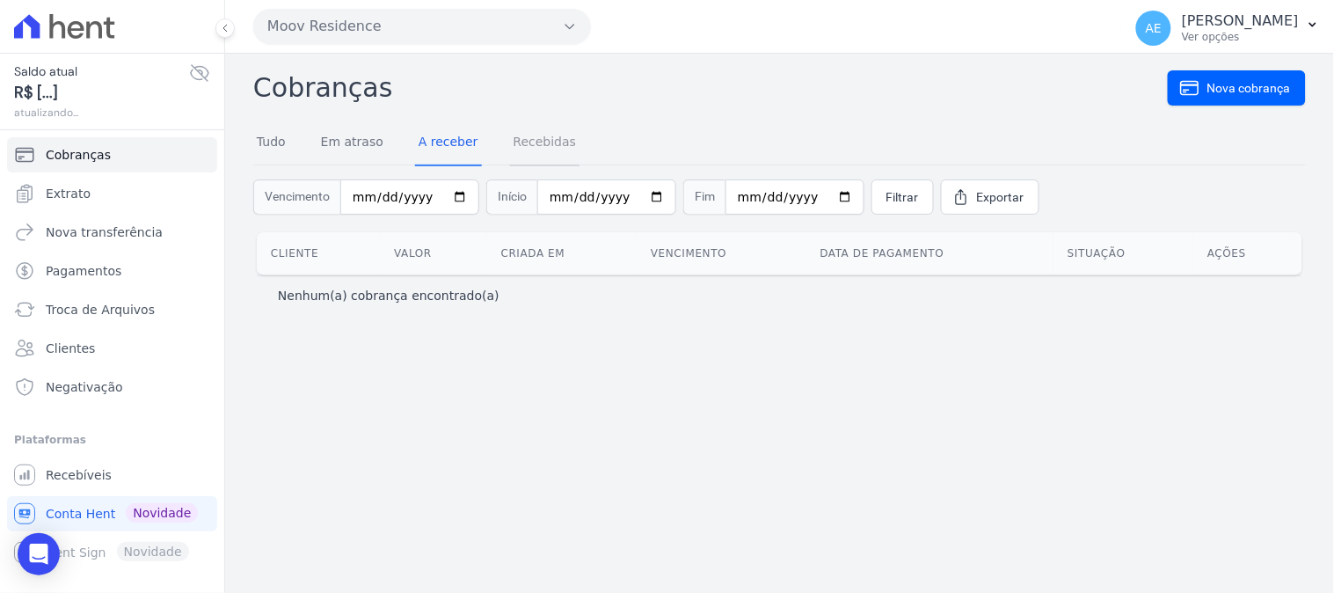
click at [536, 143] on link "Recebidas" at bounding box center [545, 143] width 70 height 46
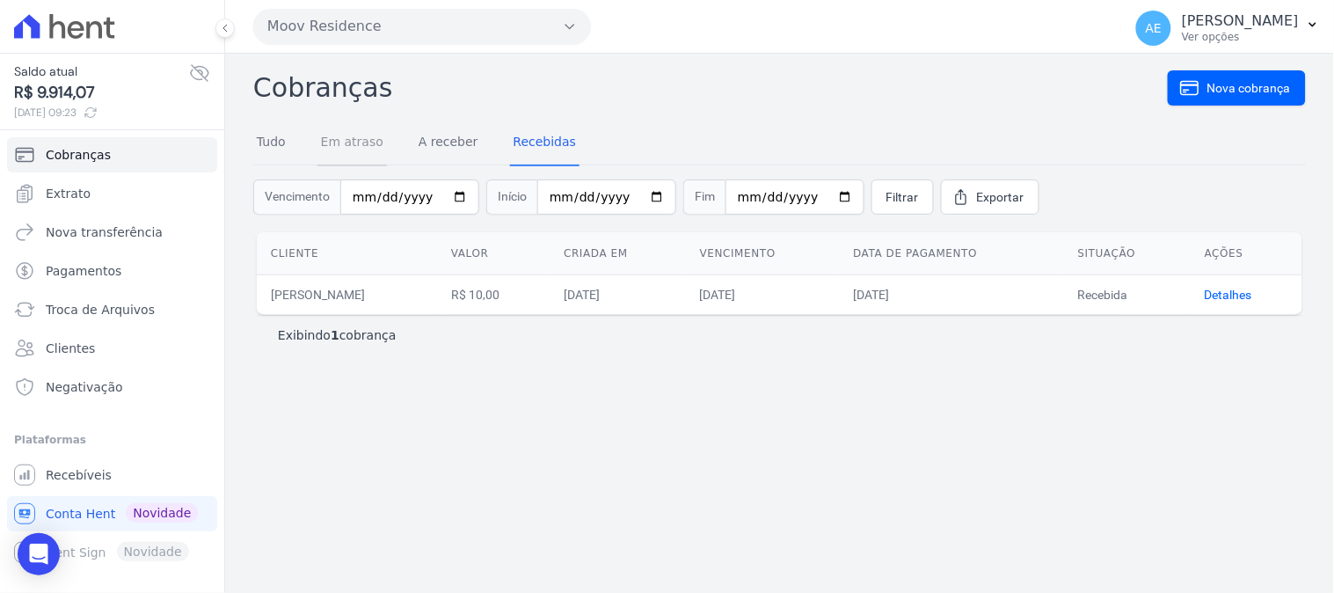
click at [365, 151] on link "Em atraso" at bounding box center [351, 143] width 69 height 46
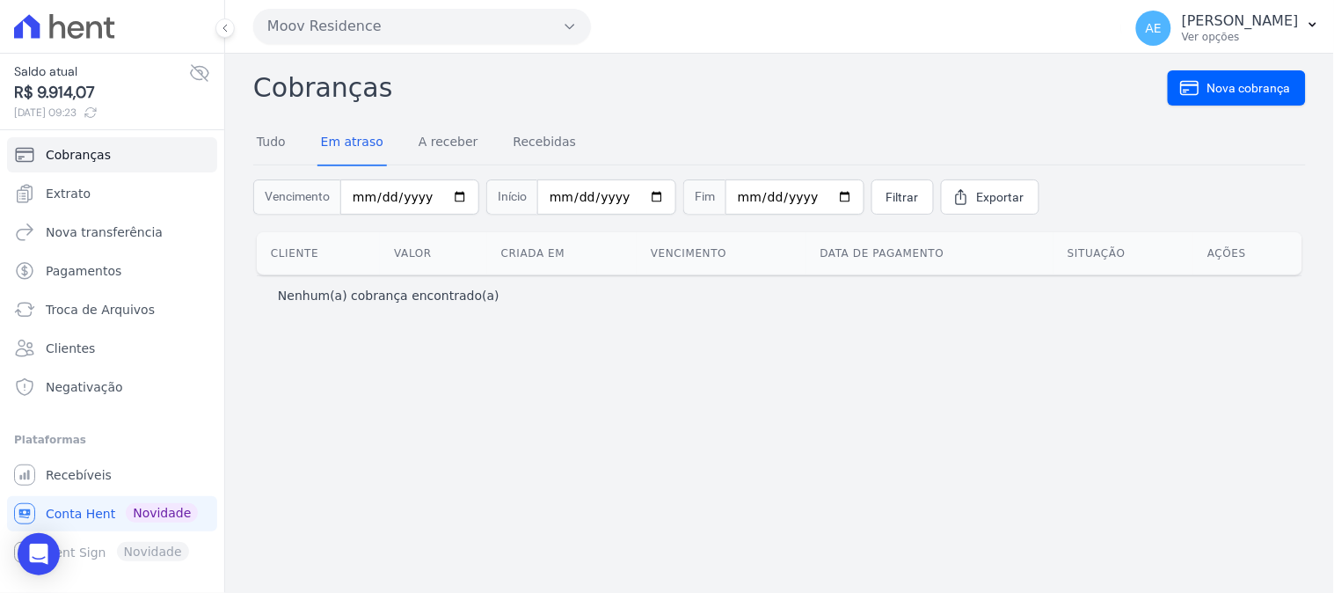
click at [292, 147] on div "Tudo Em atraso A receber Recebidas" at bounding box center [416, 143] width 326 height 46
click at [266, 145] on link "Tudo" at bounding box center [271, 143] width 36 height 46
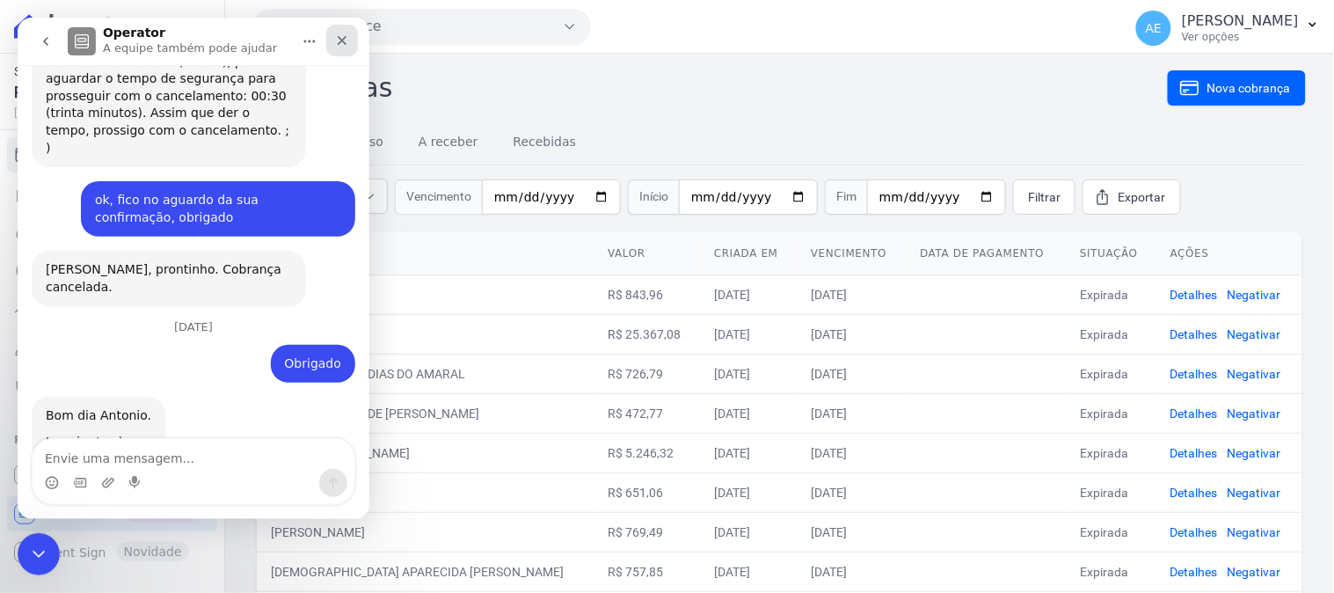
scroll to position [1008, 0]
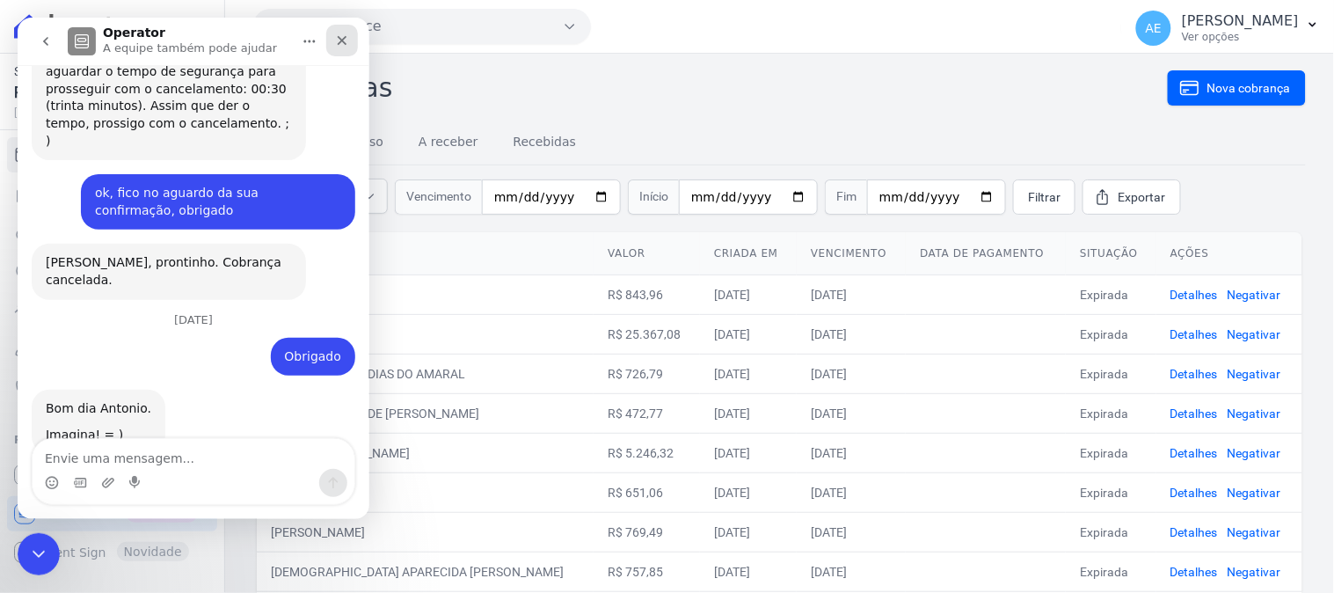
click at [346, 40] on icon "Fechar" at bounding box center [341, 40] width 14 height 14
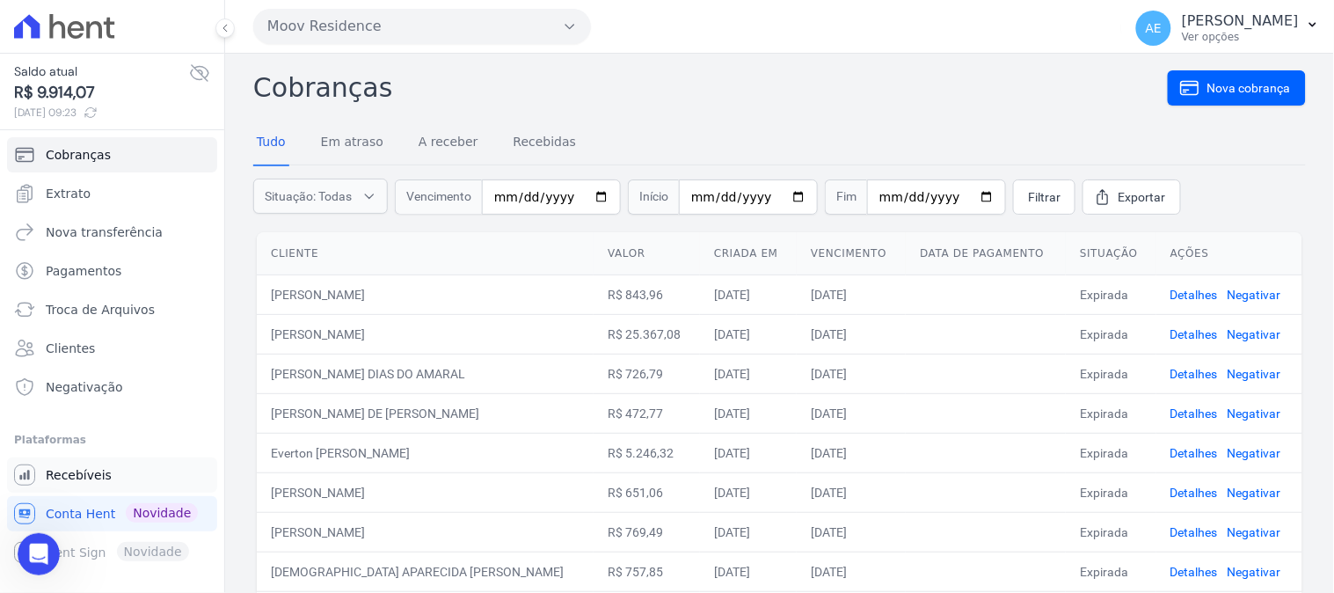
click at [88, 466] on span "Recebíveis" at bounding box center [79, 475] width 66 height 18
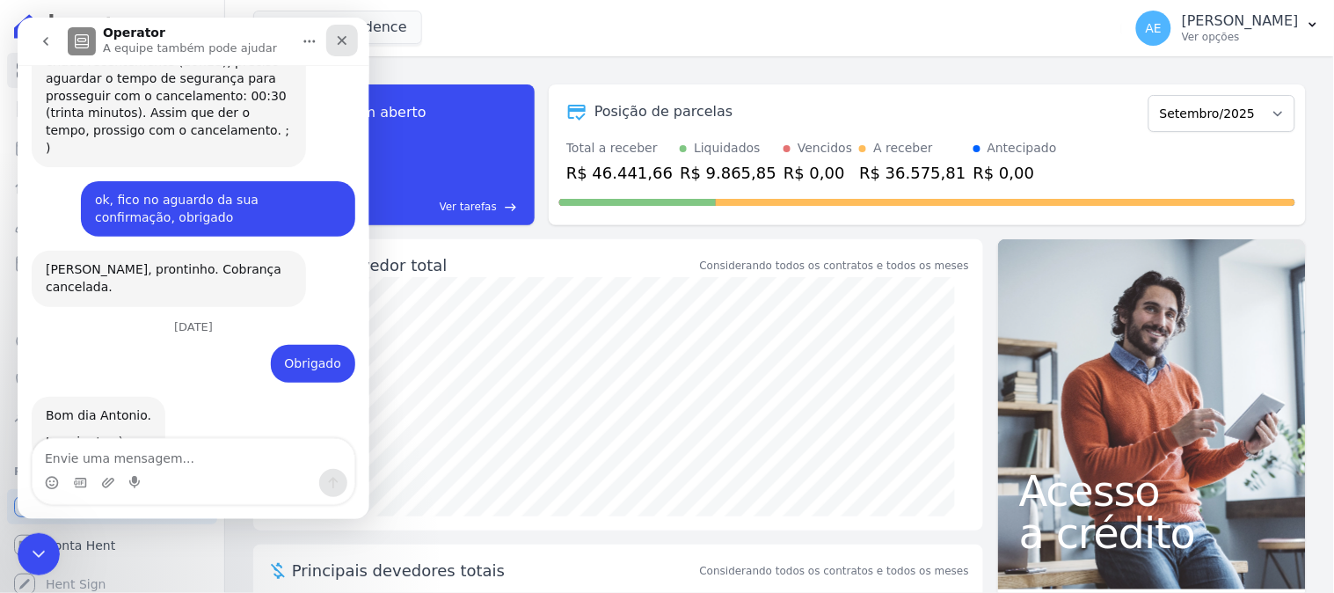
scroll to position [1008, 0]
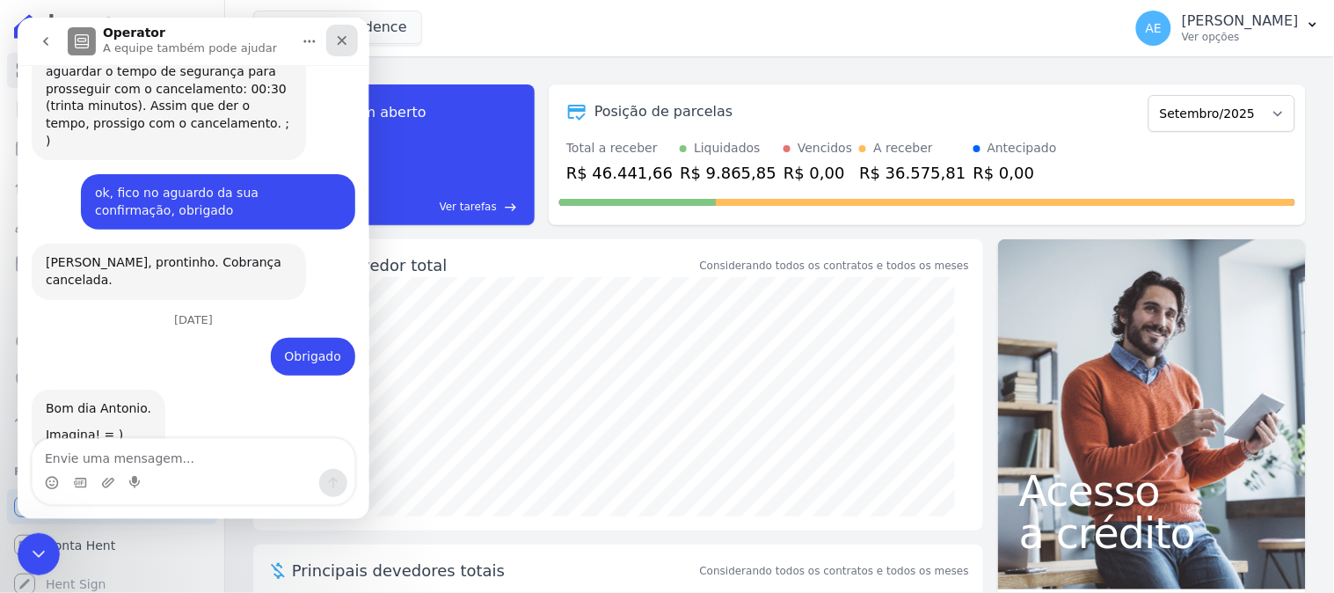
click at [342, 33] on icon "Fechar" at bounding box center [341, 40] width 14 height 14
click at [346, 29] on div "Fechar" at bounding box center [341, 40] width 32 height 32
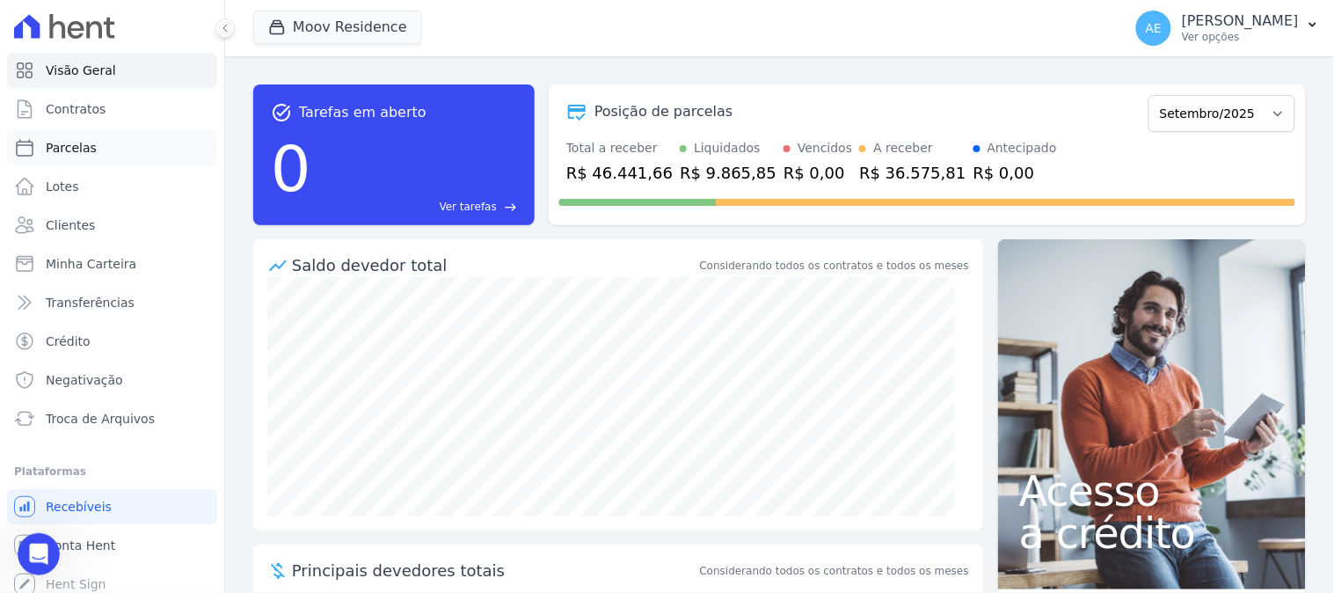
click at [76, 154] on span "Parcelas" at bounding box center [71, 148] width 51 height 18
select select
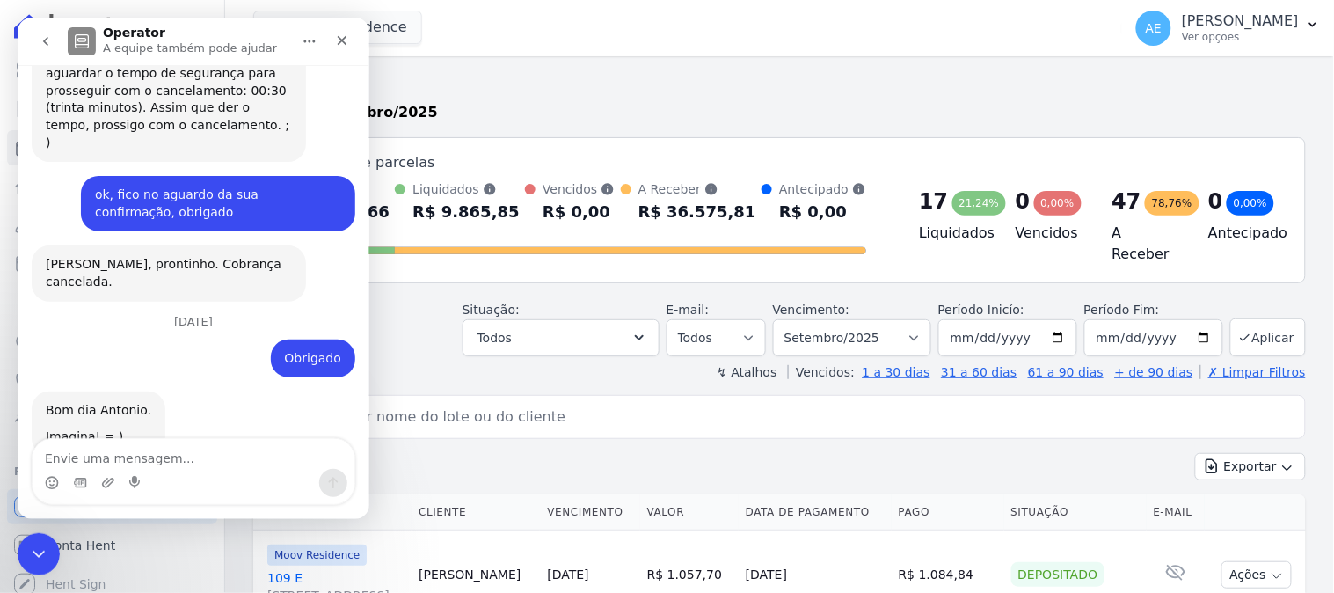
scroll to position [1008, 0]
click at [367, 41] on nav "Operator A equipe também pode ajudar" at bounding box center [193, 40] width 352 height 47
click at [349, 41] on div "Fechar" at bounding box center [341, 40] width 32 height 32
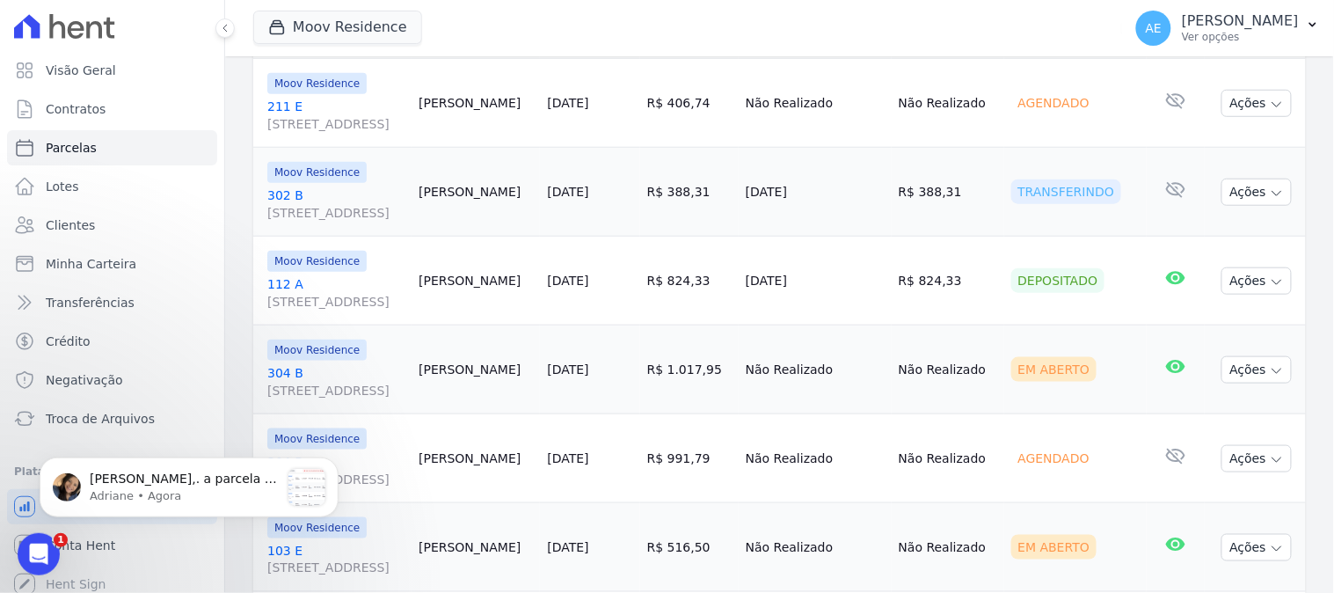
scroll to position [2229, 0]
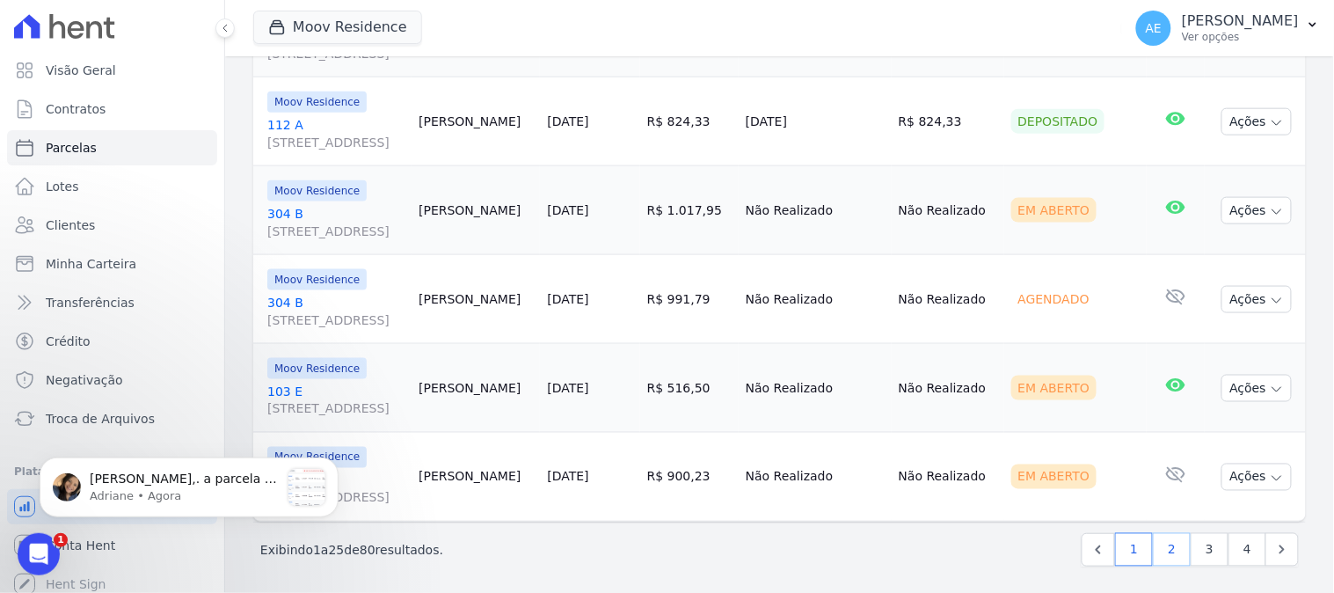
click at [1153, 542] on link "2" at bounding box center [1172, 549] width 38 height 33
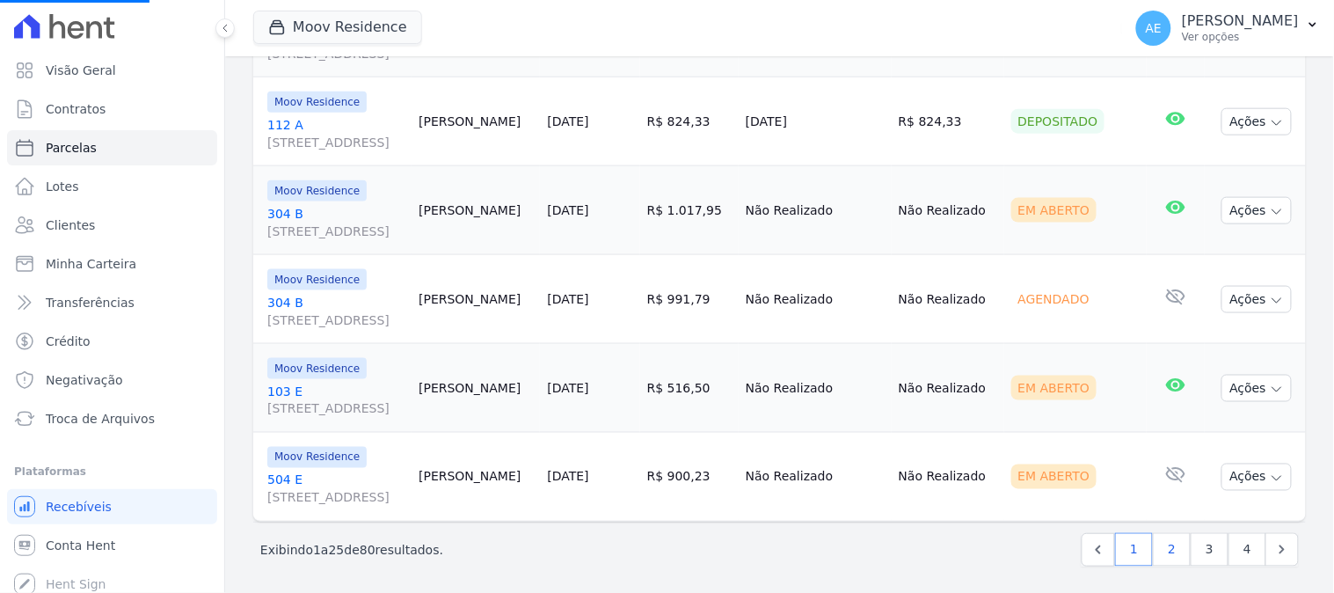
select select
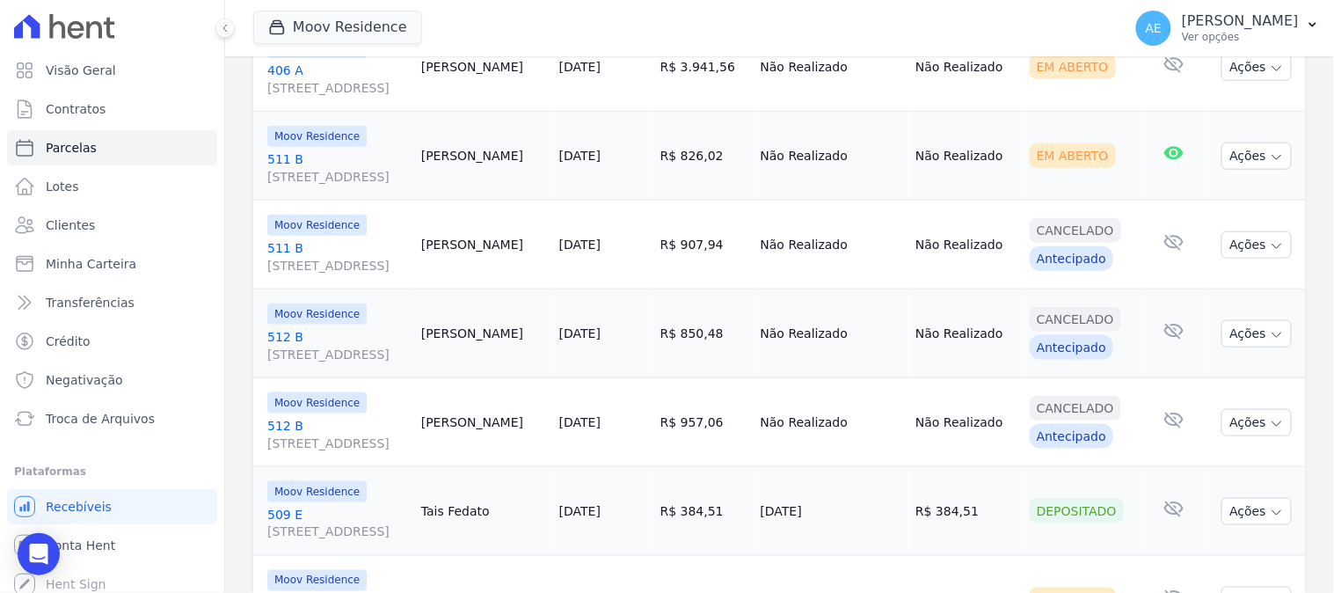
scroll to position [2229, 0]
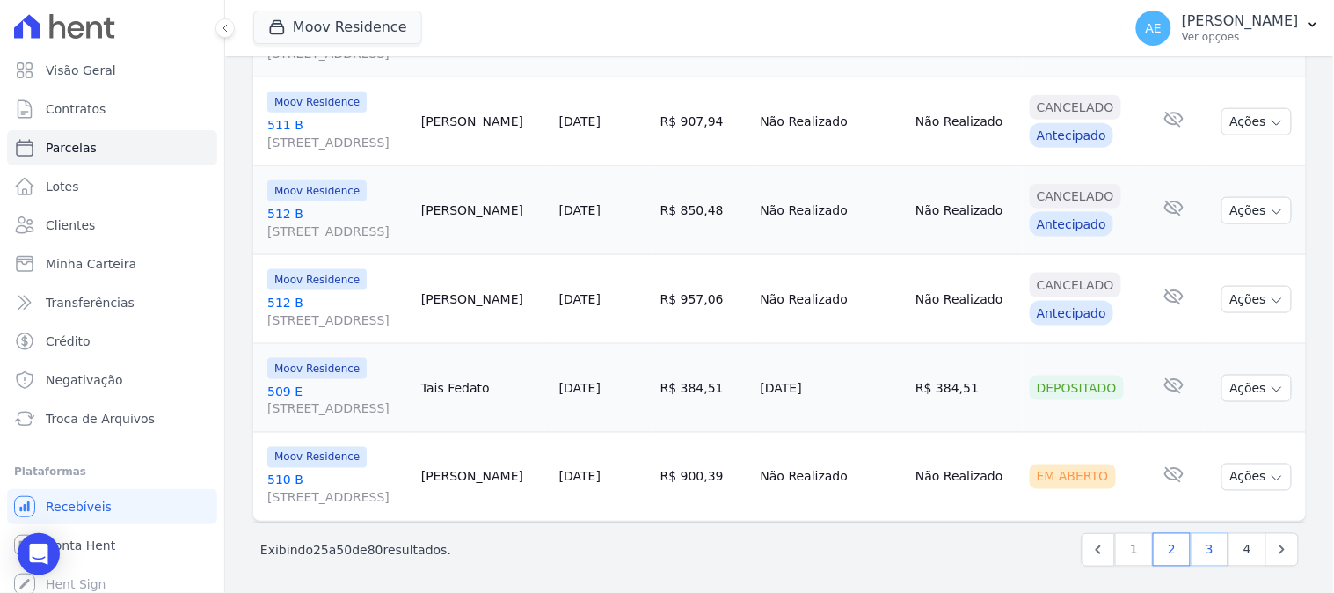
click at [1197, 543] on link "3" at bounding box center [1209, 549] width 38 height 33
select select
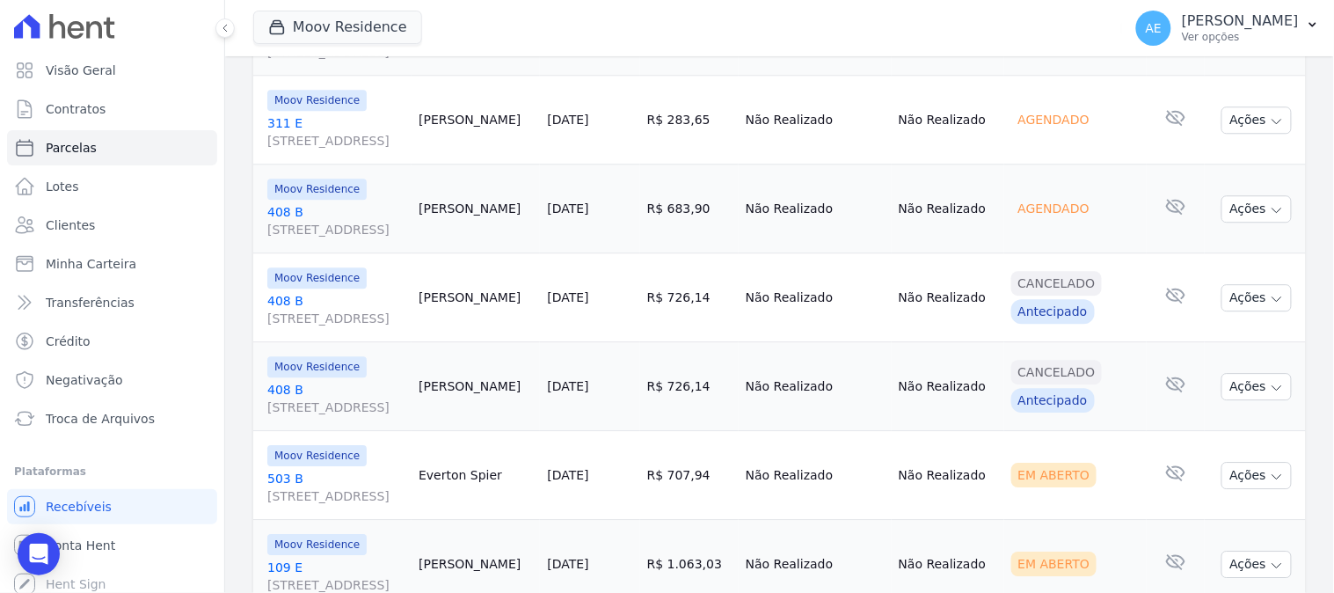
scroll to position [1367, 0]
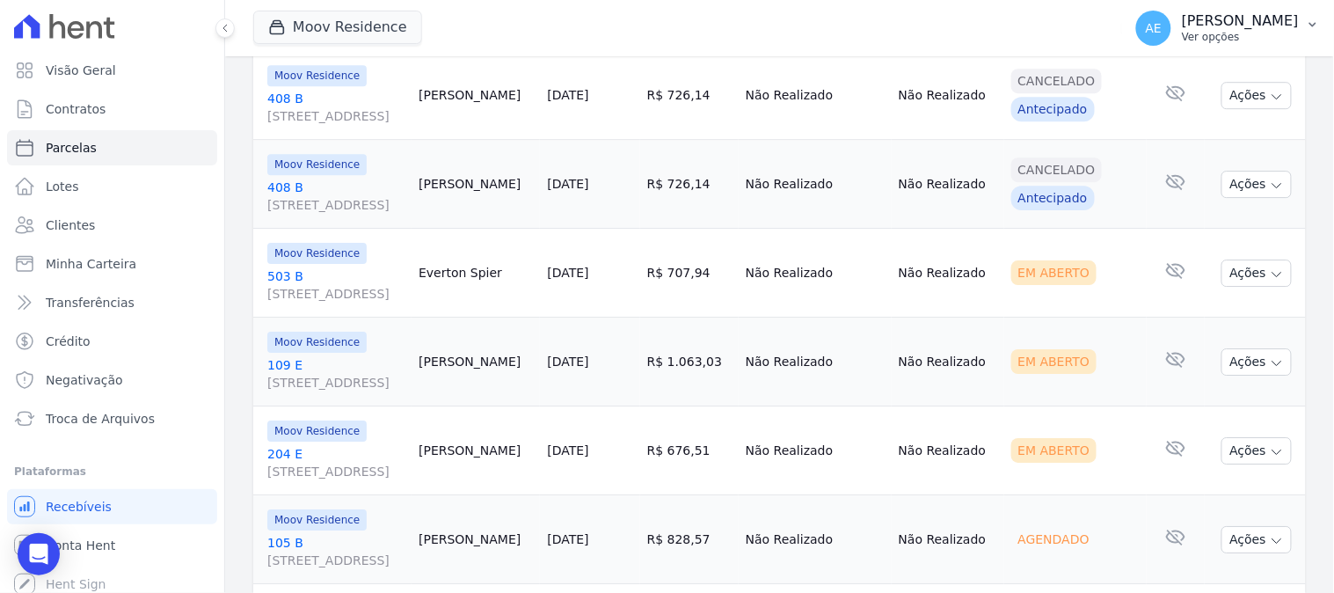
click at [1301, 33] on button "AE [PERSON_NAME] Ver opções" at bounding box center [1228, 28] width 212 height 49
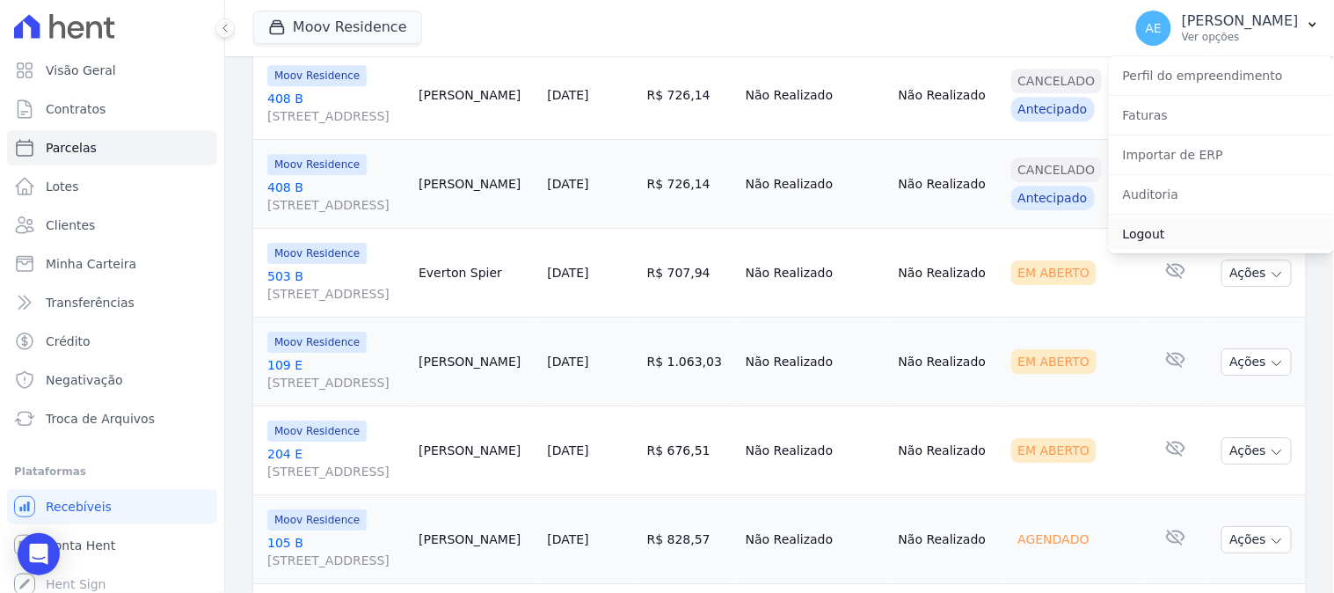
click at [1168, 244] on link "Logout" at bounding box center [1221, 234] width 225 height 32
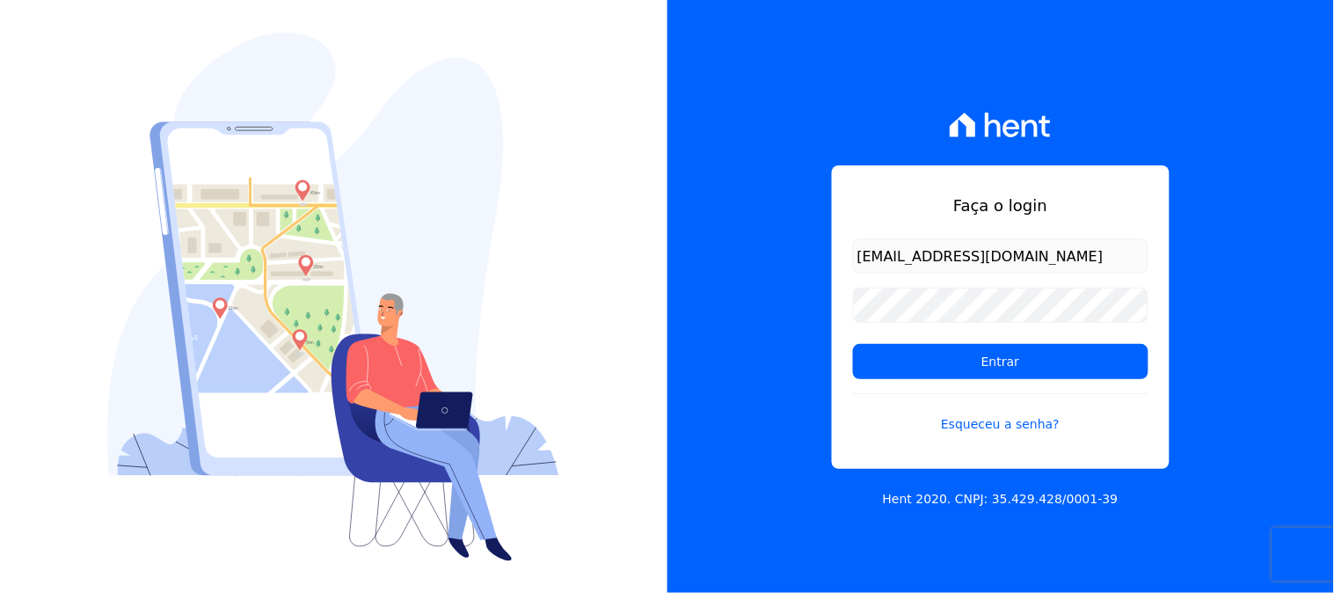
type input "[EMAIL_ADDRESS][DOMAIN_NAME]"
click at [853, 344] on input "Entrar" at bounding box center [1000, 361] width 295 height 35
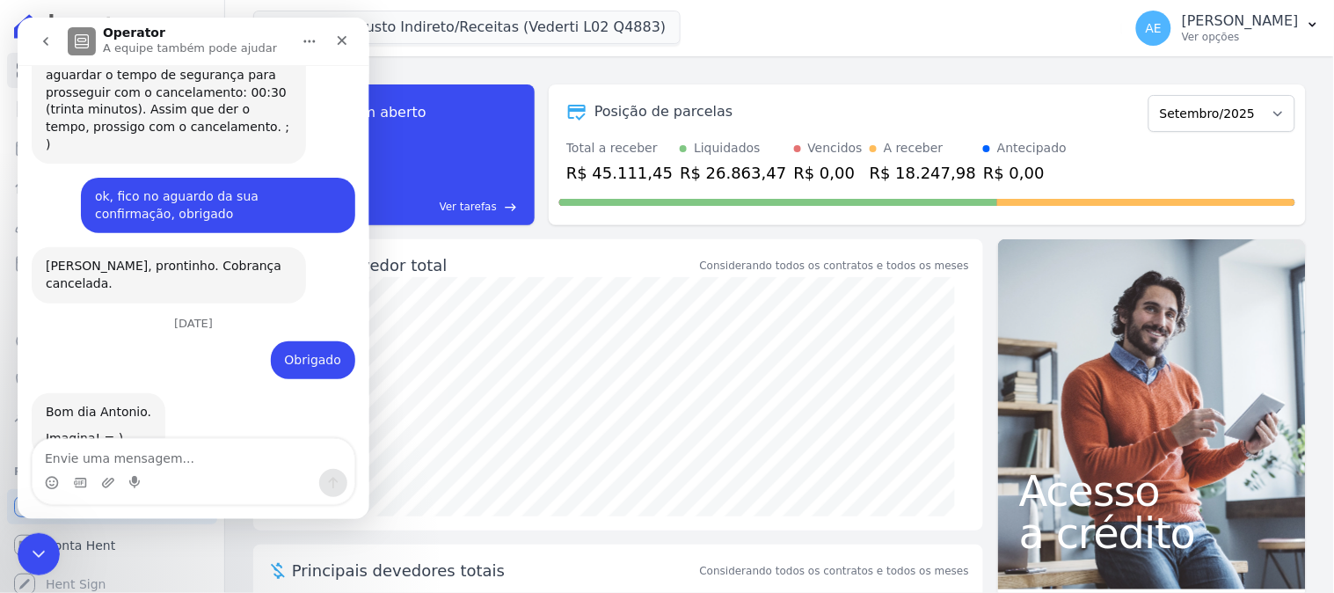
scroll to position [1008, 0]
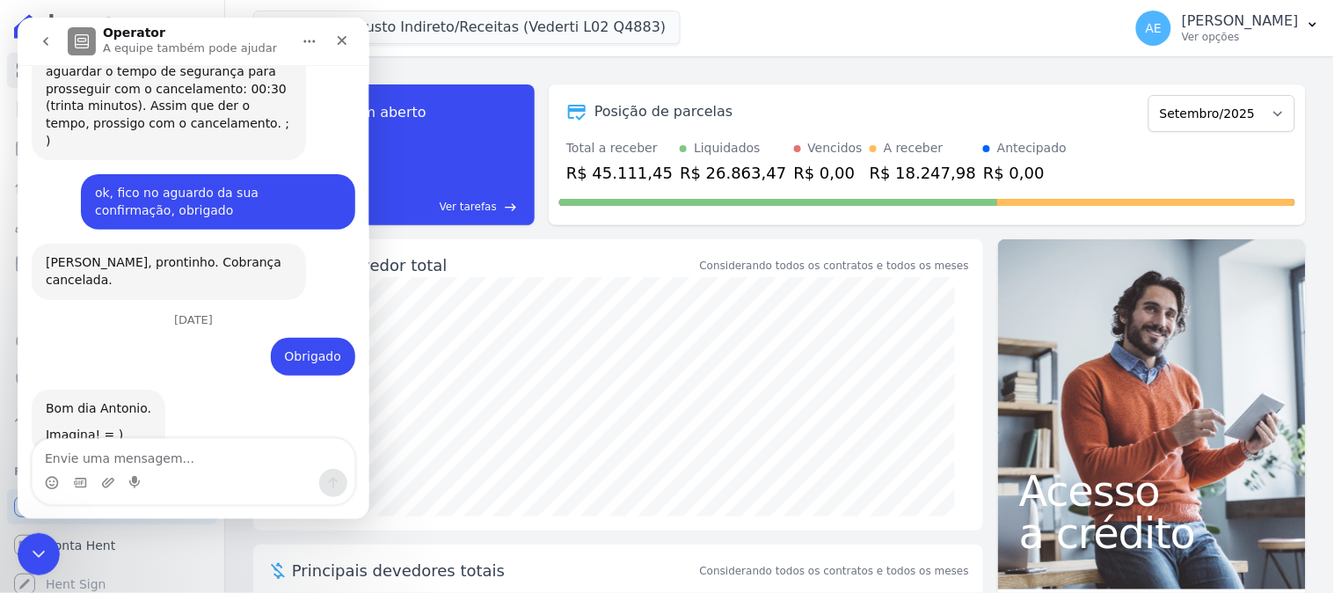
click at [55, 33] on button "go back" at bounding box center [44, 40] width 33 height 33
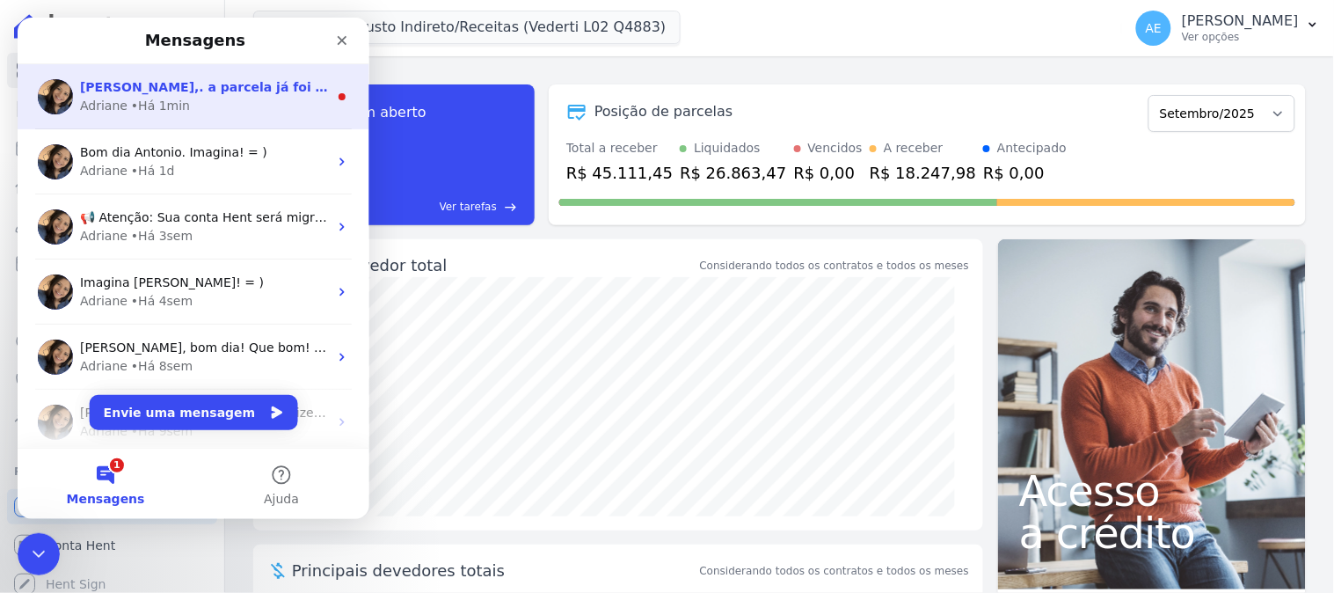
click at [134, 99] on div "• Há 1min" at bounding box center [159, 105] width 59 height 18
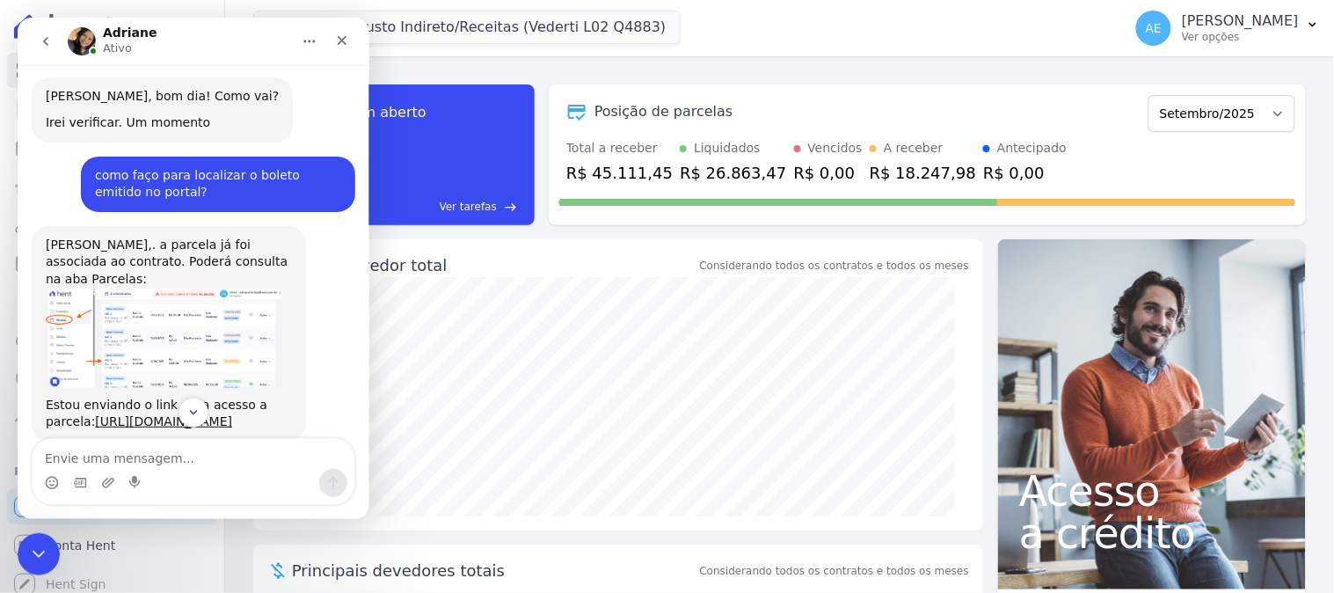
scroll to position [382, 0]
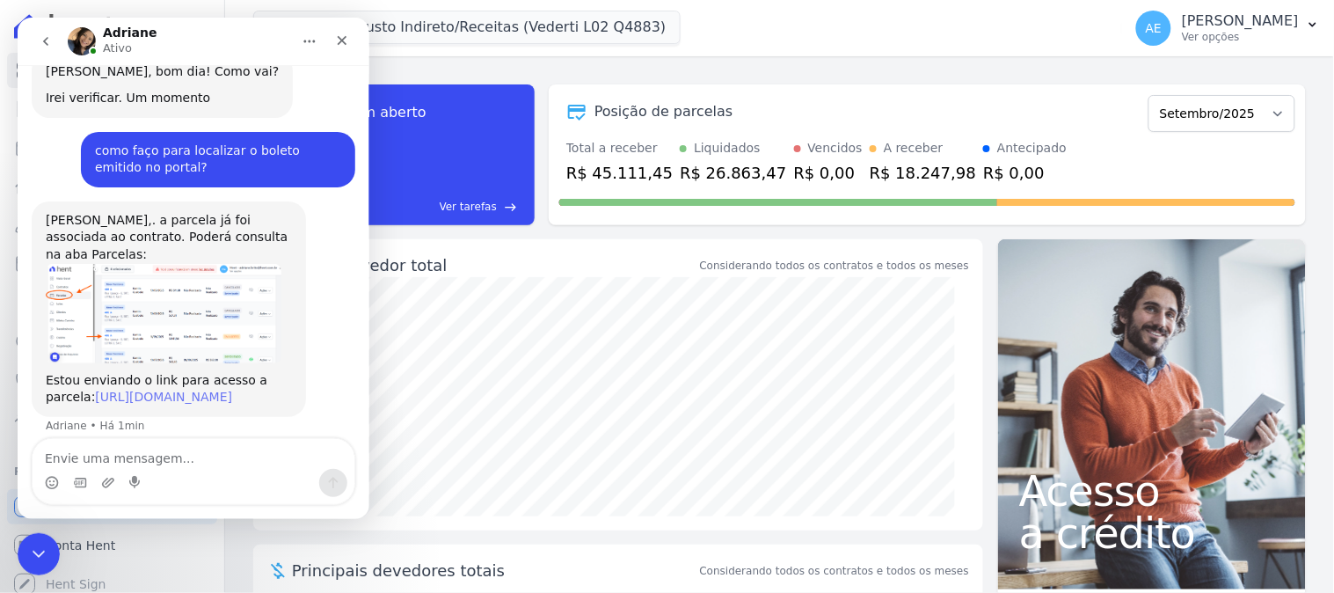
click at [208, 389] on link "[URL][DOMAIN_NAME]" at bounding box center [162, 396] width 137 height 14
click at [185, 468] on div "Messenger da Intercom" at bounding box center [193, 482] width 322 height 28
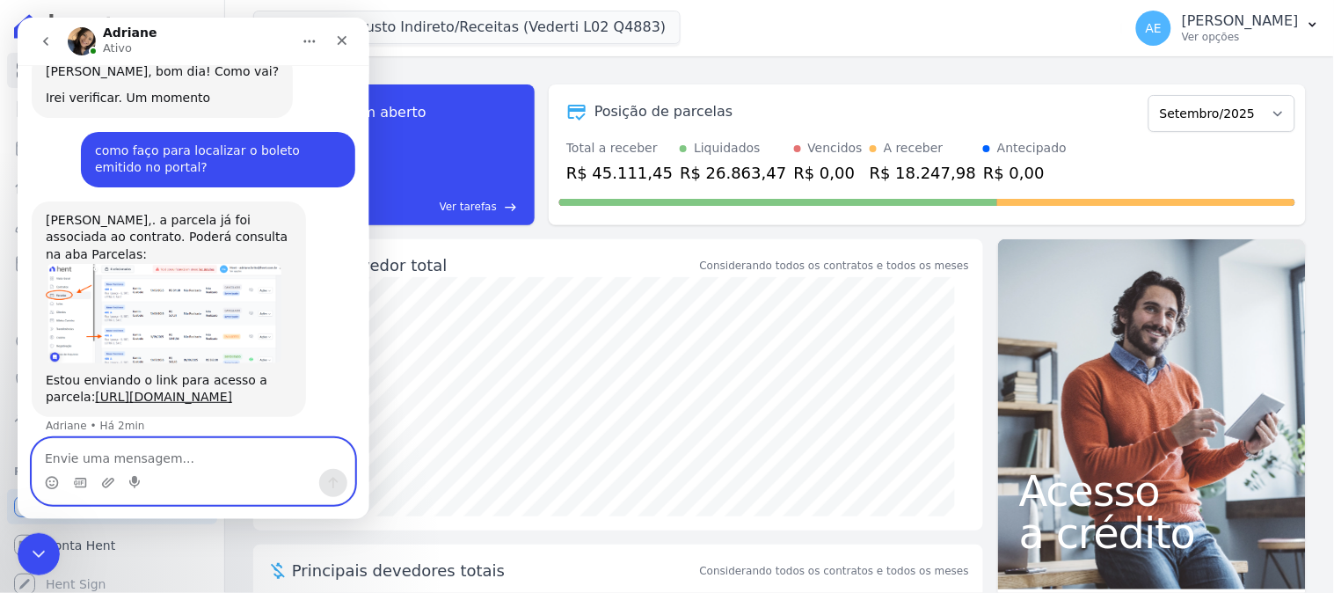
click at [184, 458] on textarea "Envie uma mensagem..." at bounding box center [193, 453] width 322 height 30
type textarea "eu uso este caminho mas não aparece o boleto"
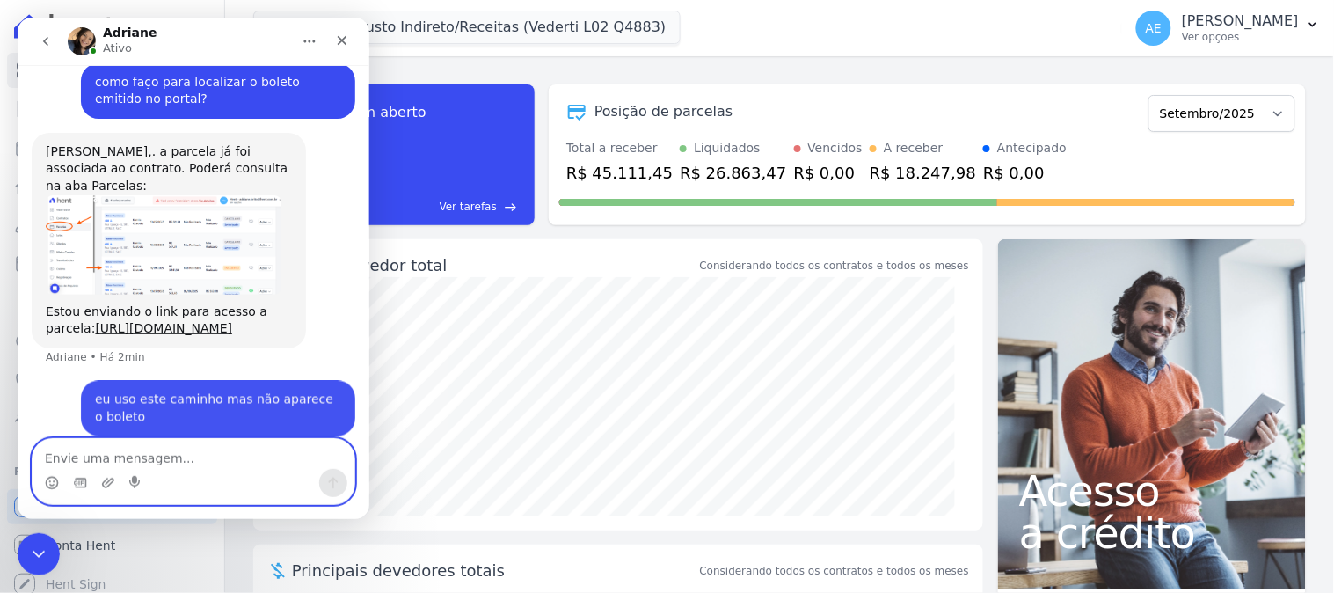
scroll to position [452, 0]
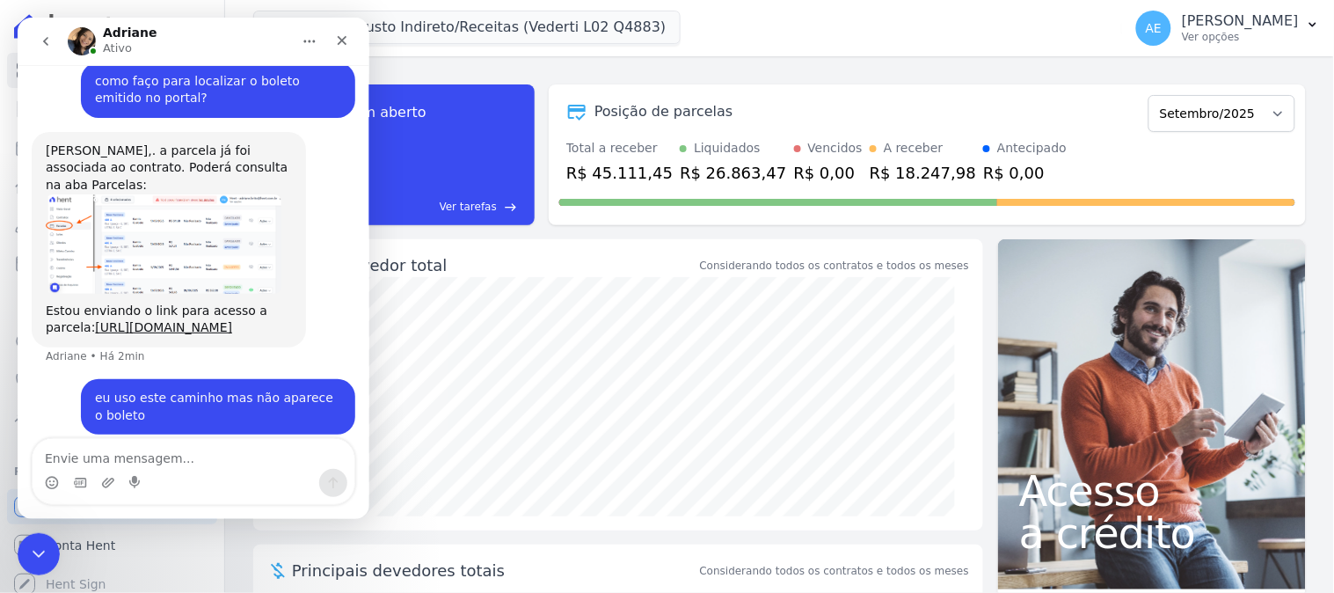
click at [779, 7] on div "Le Soleil Custo Indireto/Receitas (Vederti L02 Q4883) KA EMPREENDIMENTOS LTDA L…" at bounding box center [684, 28] width 862 height 58
click at [343, 36] on icon "Fechar" at bounding box center [341, 40] width 14 height 14
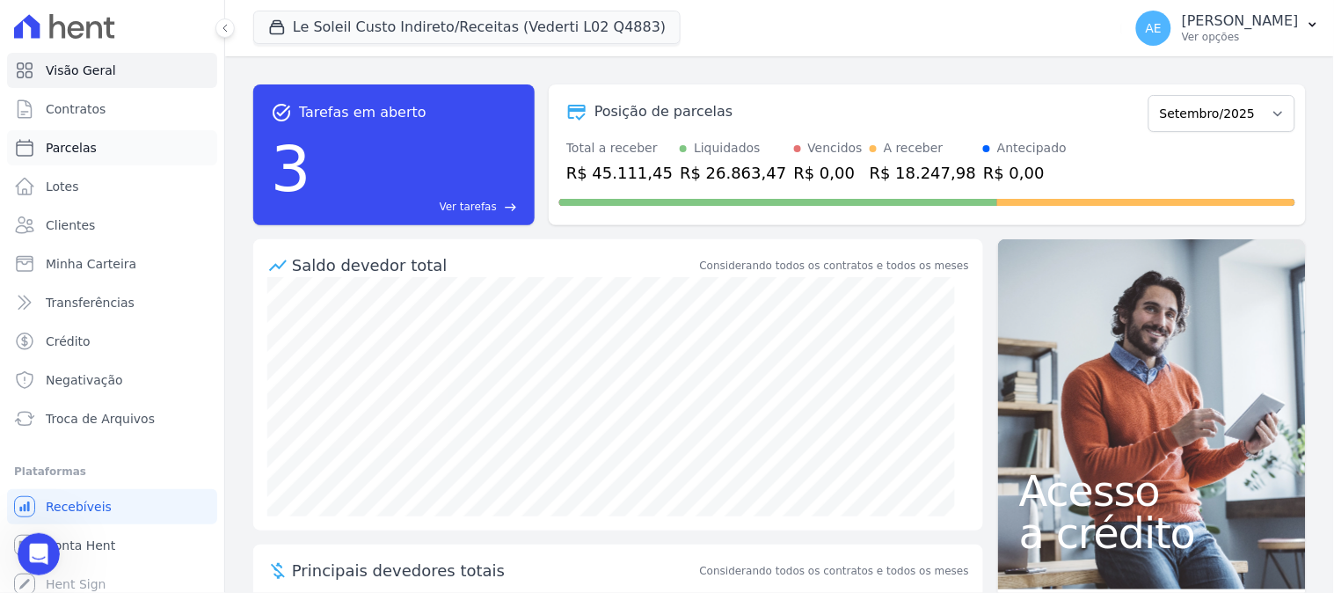
click at [67, 150] on span "Parcelas" at bounding box center [71, 148] width 51 height 18
select select
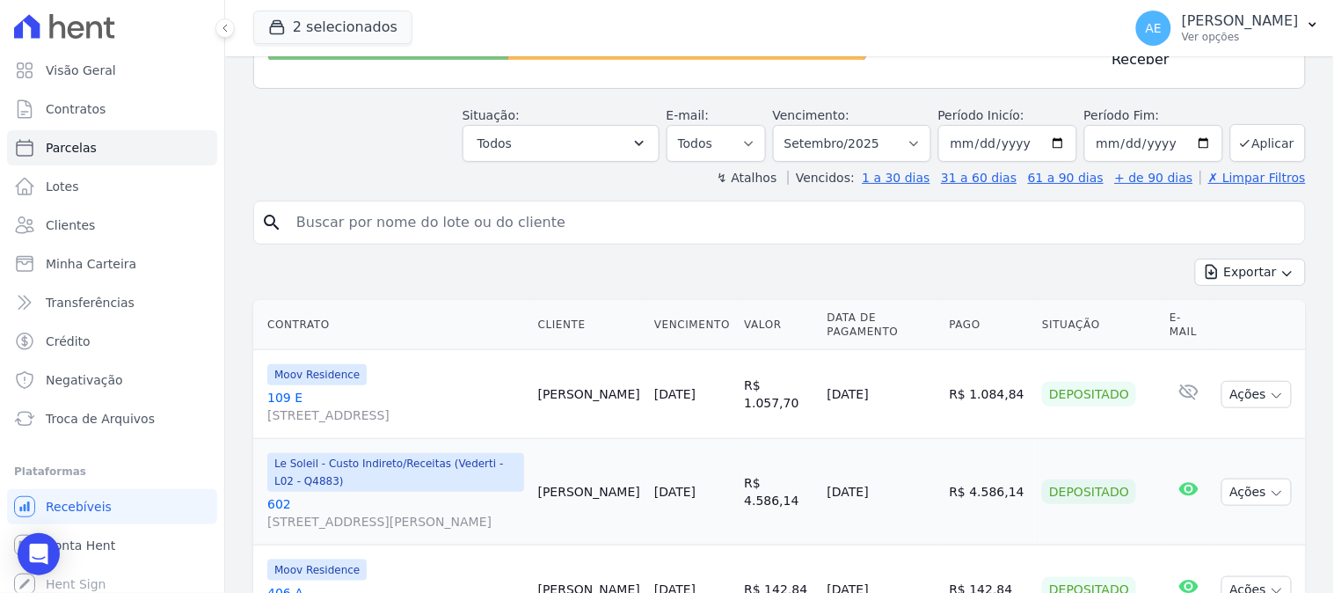
scroll to position [195, 0]
click at [602, 236] on div "search" at bounding box center [779, 222] width 1052 height 44
click at [602, 232] on div "search" at bounding box center [779, 222] width 1052 height 44
click at [600, 225] on input "search" at bounding box center [792, 221] width 1012 height 35
type input "kamila"
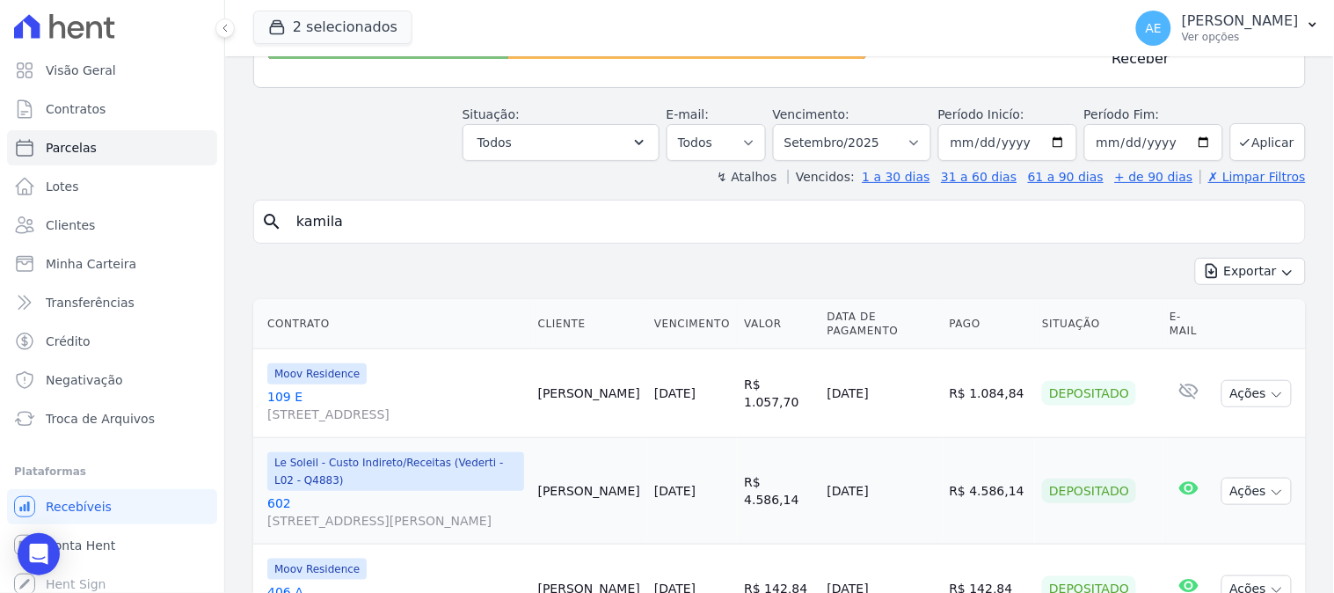
select select
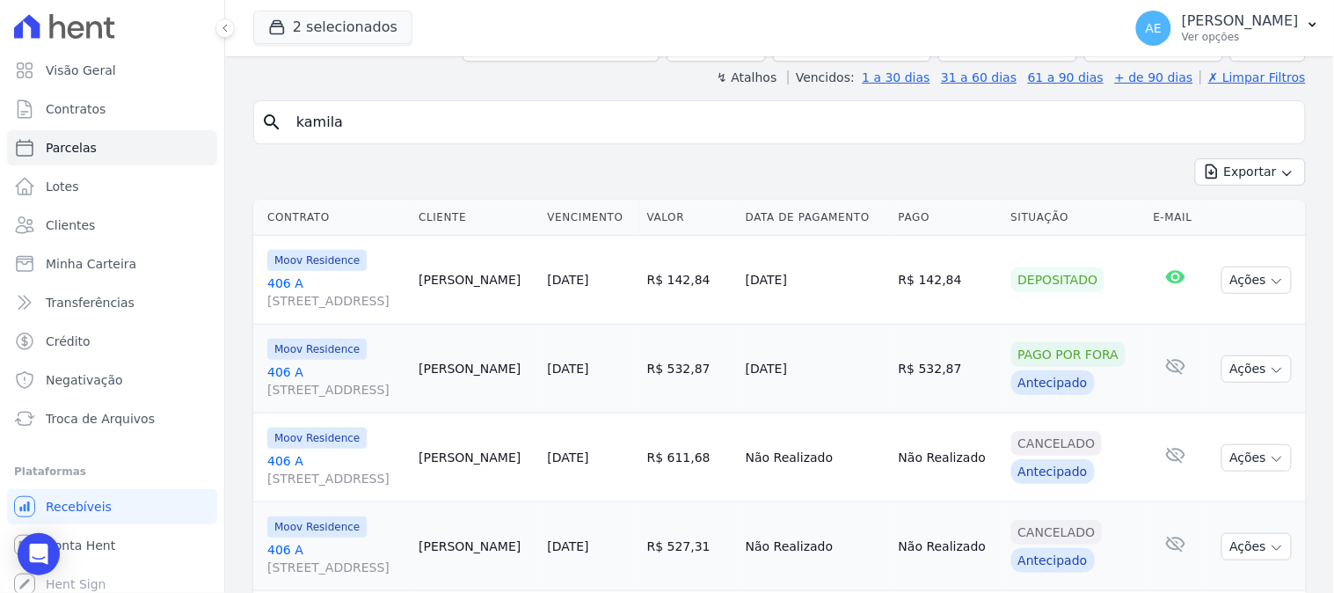
scroll to position [154, 0]
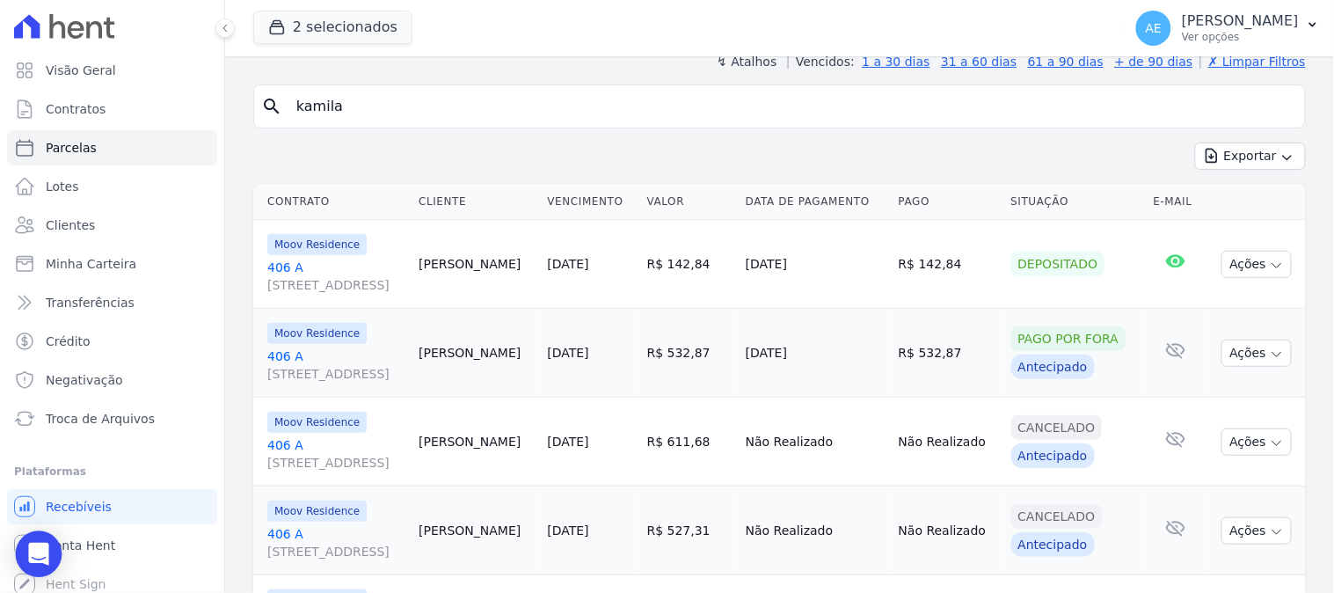
click at [40, 545] on icon "Open Intercom Messenger" at bounding box center [38, 553] width 20 height 23
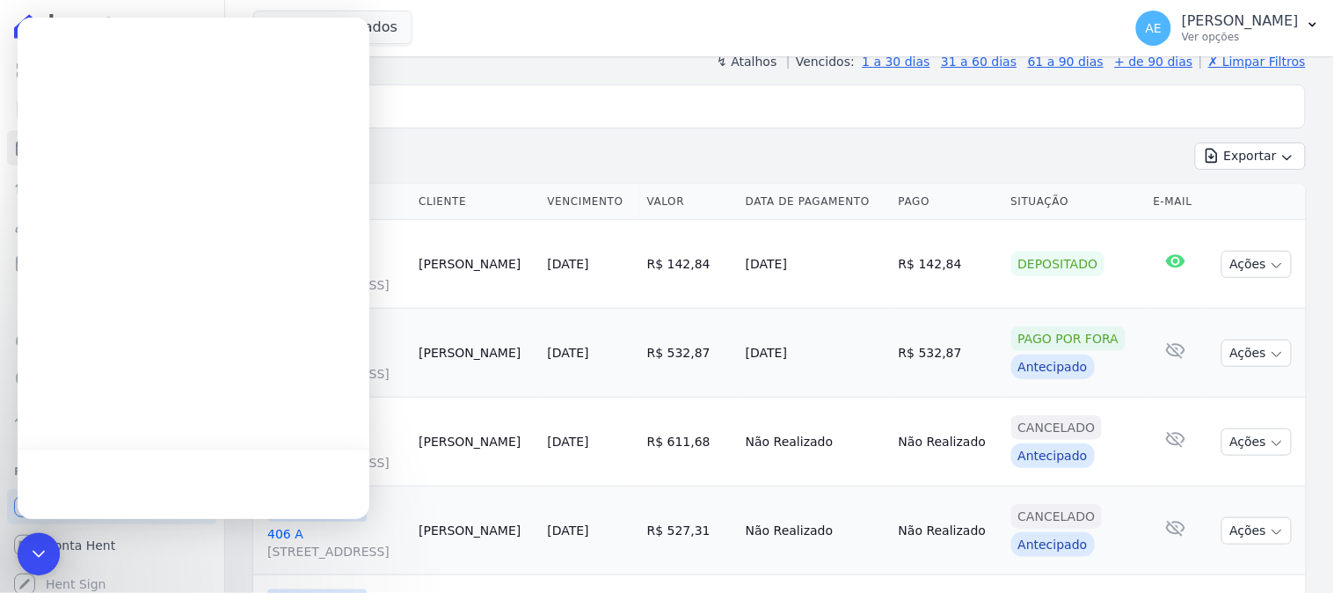
scroll to position [0, 0]
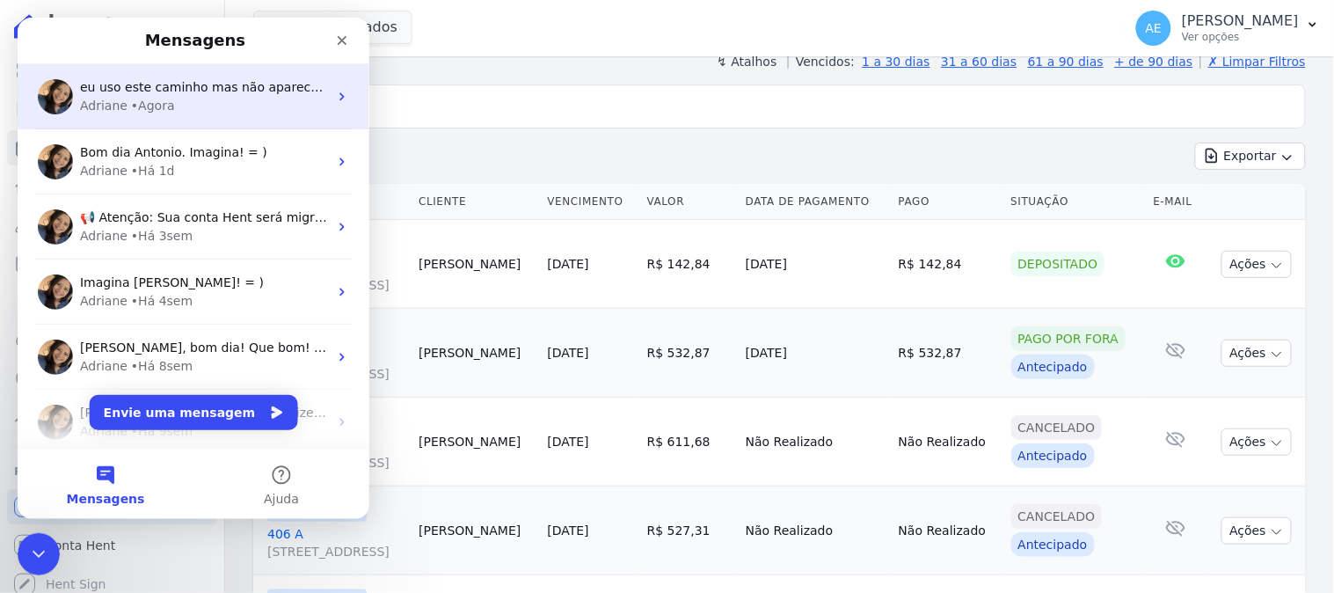
click at [196, 98] on div "Adriane • Agora" at bounding box center [203, 105] width 248 height 18
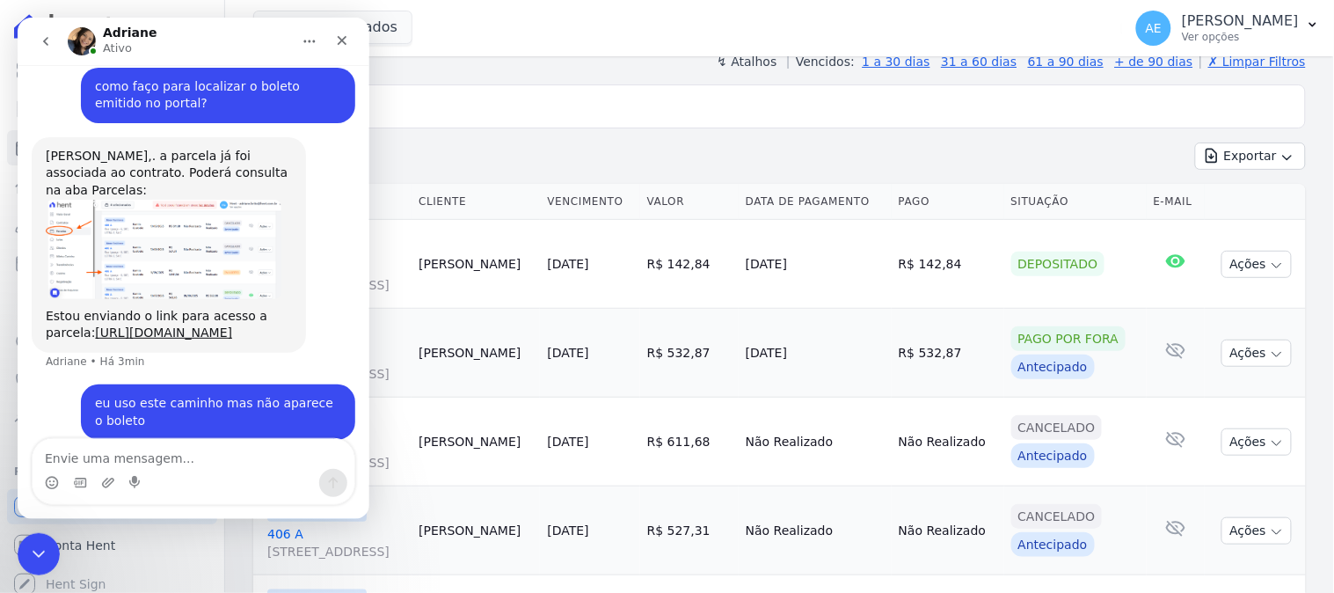
scroll to position [452, 0]
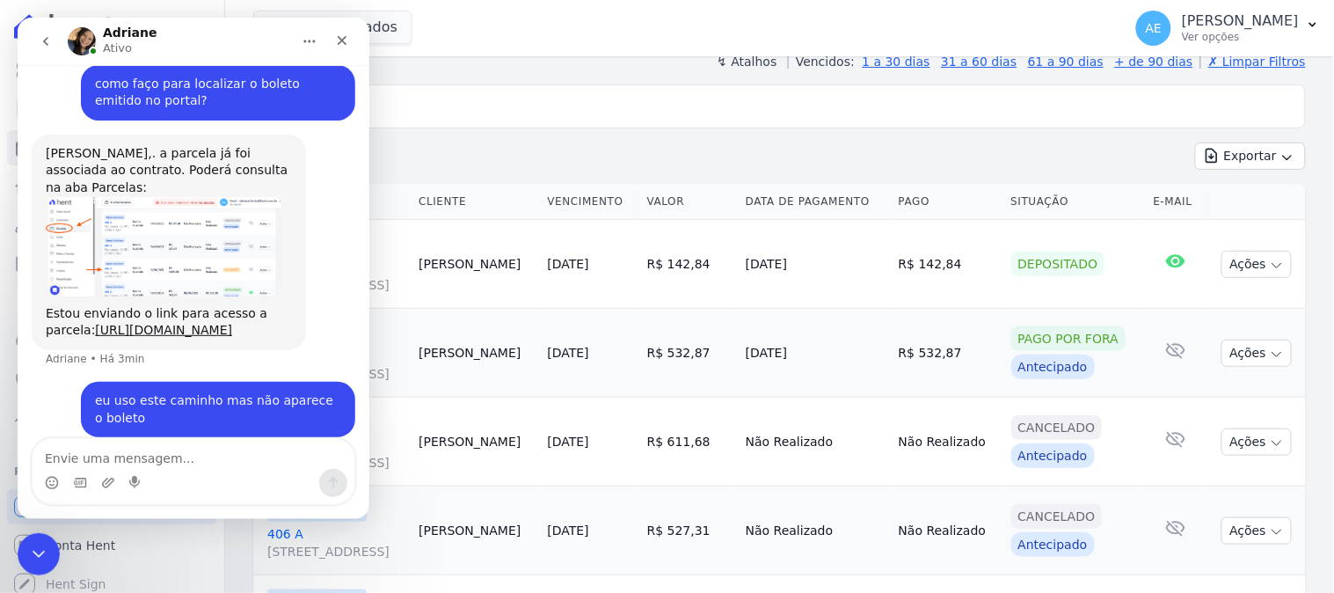
click at [162, 450] on textarea "Envie uma mensagem..." at bounding box center [193, 453] width 322 height 30
type textarea "https://app.hent.com.br/manager/payments?month=09%2F2025&status=&q=kamila"
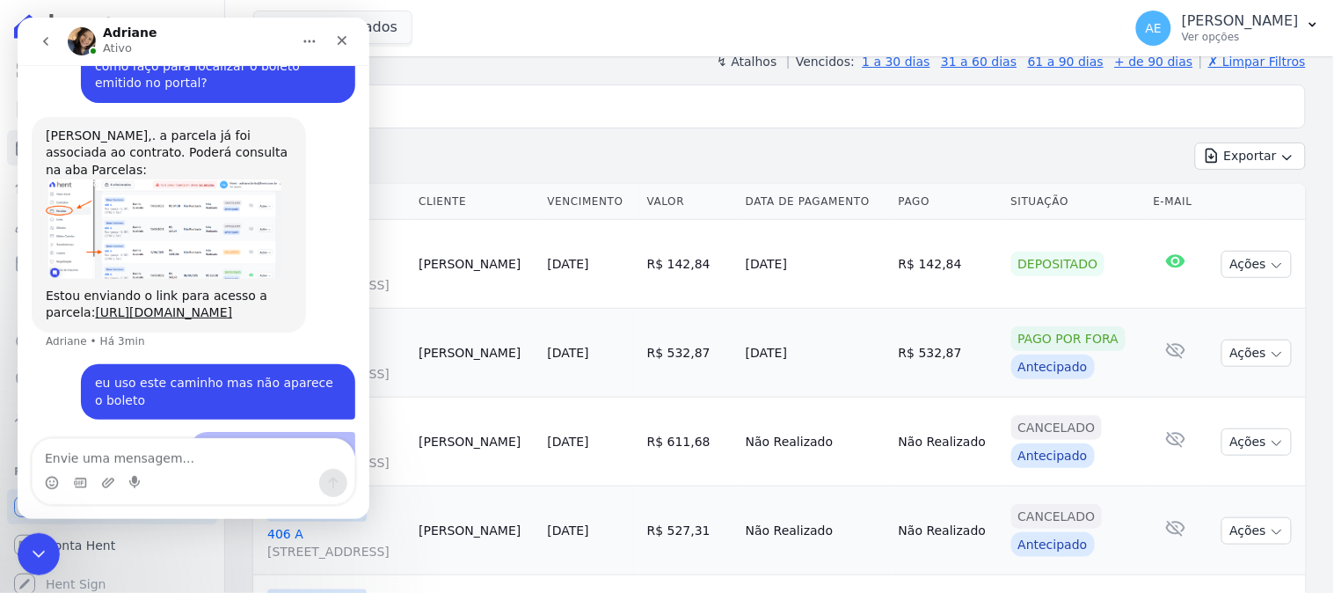
scroll to position [510, 0]
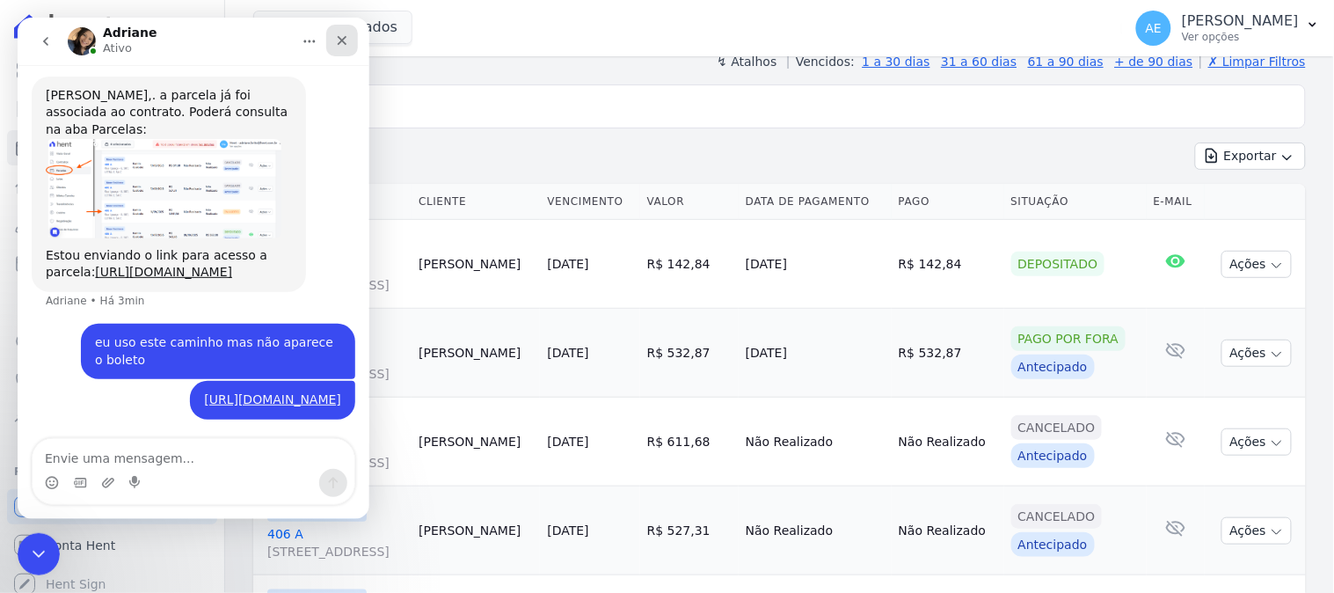
click at [339, 37] on icon "Fechar" at bounding box center [341, 40] width 14 height 14
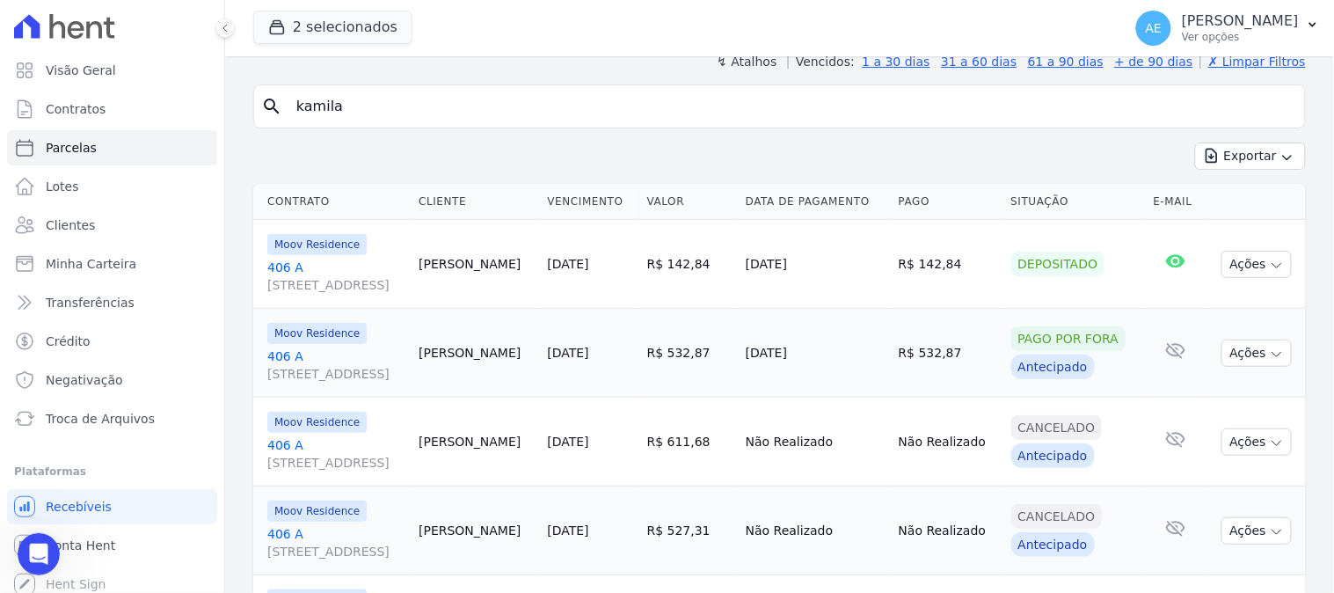
click at [566, 38] on div "2 selecionados KA EMPREENDIMENTOS LTDA Le Soleil - Custo Indireto/Receitas (Ved…" at bounding box center [684, 28] width 862 height 58
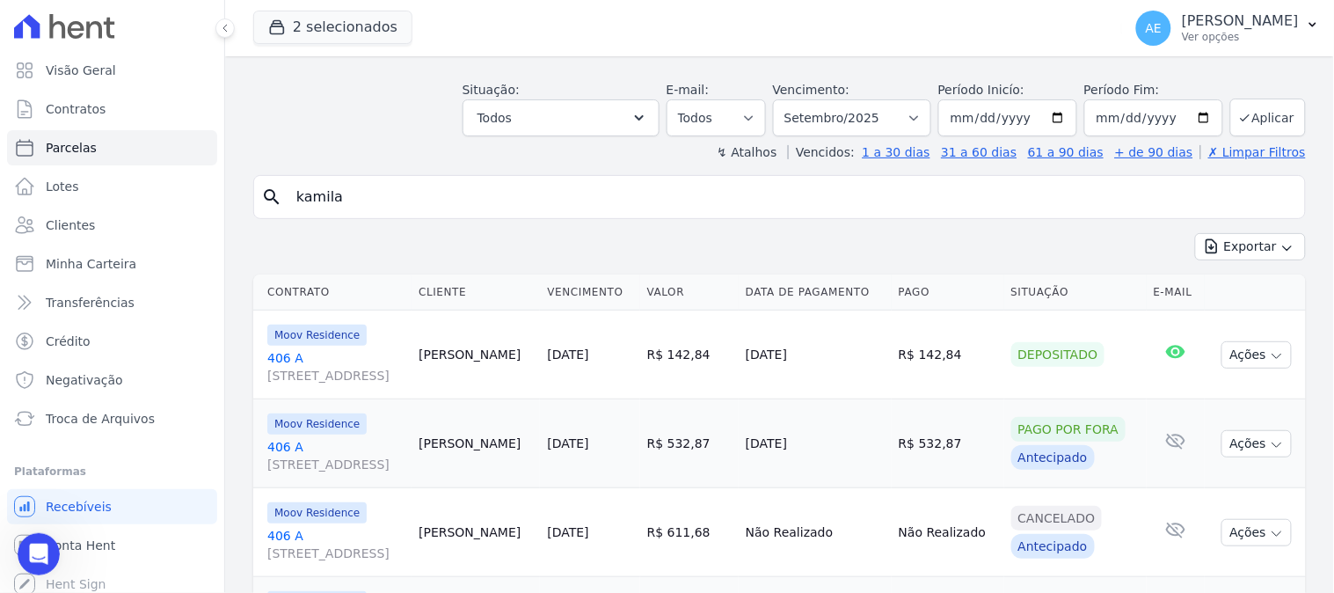
scroll to position [98, 0]
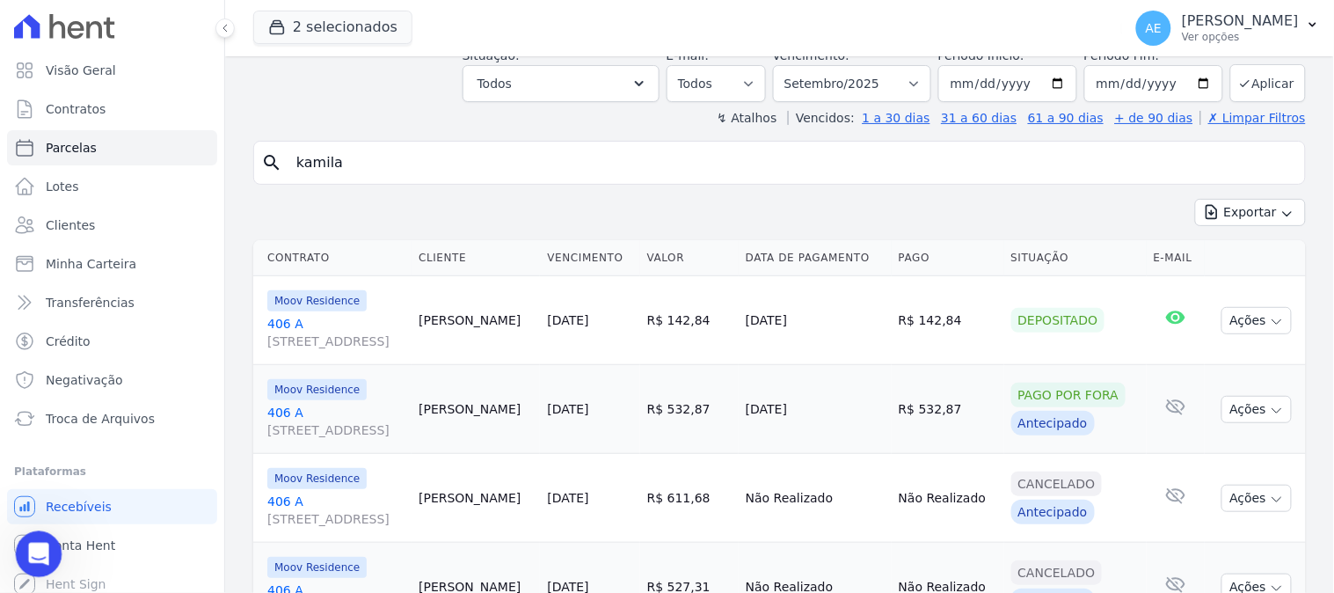
click at [39, 556] on icon "Abertura do Messenger da Intercom" at bounding box center [36, 551] width 29 height 29
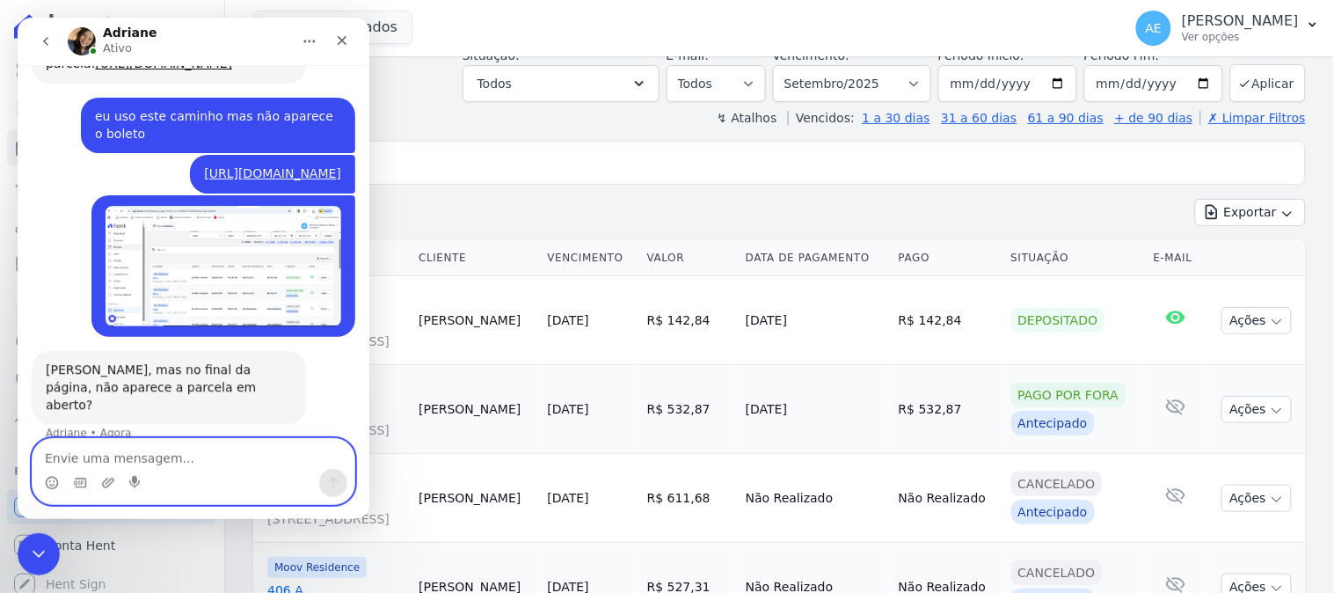
scroll to position [723, 0]
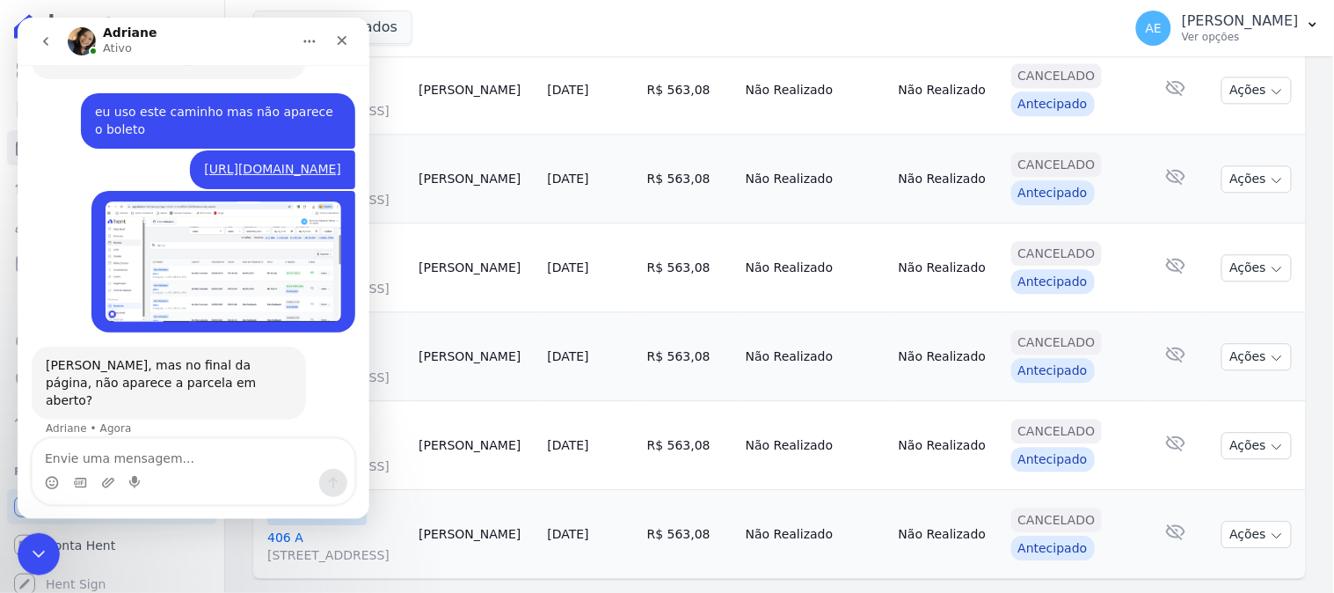
scroll to position [1079, 0]
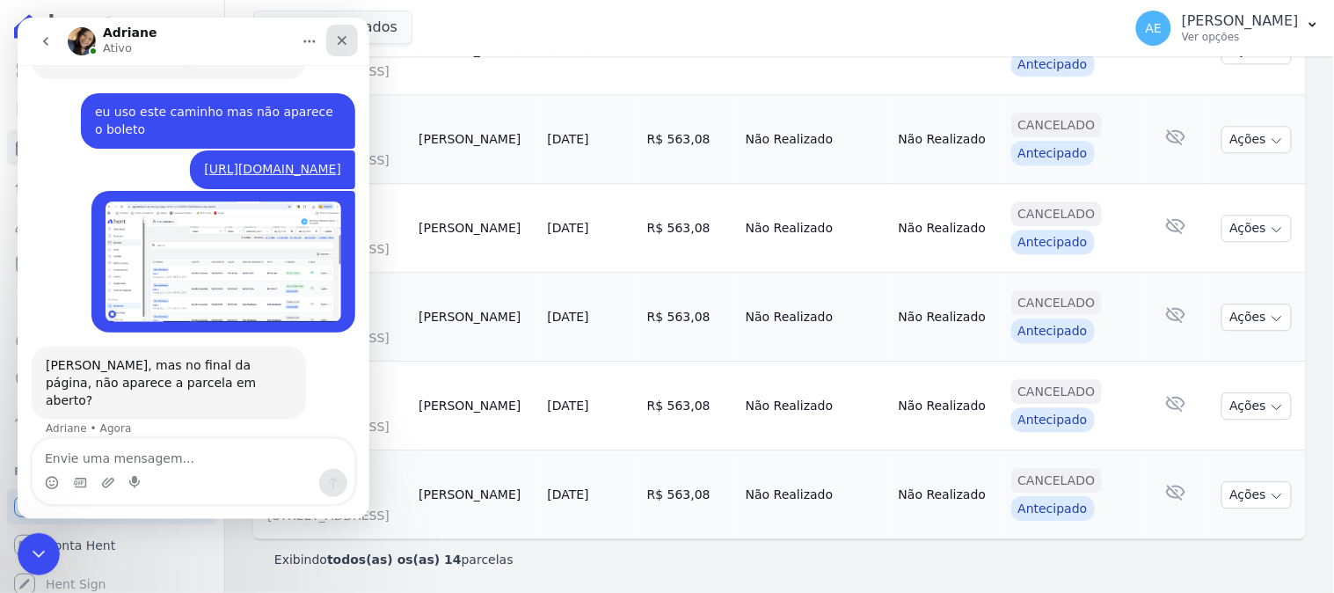
click at [353, 44] on div "Fechar" at bounding box center [341, 40] width 32 height 32
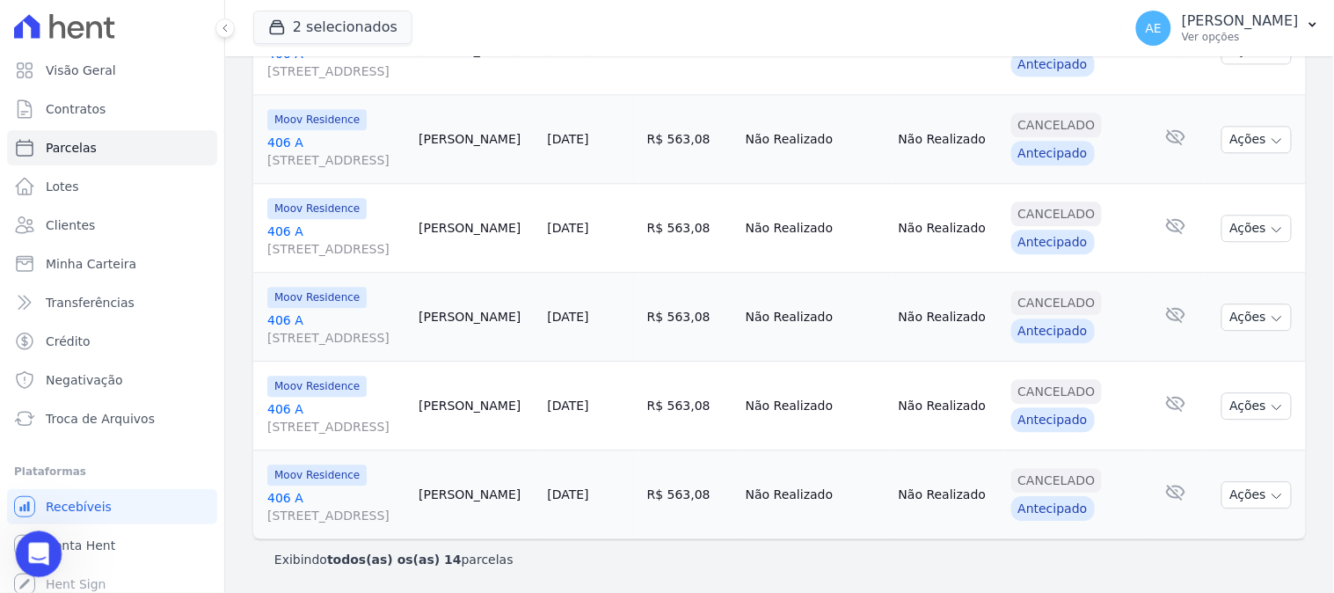
click at [34, 558] on icon "Abertura do Messenger da Intercom" at bounding box center [36, 551] width 29 height 29
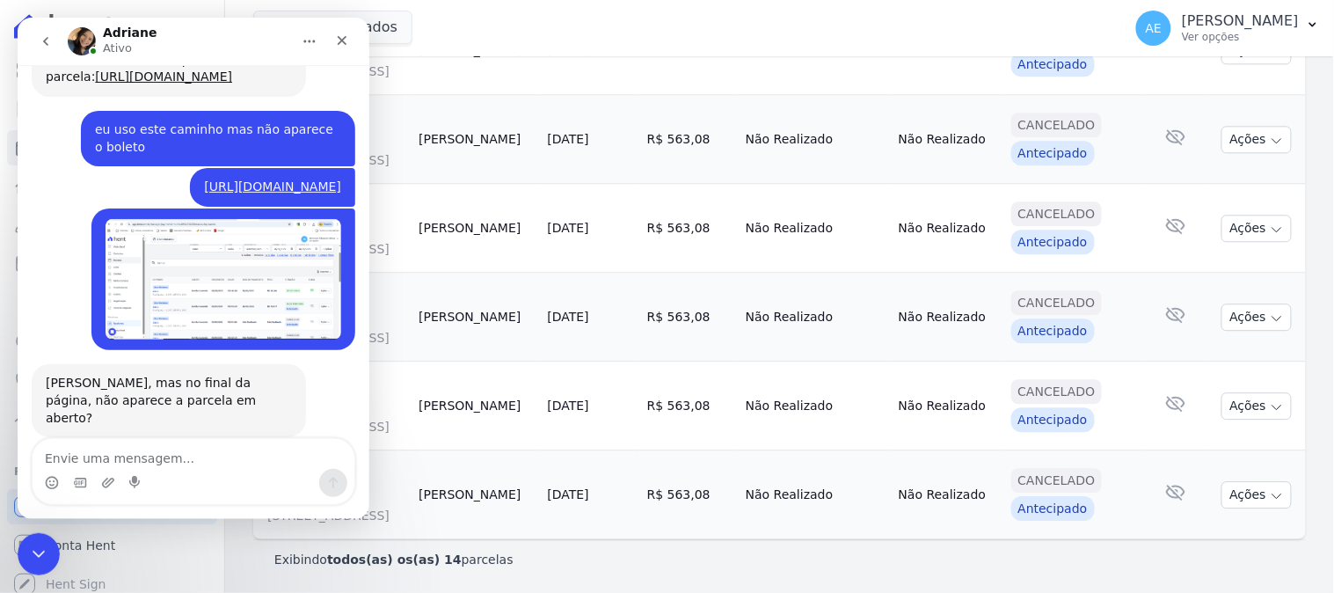
scroll to position [723, 0]
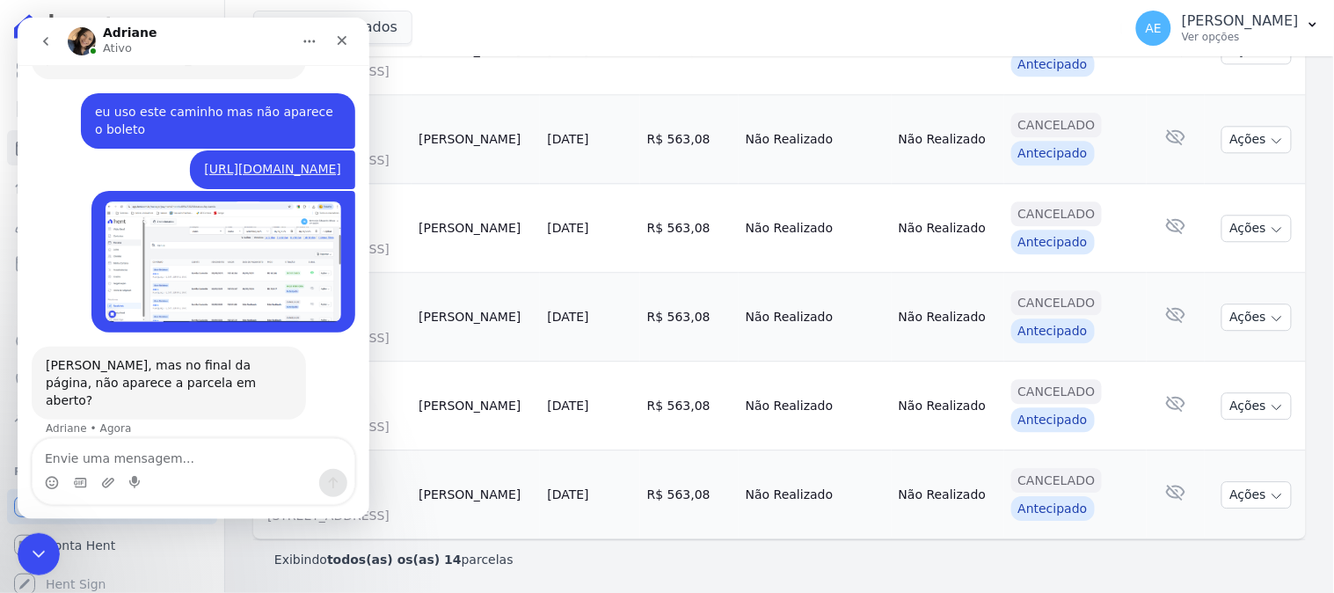
click at [158, 459] on textarea "Envie uma mensagem..." at bounding box center [193, 453] width 322 height 30
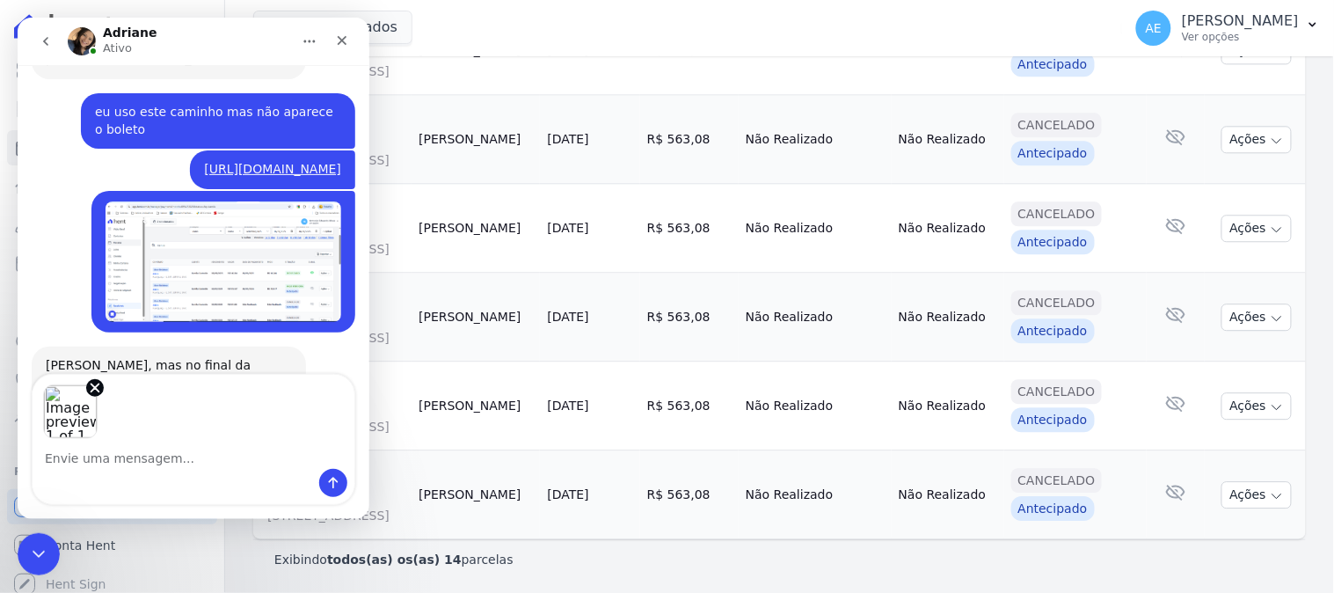
scroll to position [786, 0]
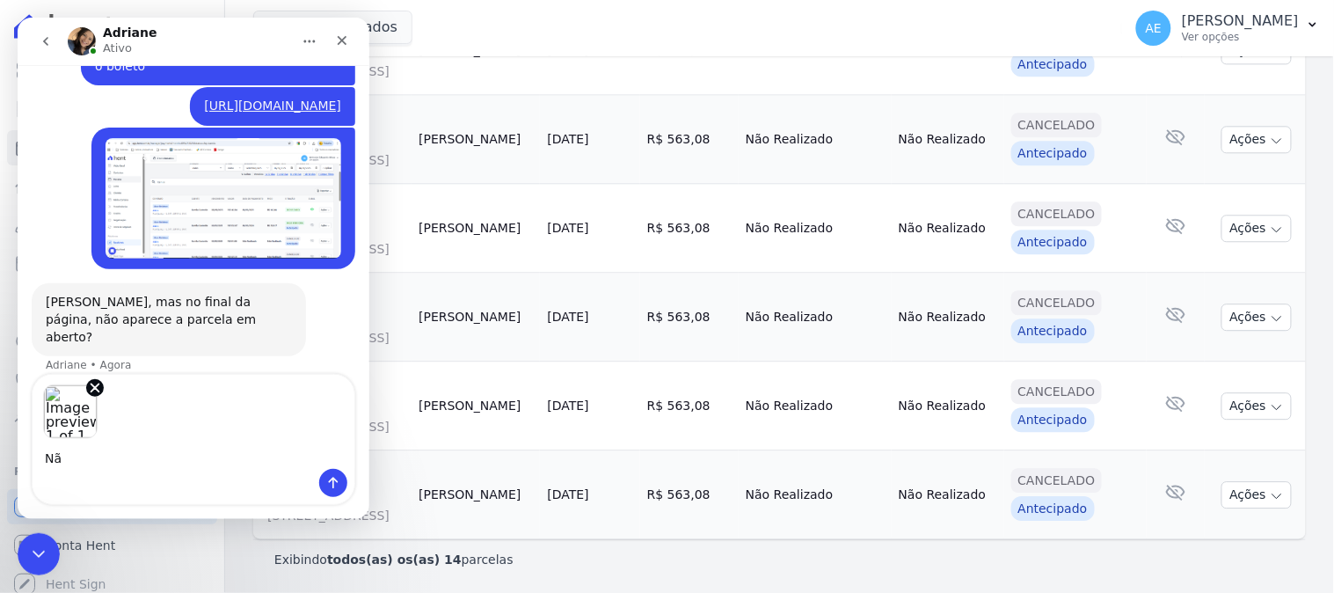
type textarea "Não"
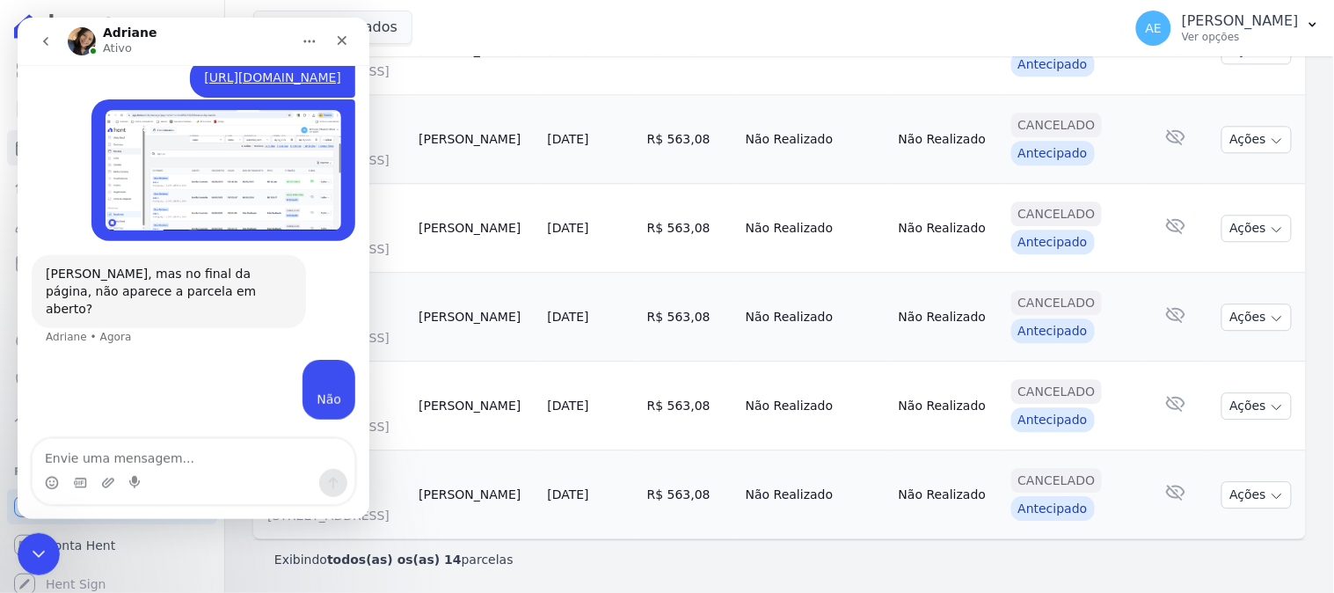
scroll to position [906, 0]
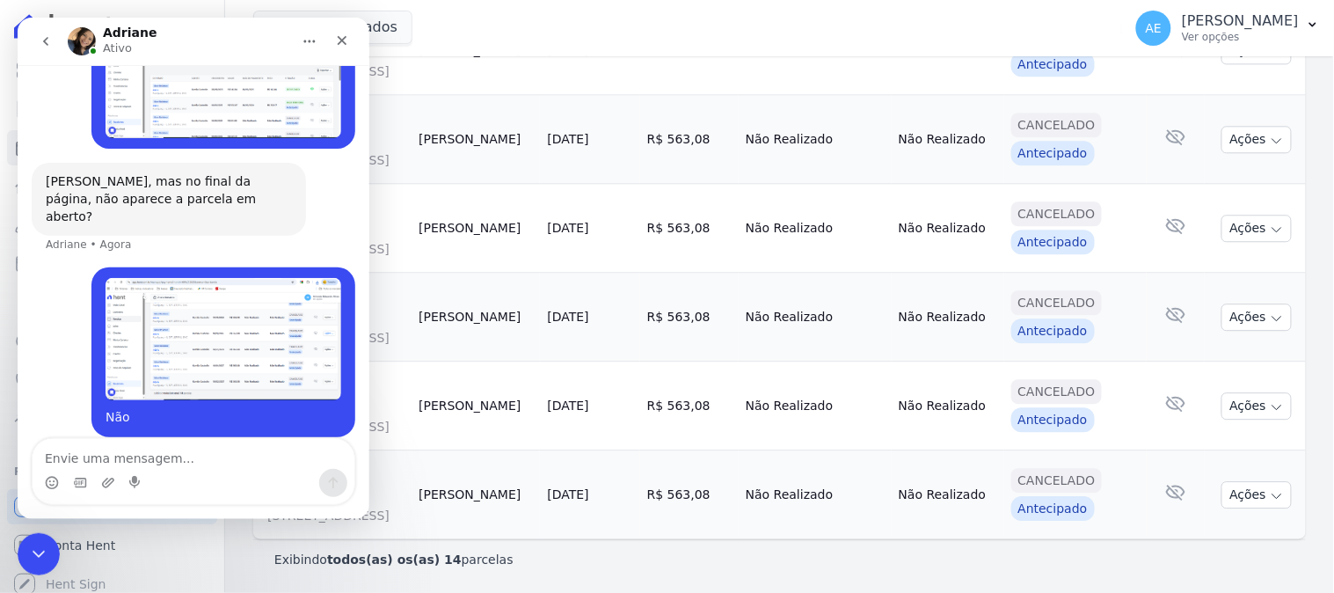
click at [797, 25] on div "2 selecionados KA EMPREENDIMENTOS LTDA Le Soleil - Custo Indireto/Receitas (Ved…" at bounding box center [684, 28] width 862 height 58
click at [344, 40] on icon "Fechar" at bounding box center [341, 40] width 14 height 14
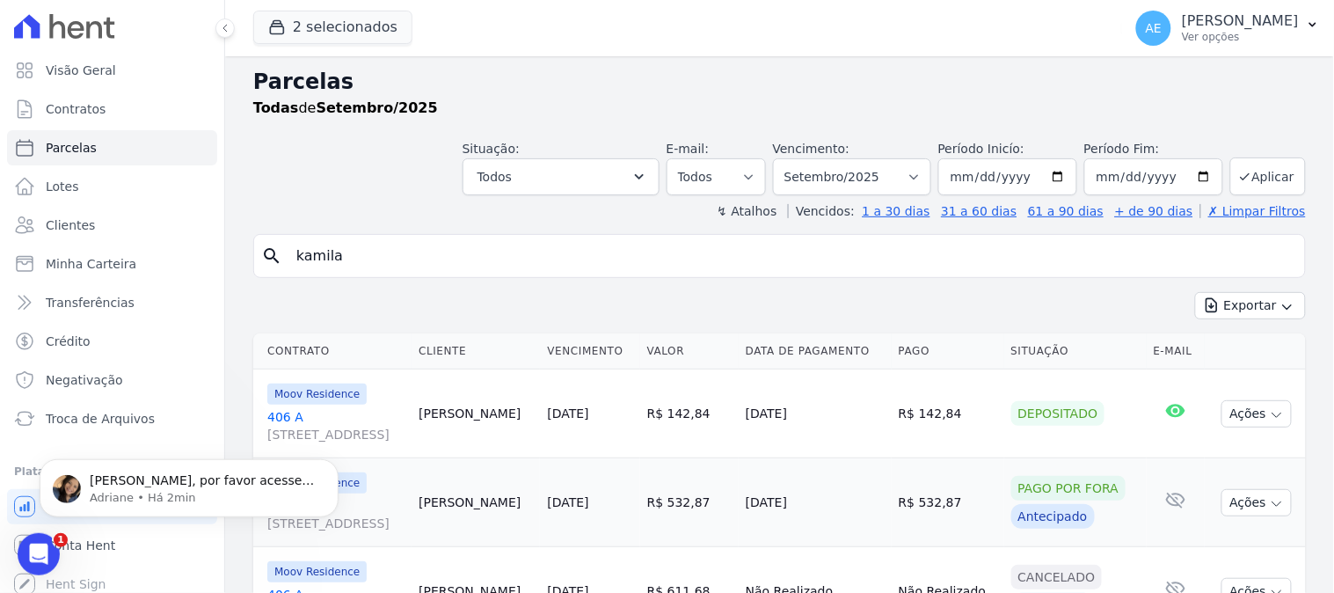
scroll to position [1009, 0]
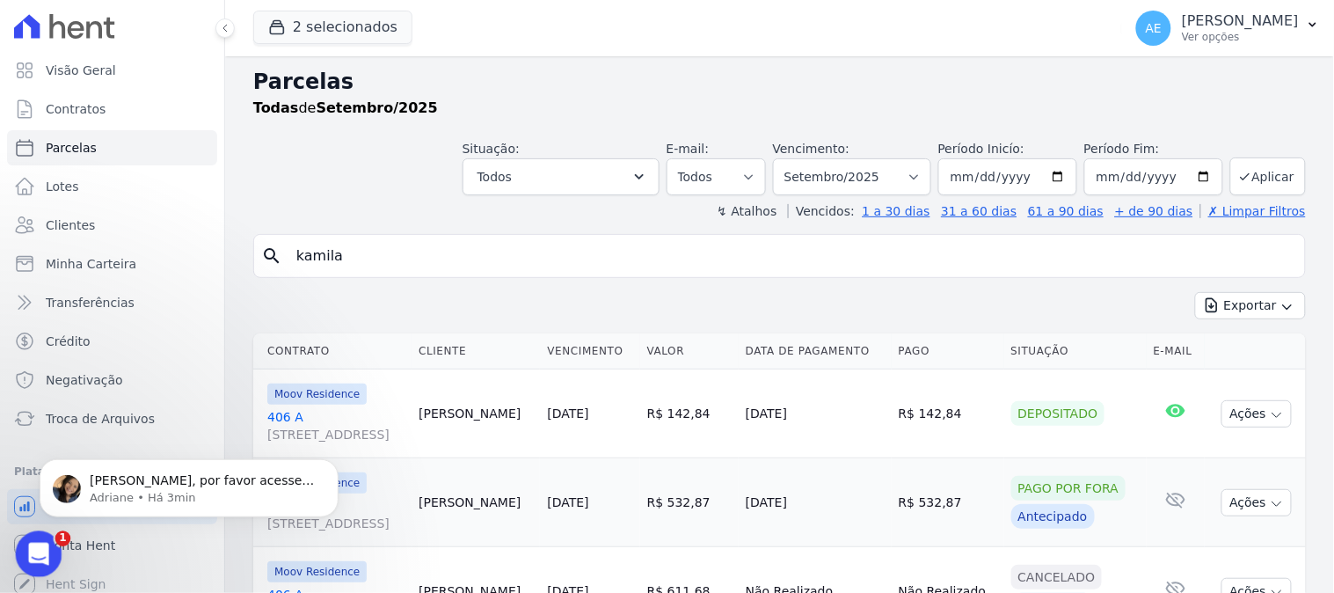
click at [35, 542] on icon "Abertura do Messenger da Intercom" at bounding box center [36, 551] width 29 height 29
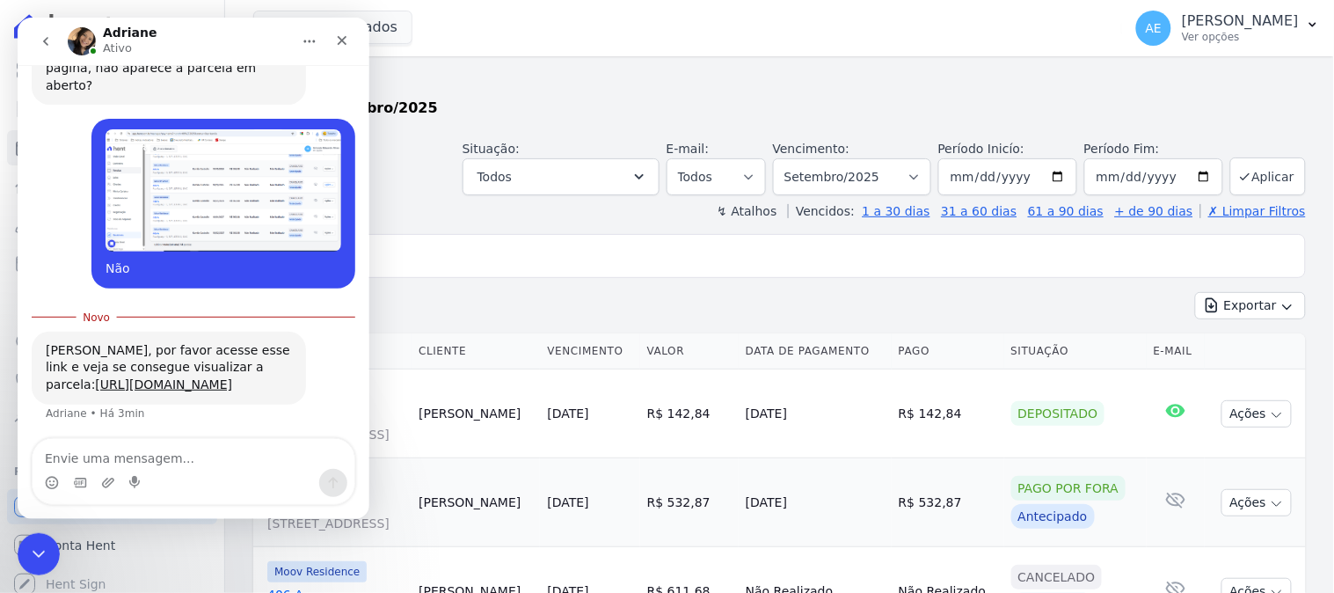
scroll to position [1039, 0]
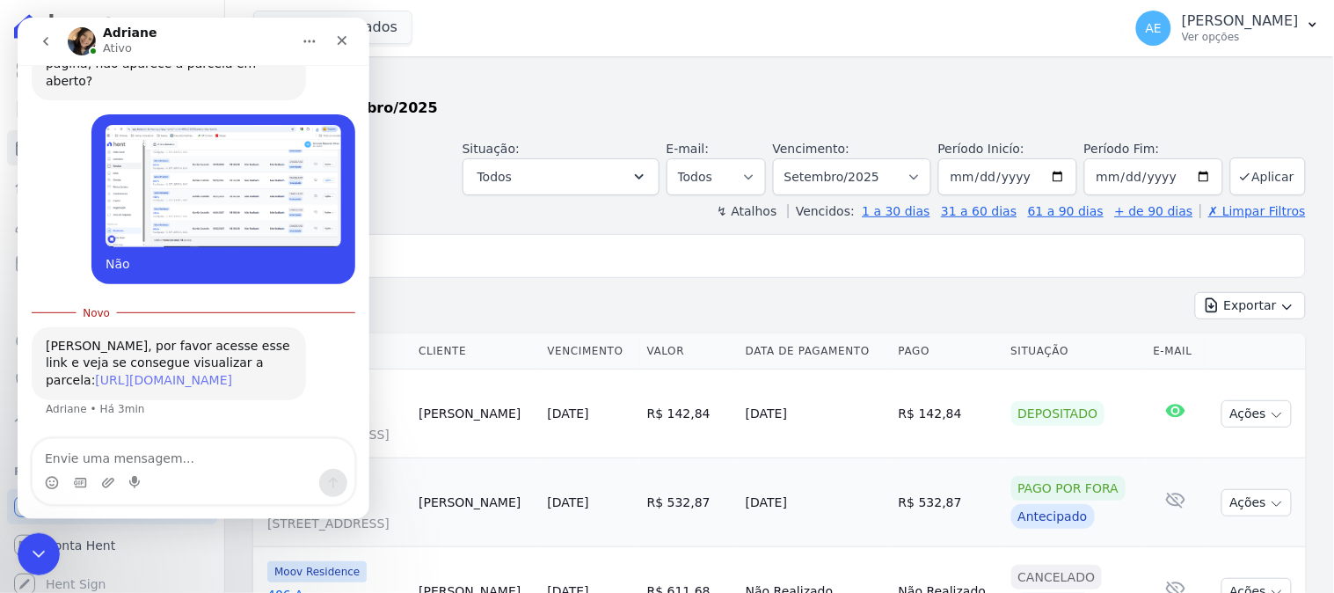
click at [160, 372] on link "https://app.hent.com.br/manager/payments/f0cf2e89-81d2-4d8c-b055-7b4e7ed9c647" at bounding box center [162, 379] width 137 height 14
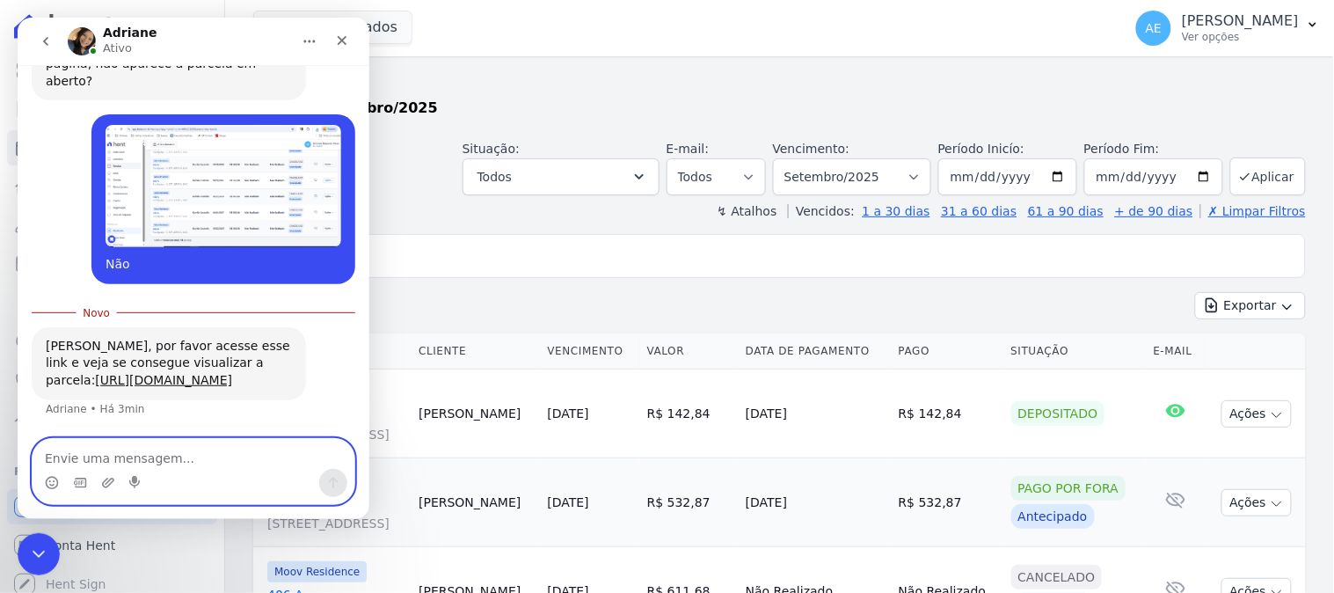
click at [195, 464] on textarea "Envie uma mensagem..." at bounding box center [193, 453] width 322 height 30
type textarea "sim, pelo seu link consigo mas pelo meu portal não"
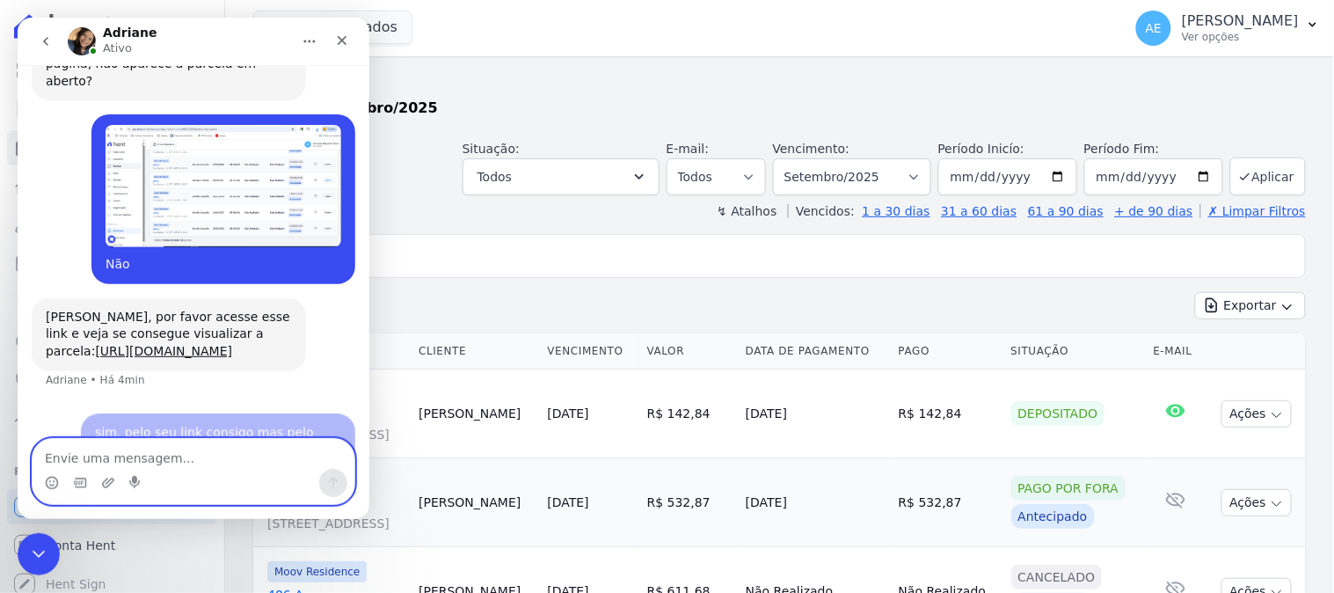
scroll to position [1080, 0]
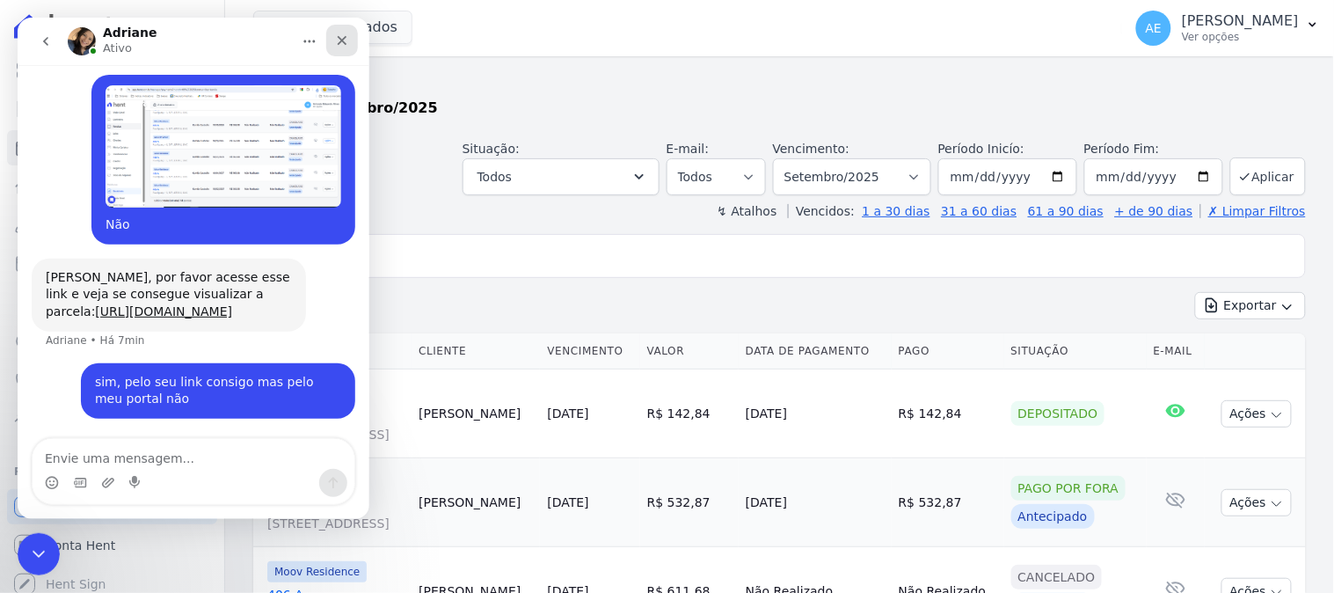
click at [353, 30] on div "Fechar" at bounding box center [341, 40] width 32 height 32
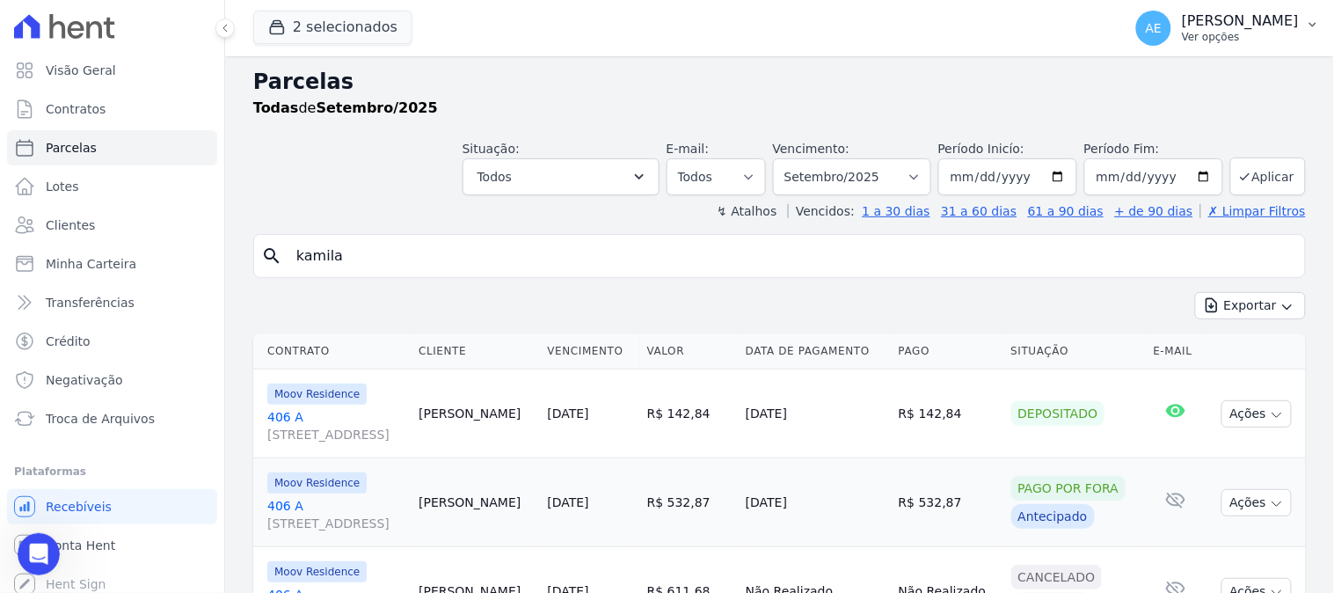
click at [1272, 23] on p "[PERSON_NAME] [PERSON_NAME]" at bounding box center [1240, 21] width 117 height 18
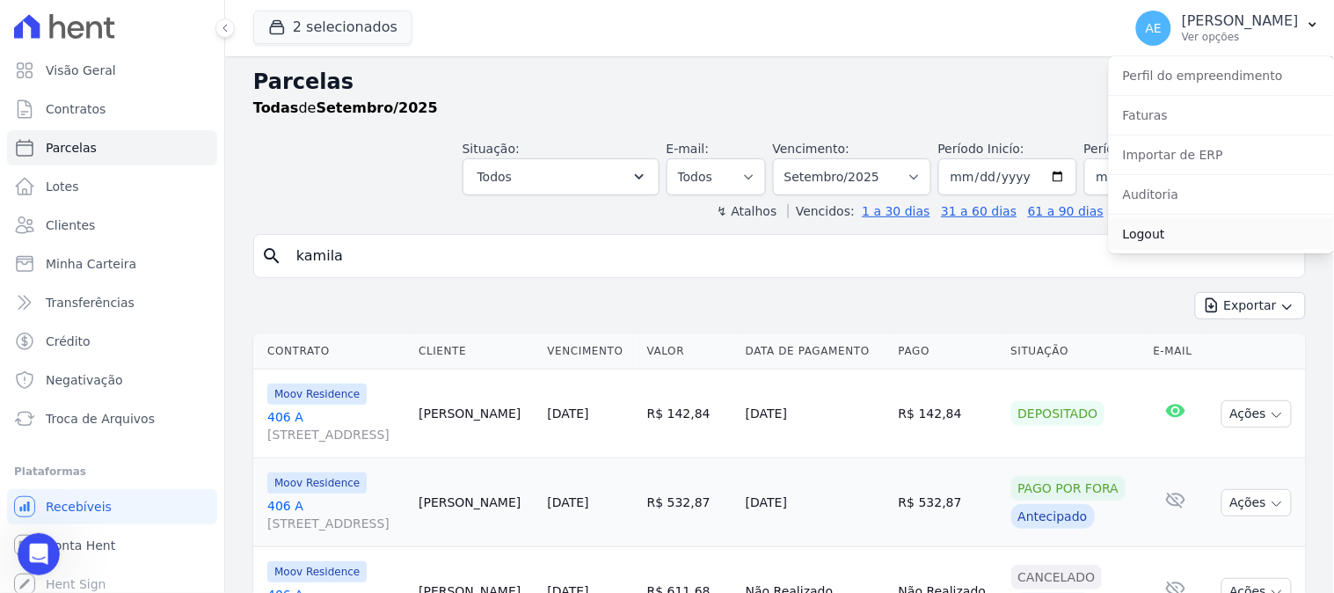
click at [1165, 240] on link "Logout" at bounding box center [1221, 234] width 225 height 32
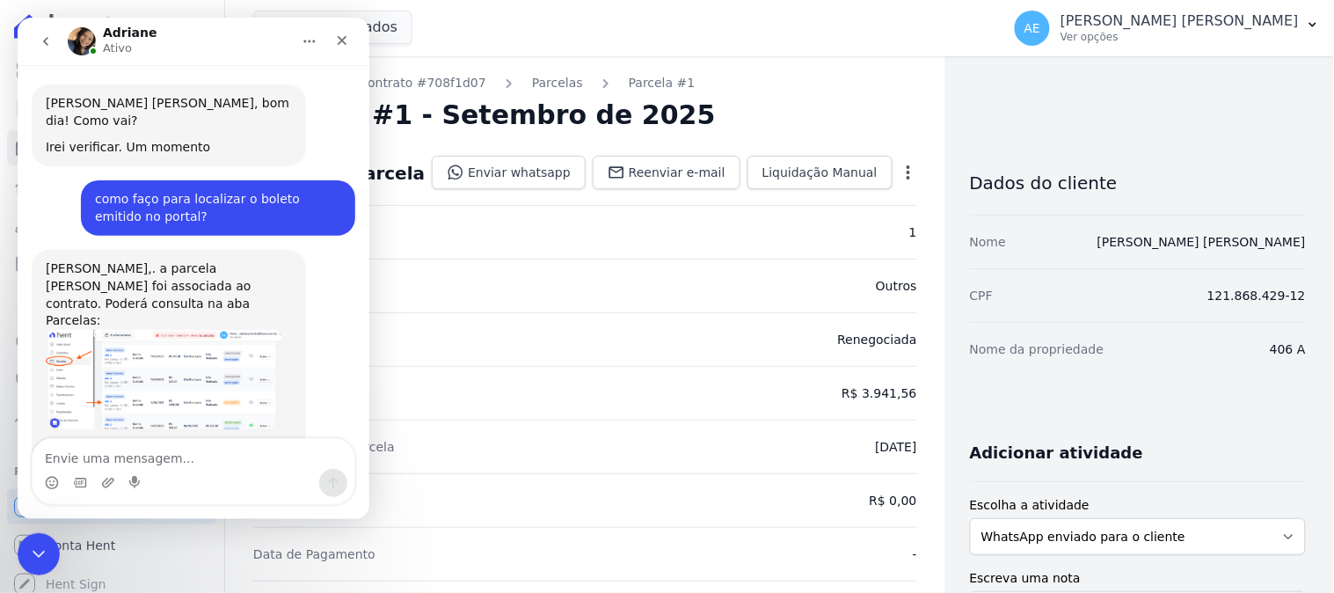
scroll to position [382, 0]
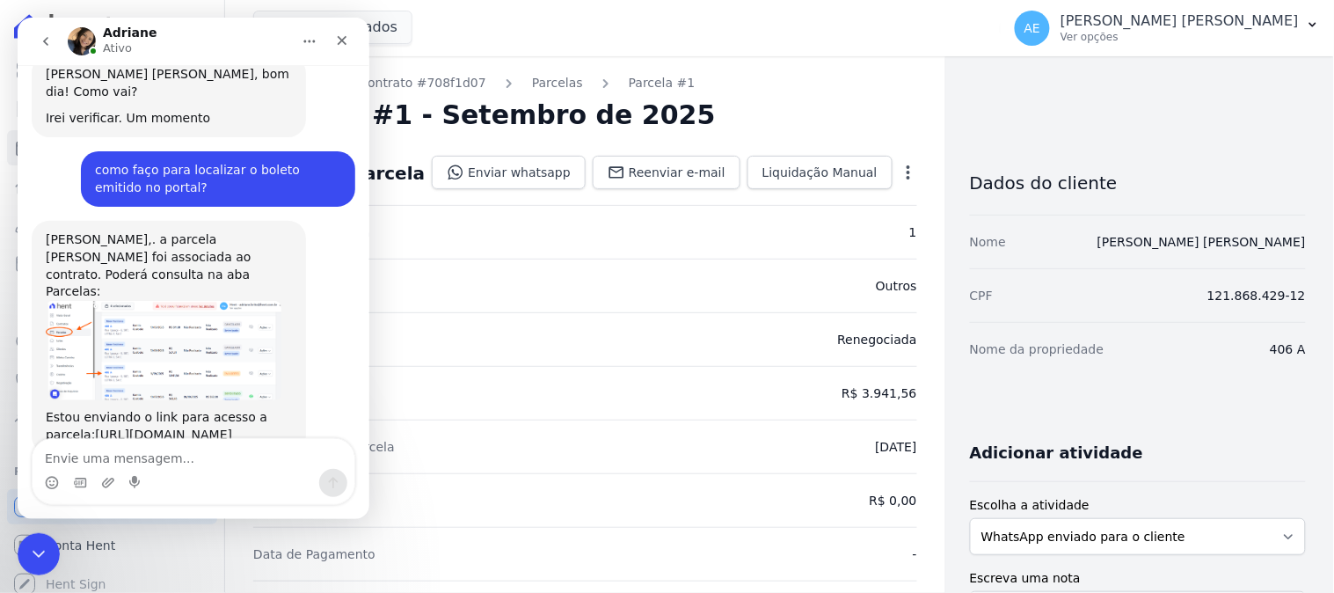
click at [749, 84] on nav "Contratos Contrato #708f1d07 [GEOGRAPHIC_DATA] Parcela #1" at bounding box center [585, 83] width 664 height 18
click at [334, 33] on icon "Fechar" at bounding box center [341, 40] width 14 height 14
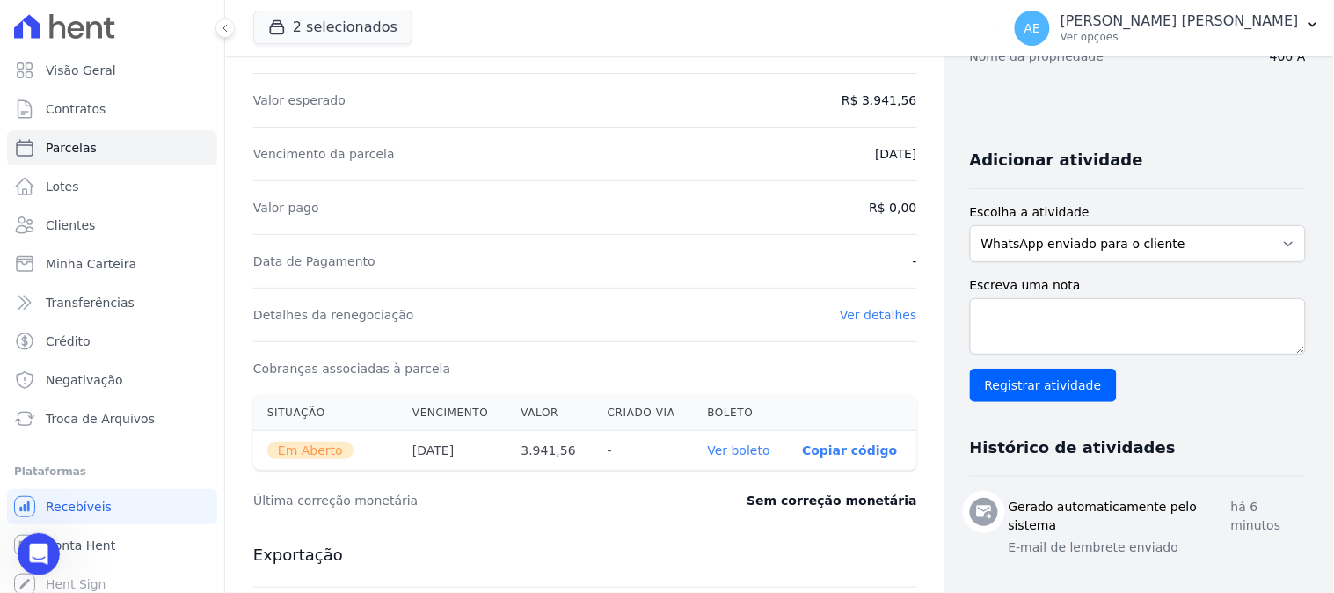
scroll to position [452, 0]
click at [728, 454] on link "Ver boleto" at bounding box center [739, 450] width 62 height 14
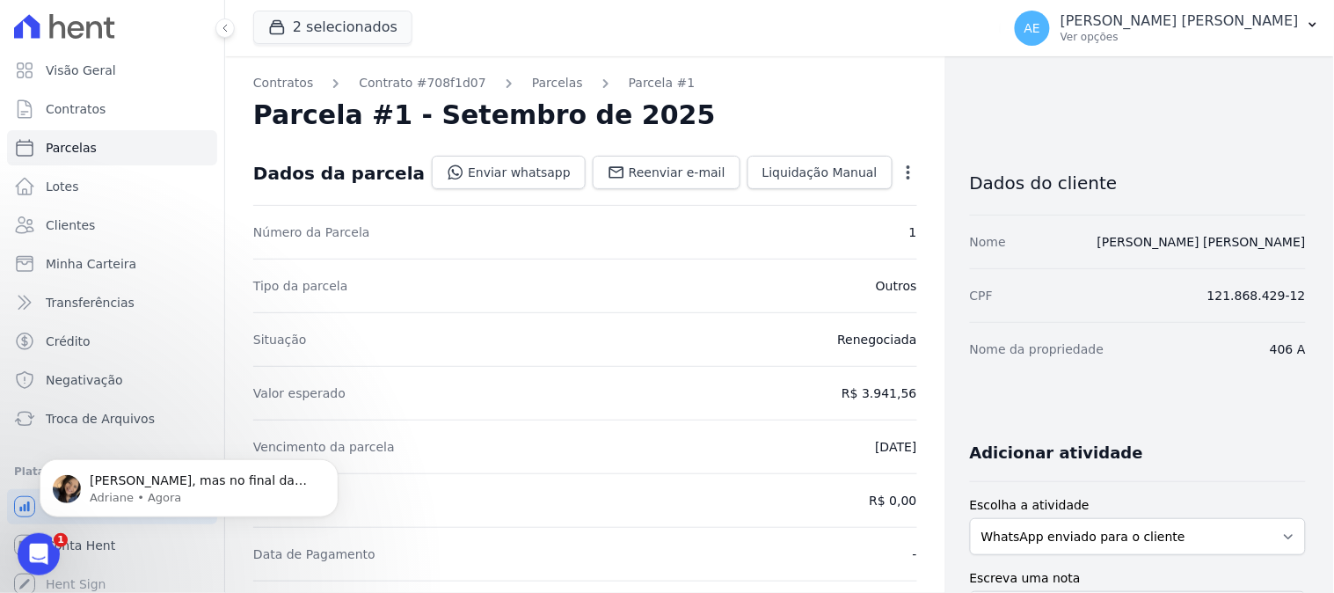
scroll to position [723, 0]
click at [532, 81] on link "Parcelas" at bounding box center [557, 83] width 51 height 18
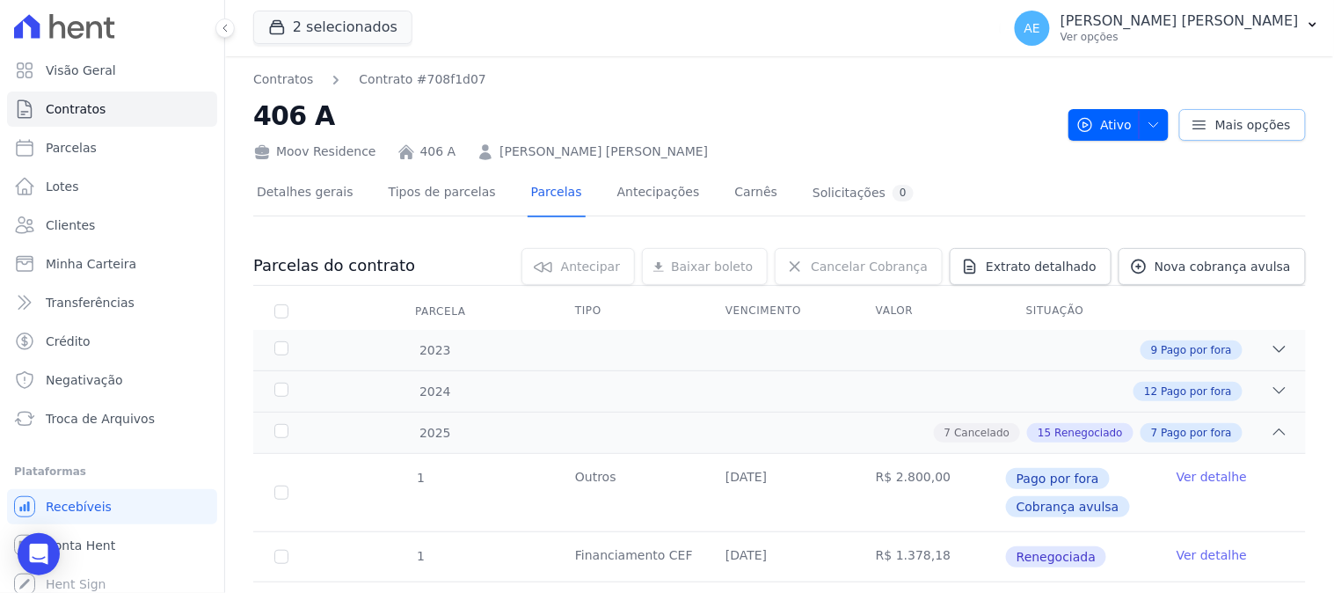
click at [1194, 126] on icon at bounding box center [1199, 125] width 18 height 18
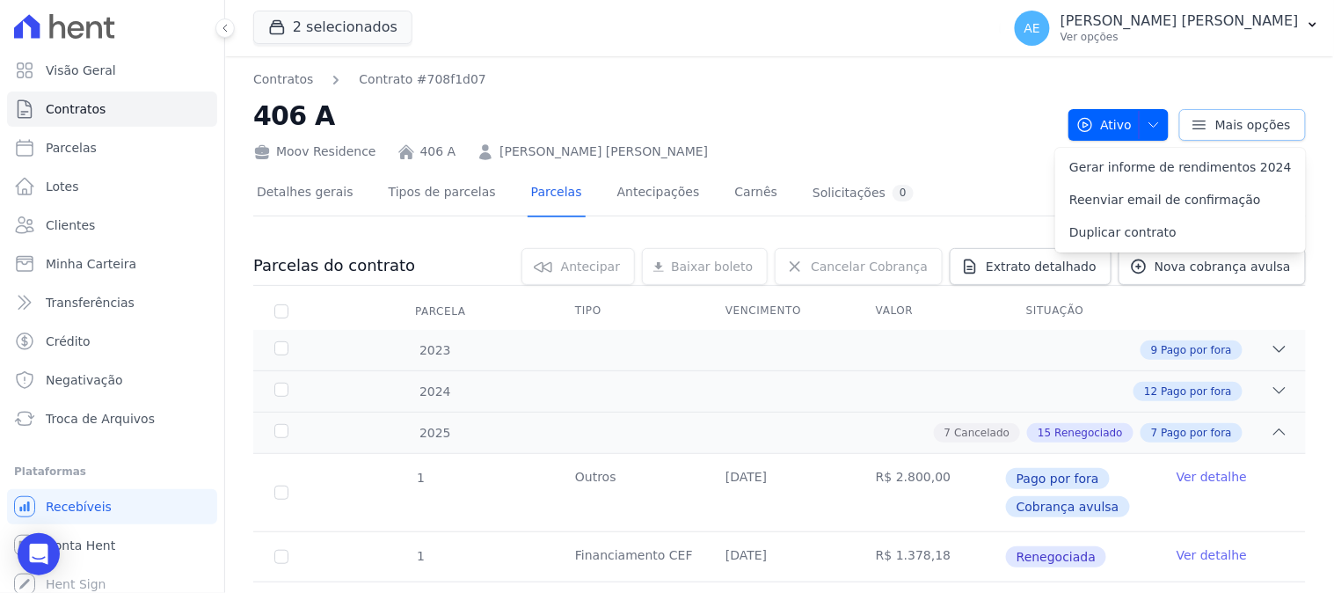
click at [1194, 126] on icon at bounding box center [1199, 125] width 18 height 18
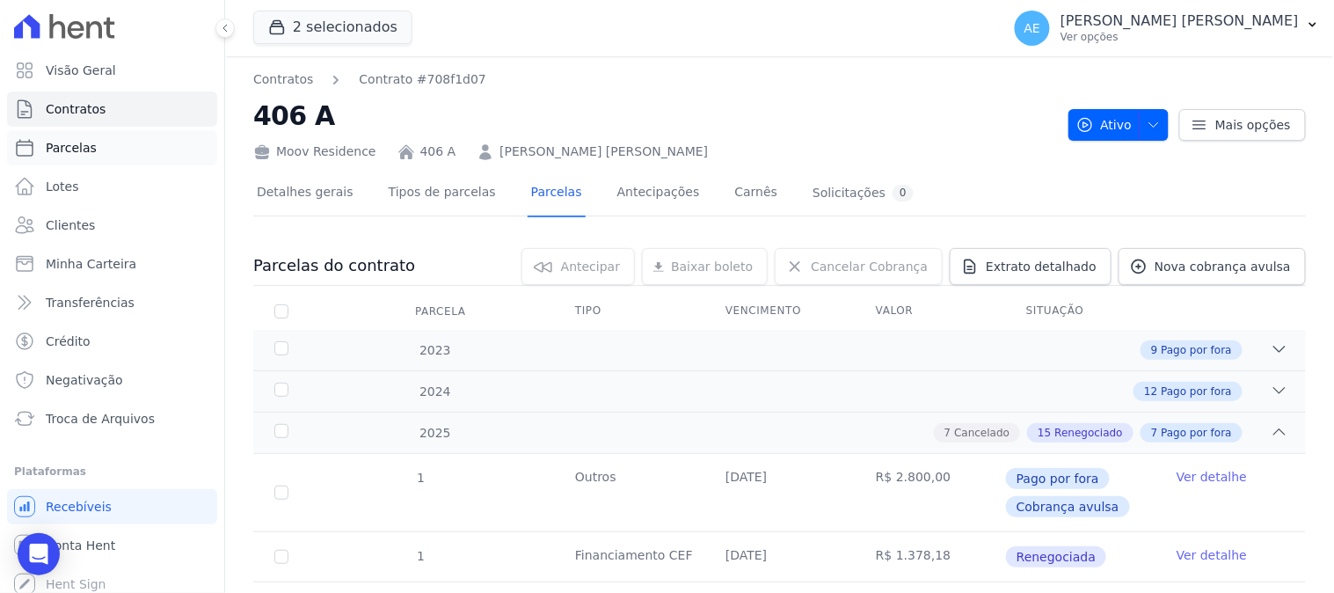
click at [89, 142] on span "Parcelas" at bounding box center [71, 148] width 51 height 18
select select
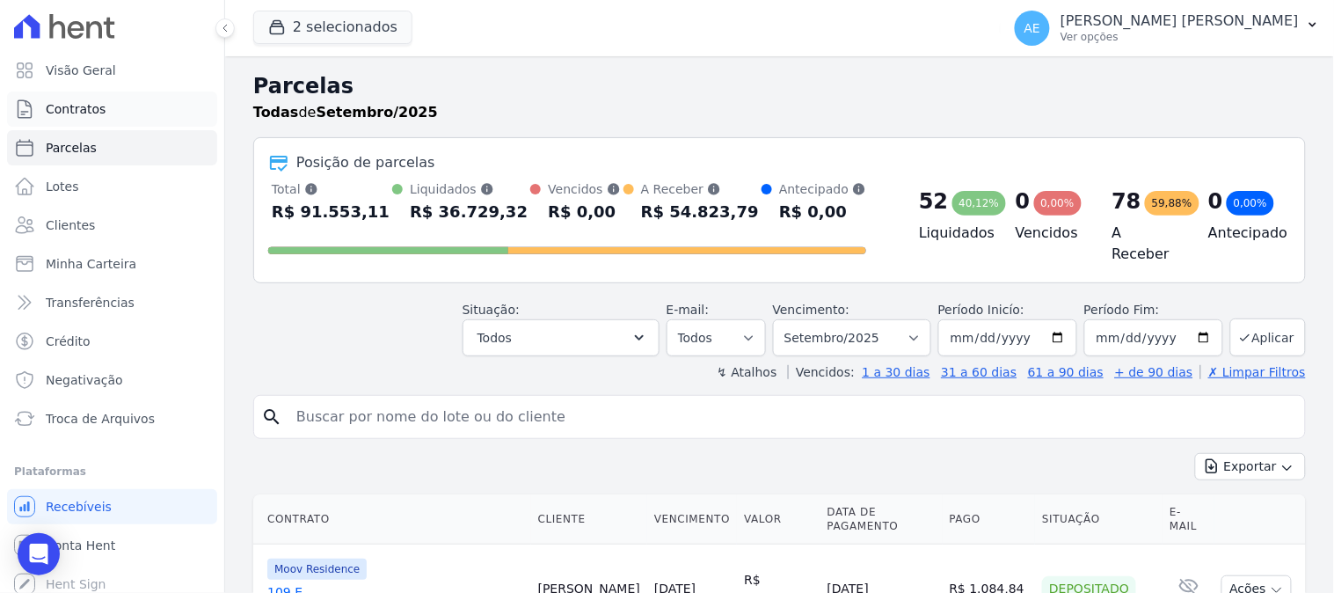
click at [86, 100] on span "Contratos" at bounding box center [76, 109] width 60 height 18
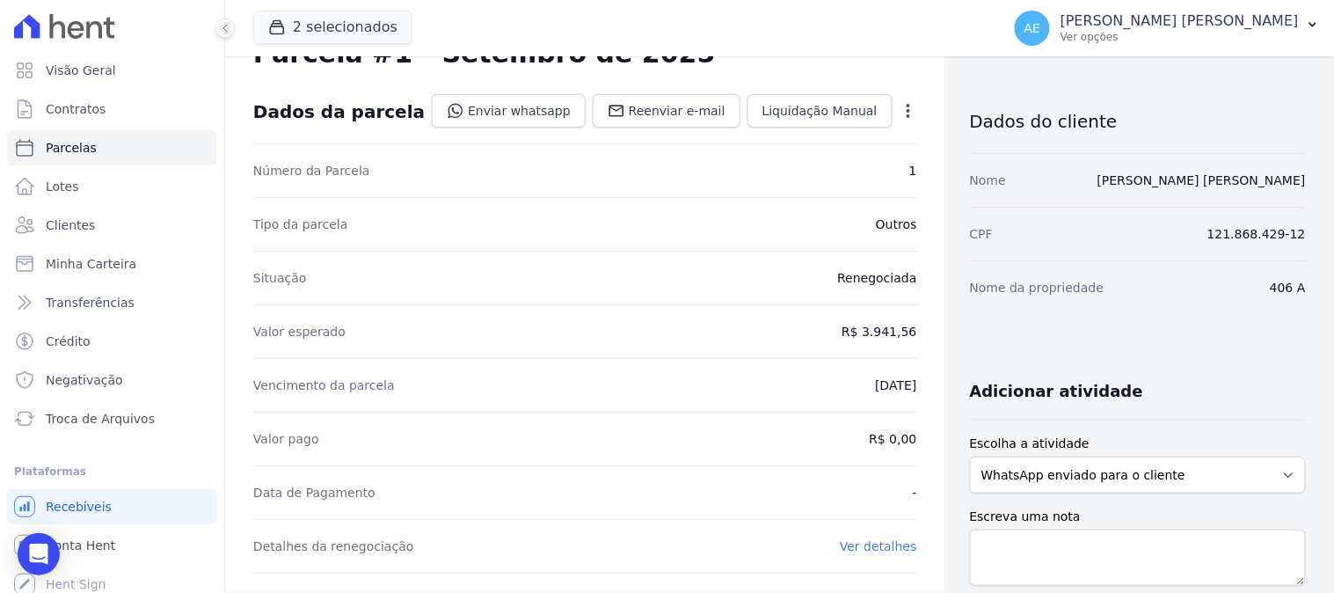
scroll to position [293, 0]
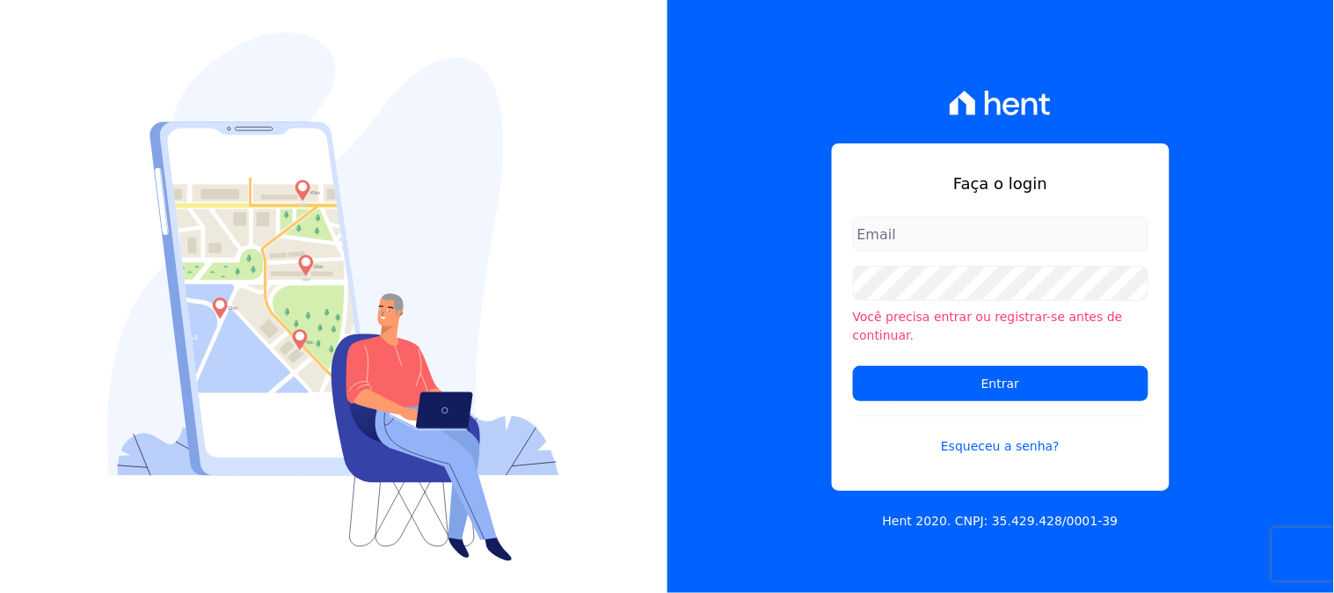
click at [947, 234] on input "email" at bounding box center [1000, 233] width 295 height 35
type input "contasarecebe"
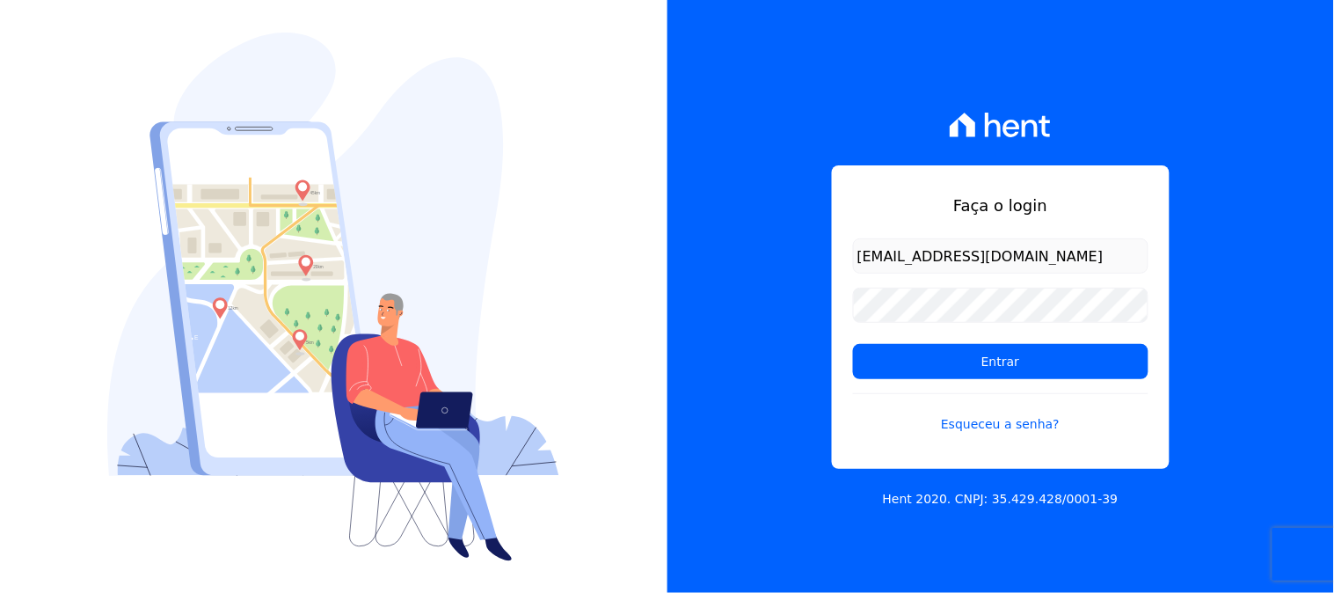
type input "[EMAIL_ADDRESS][DOMAIN_NAME]"
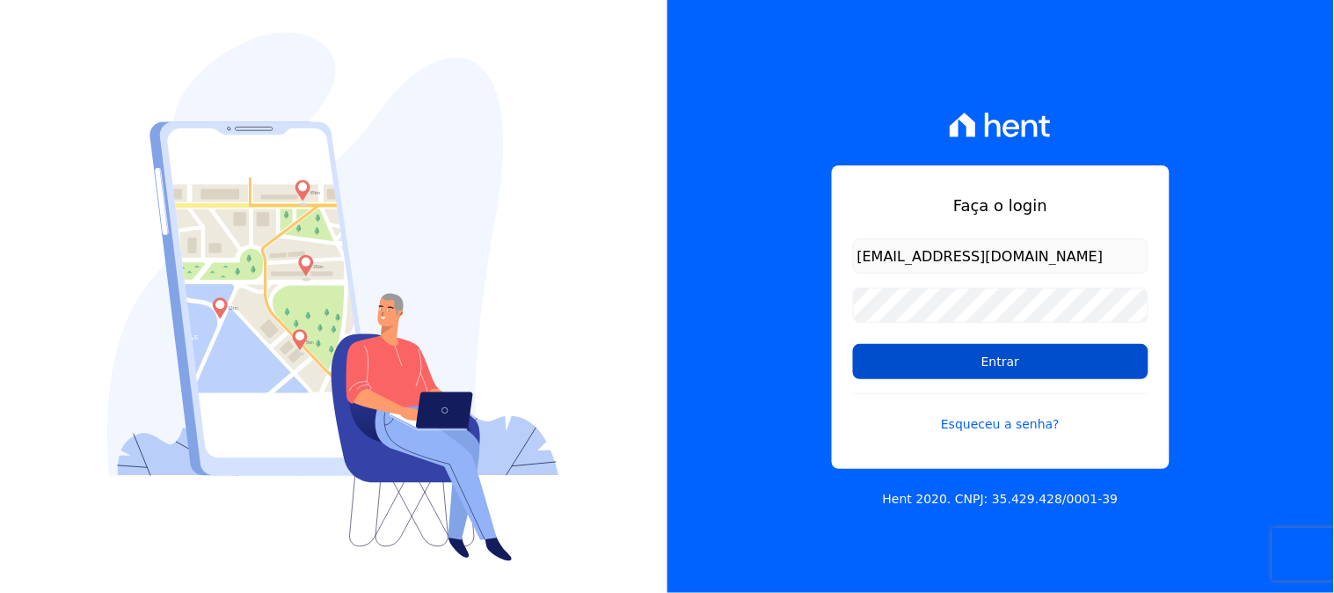
click at [1002, 348] on input "Entrar" at bounding box center [1000, 361] width 295 height 35
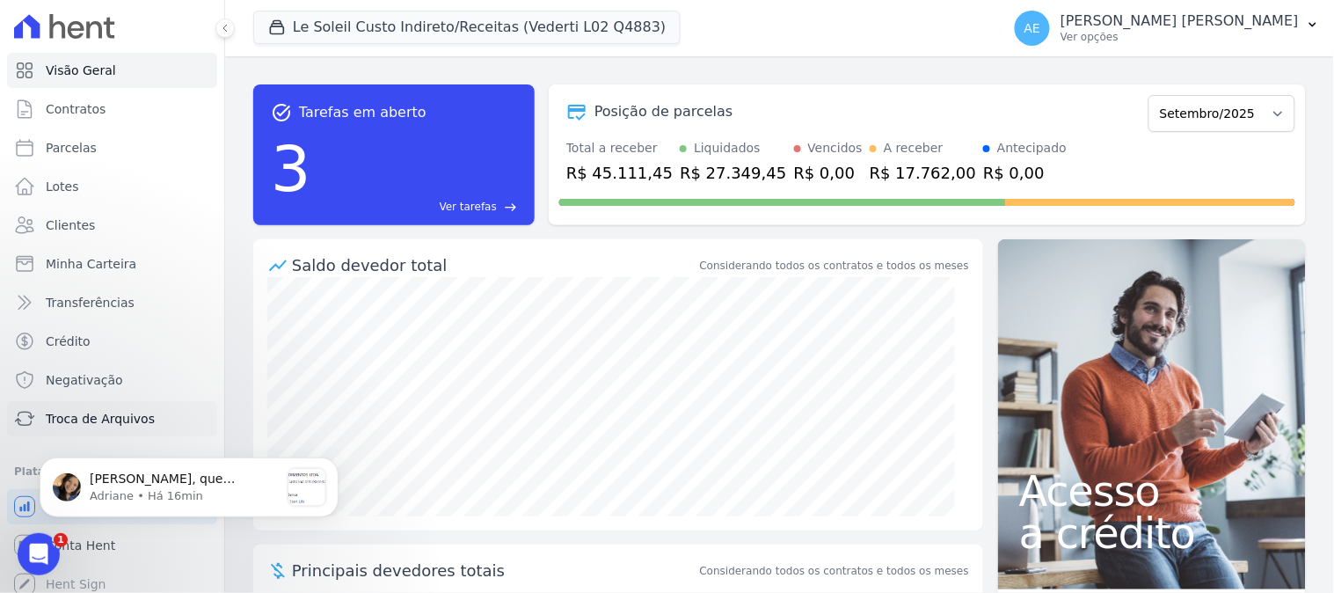
click at [101, 410] on span "Troca de Arquivos" at bounding box center [100, 419] width 109 height 18
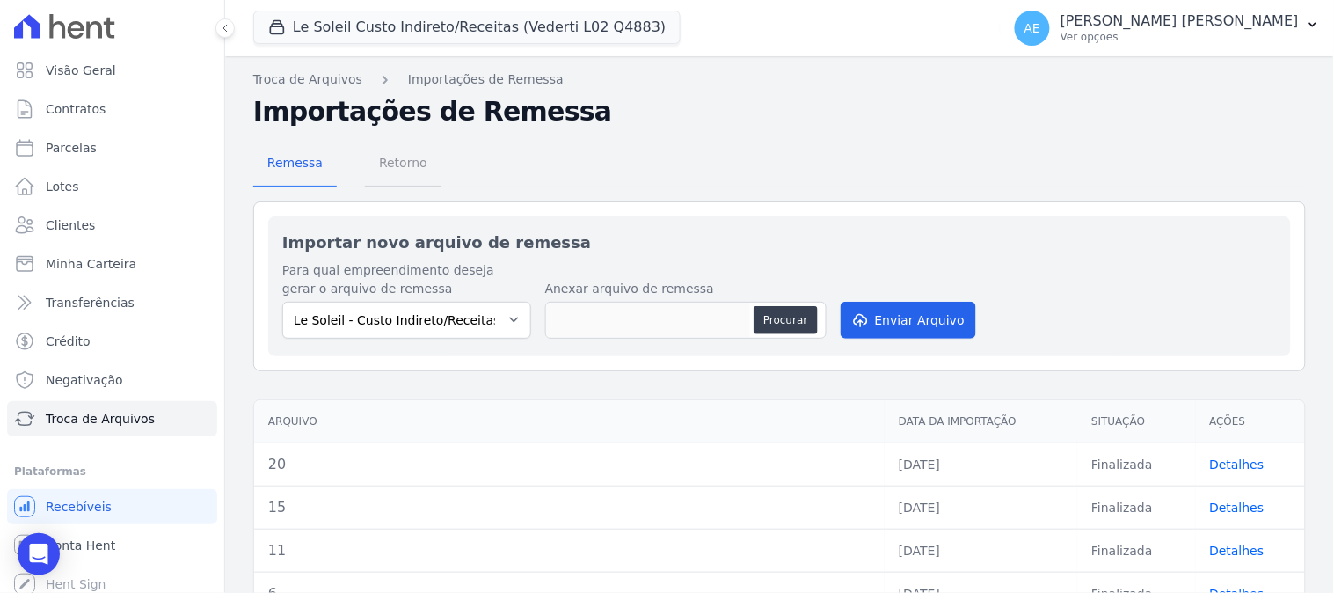
click at [407, 156] on span "Retorno" at bounding box center [402, 162] width 69 height 35
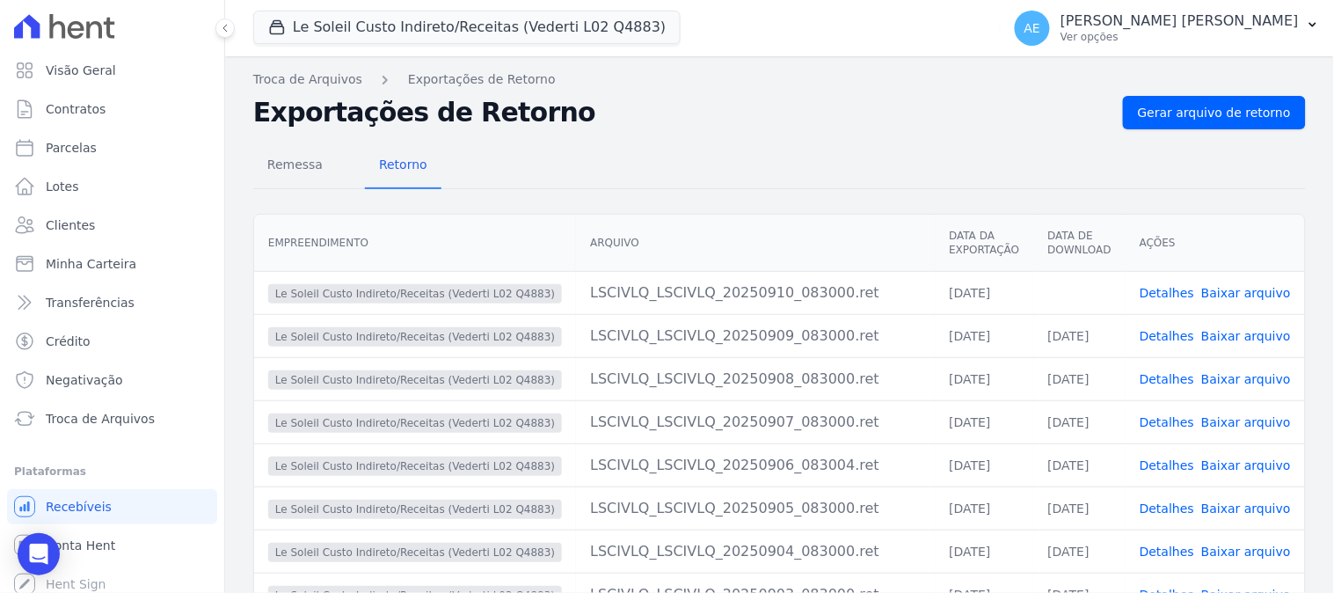
click at [1216, 294] on link "Baixar arquivo" at bounding box center [1246, 293] width 90 height 14
click at [331, 21] on button "Le Soleil Custo Indireto/Receitas (Vederti L02 Q4883)" at bounding box center [466, 27] width 427 height 33
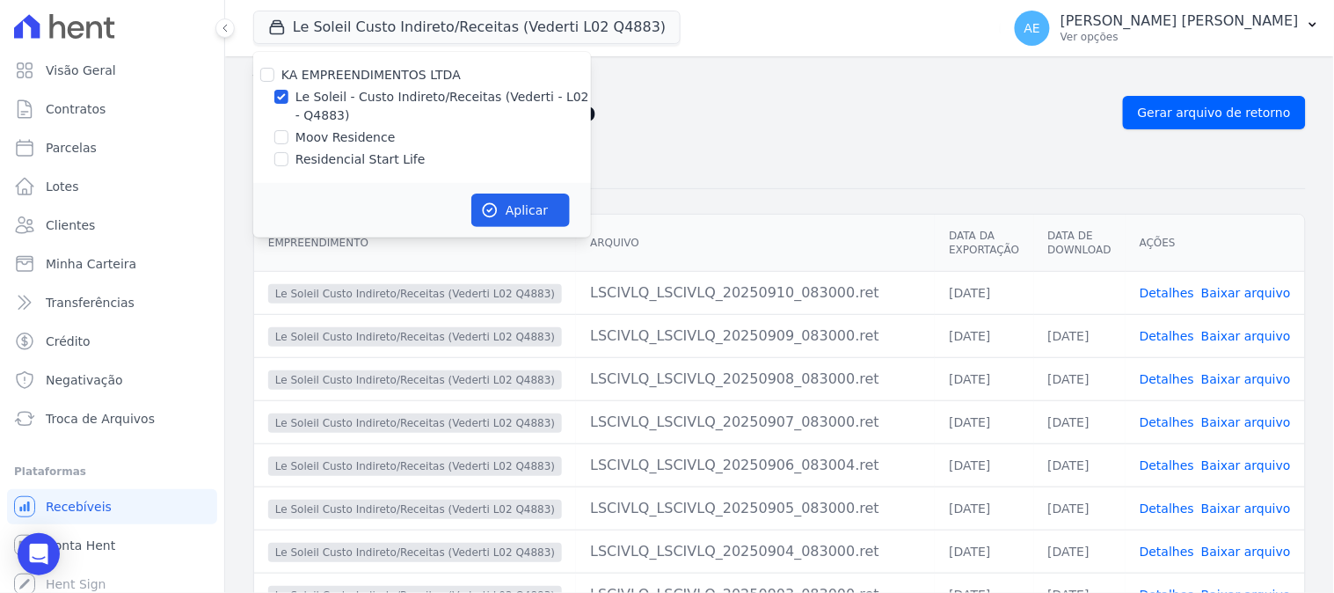
click at [326, 130] on label "Moov Residence" at bounding box center [345, 137] width 100 height 18
click at [288, 130] on input "Moov Residence" at bounding box center [281, 137] width 14 height 14
checkbox input "true"
click at [325, 112] on label "Le Soleil - Custo Indireto/Receitas (Vederti - L02 - Q4883)" at bounding box center [442, 106] width 295 height 37
click at [288, 104] on input "Le Soleil - Custo Indireto/Receitas (Vederti - L02 - Q4883)" at bounding box center [281, 97] width 14 height 14
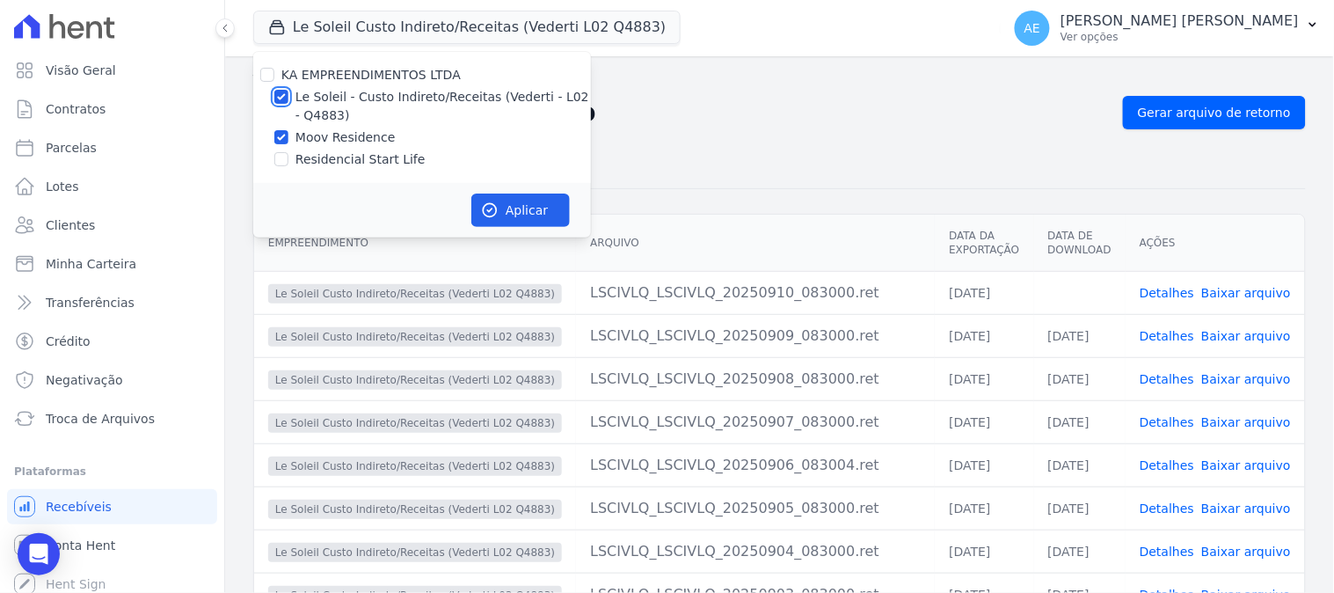
checkbox input "false"
click at [512, 204] on button "Aplicar" at bounding box center [520, 209] width 98 height 33
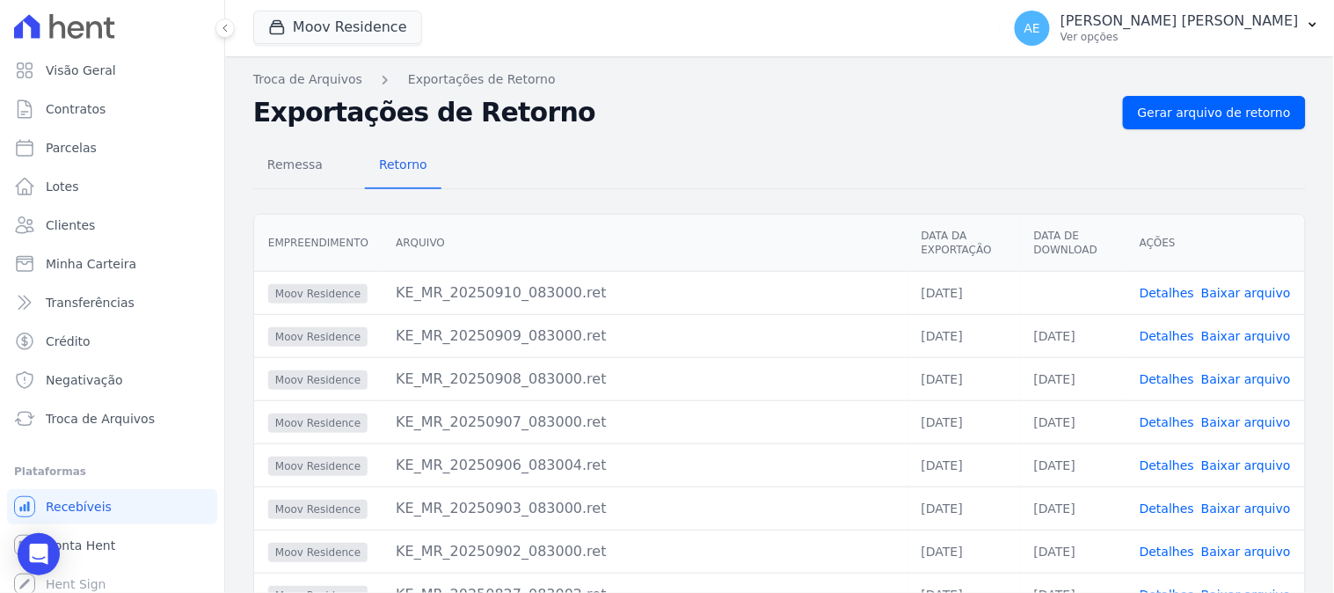
click at [1215, 291] on link "Baixar arquivo" at bounding box center [1246, 293] width 90 height 14
click at [398, 28] on button "Moov Residence" at bounding box center [337, 27] width 169 height 33
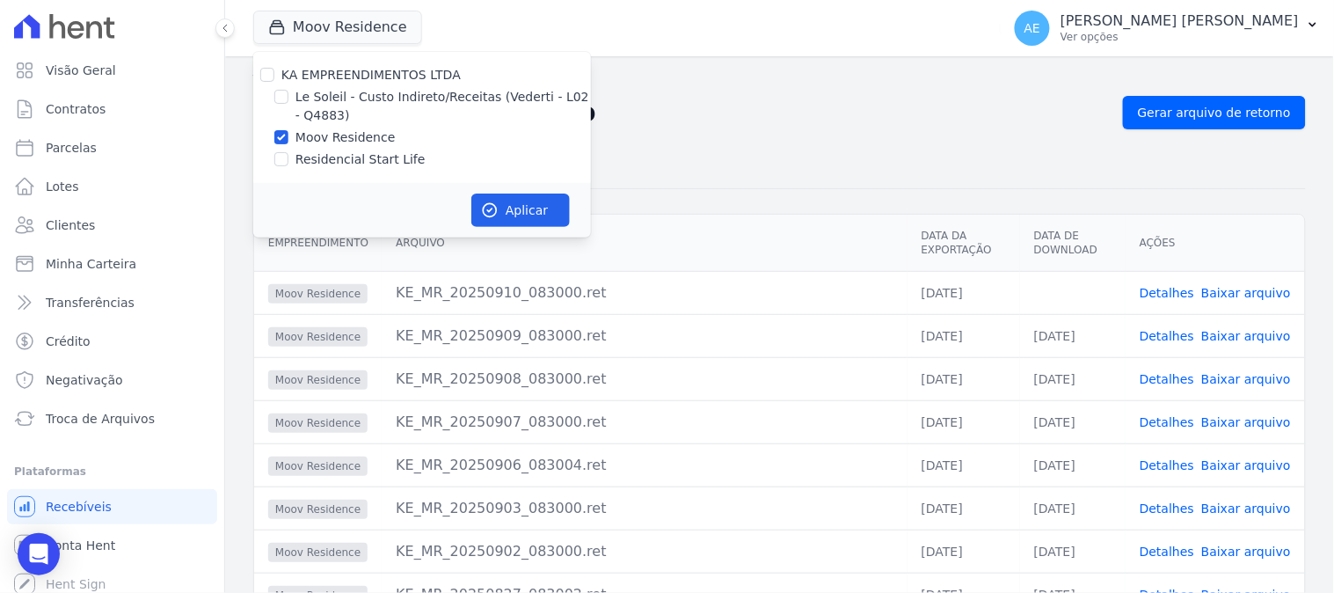
click at [339, 162] on label "Residencial Start Life" at bounding box center [360, 159] width 130 height 18
click at [288, 162] on input "Residencial Start Life" at bounding box center [281, 159] width 14 height 14
checkbox input "true"
click at [330, 147] on div "KA EMPREENDIMENTOS LTDA Le Soleil - Custo Indireto/Receitas (Vederti - L02 - Q4…" at bounding box center [422, 117] width 338 height 131
click at [364, 138] on label "Moov Residence" at bounding box center [345, 137] width 100 height 18
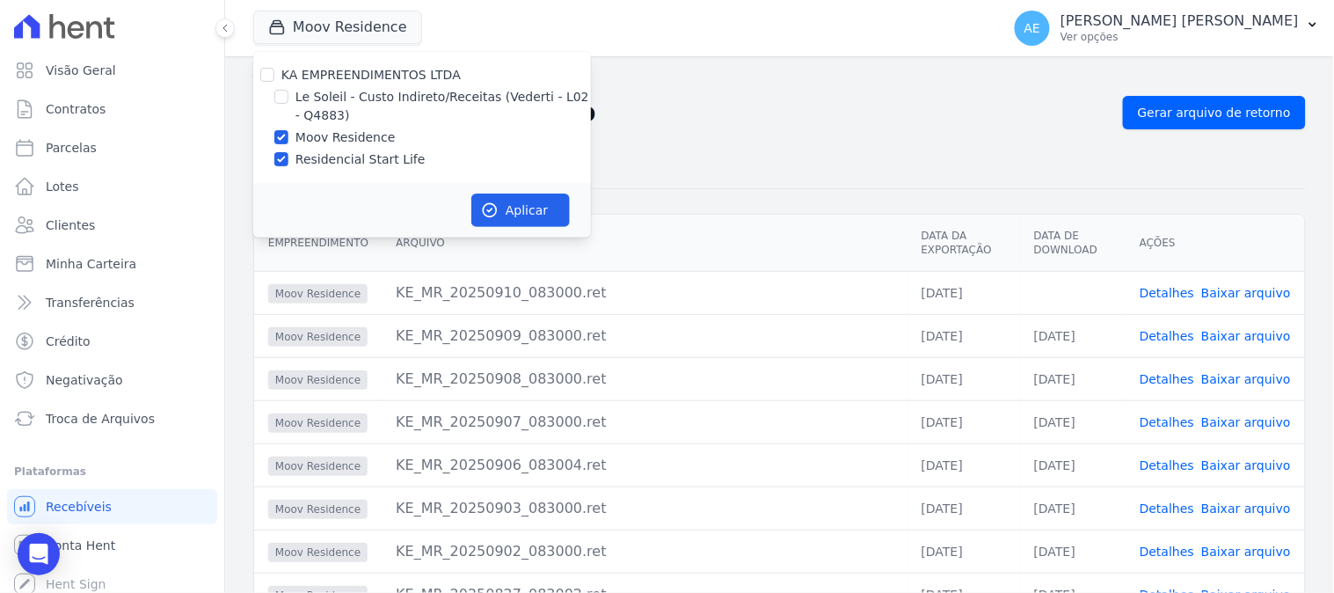
click at [288, 138] on input "Moov Residence" at bounding box center [281, 137] width 14 height 14
checkbox input "false"
click at [534, 207] on button "Aplicar" at bounding box center [520, 209] width 98 height 33
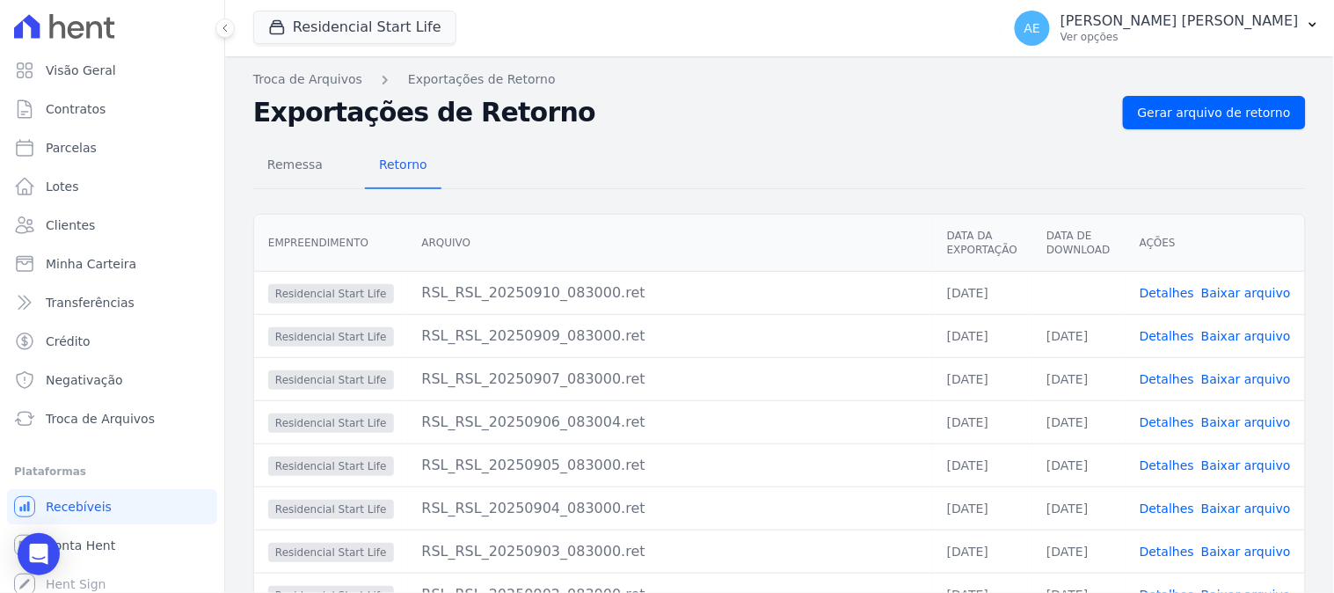
click at [1253, 287] on link "Baixar arquivo" at bounding box center [1246, 293] width 90 height 14
click at [387, 29] on button "Residencial Start Life" at bounding box center [354, 27] width 203 height 33
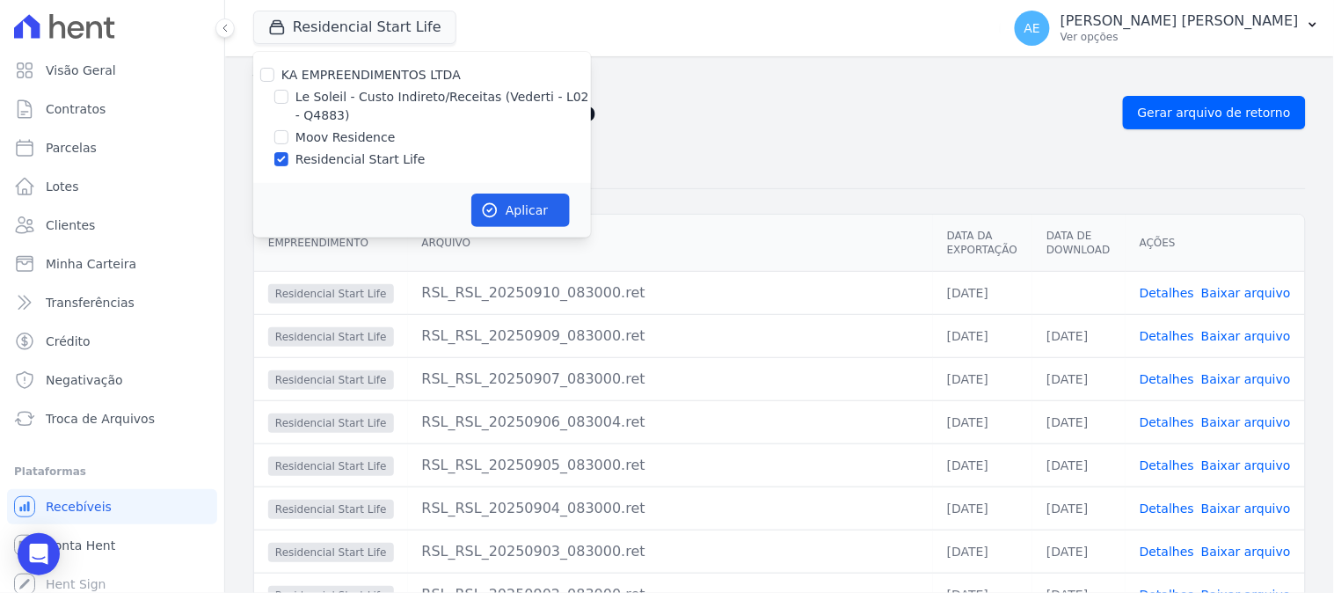
click at [296, 76] on label "KA EMPREENDIMENTOS LTDA" at bounding box center [370, 75] width 179 height 14
click at [274, 76] on input "KA EMPREENDIMENTOS LTDA" at bounding box center [267, 75] width 14 height 14
checkbox input "true"
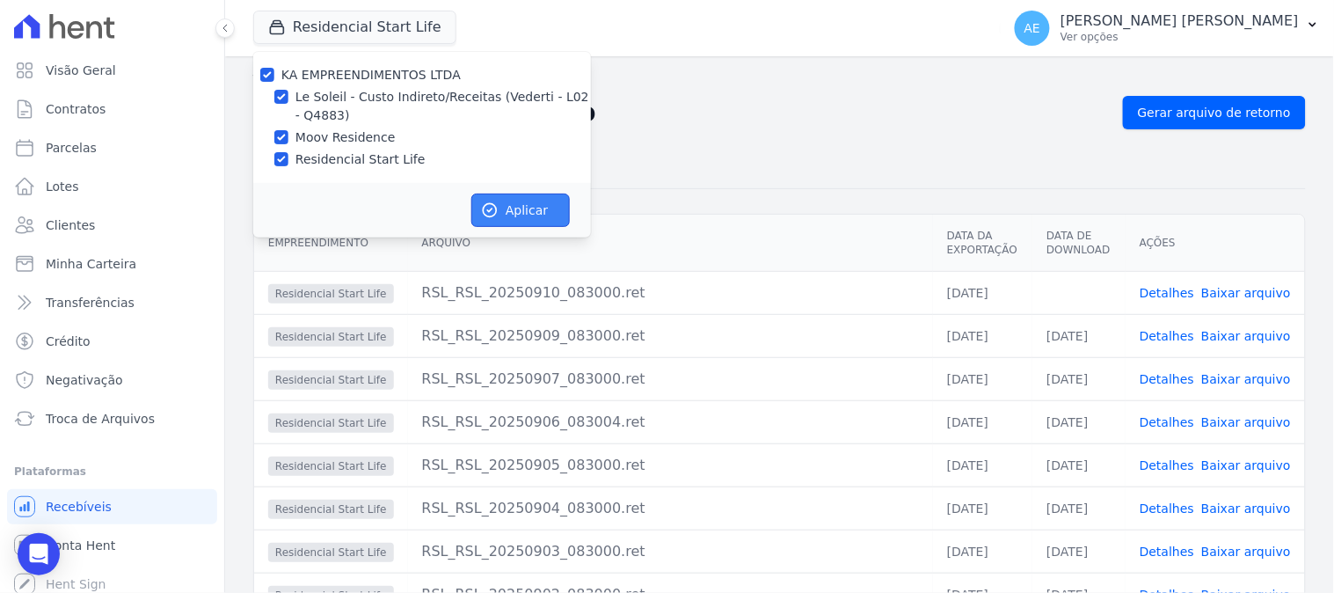
click at [530, 207] on button "Aplicar" at bounding box center [520, 209] width 98 height 33
